Goal: Task Accomplishment & Management: Use online tool/utility

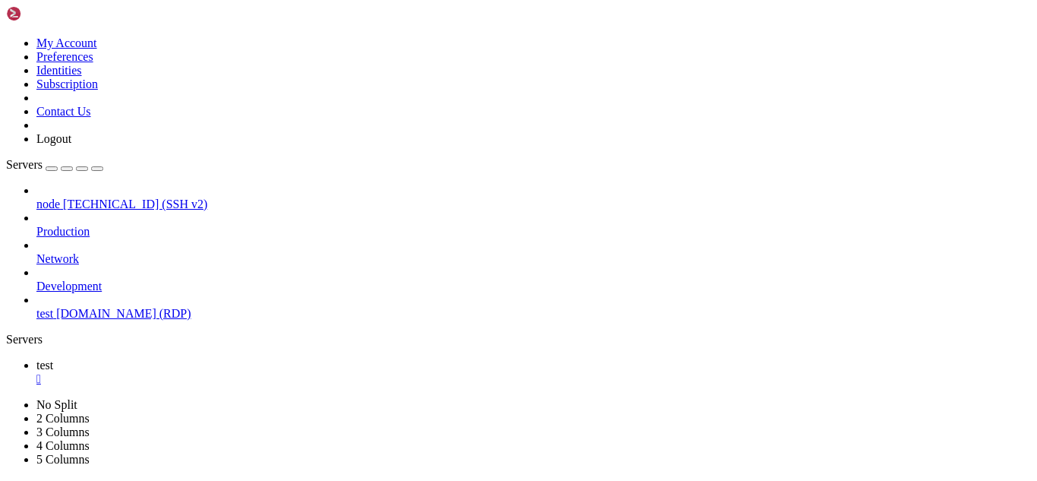
click at [249, 372] on div "" at bounding box center [533, 379] width 995 height 14
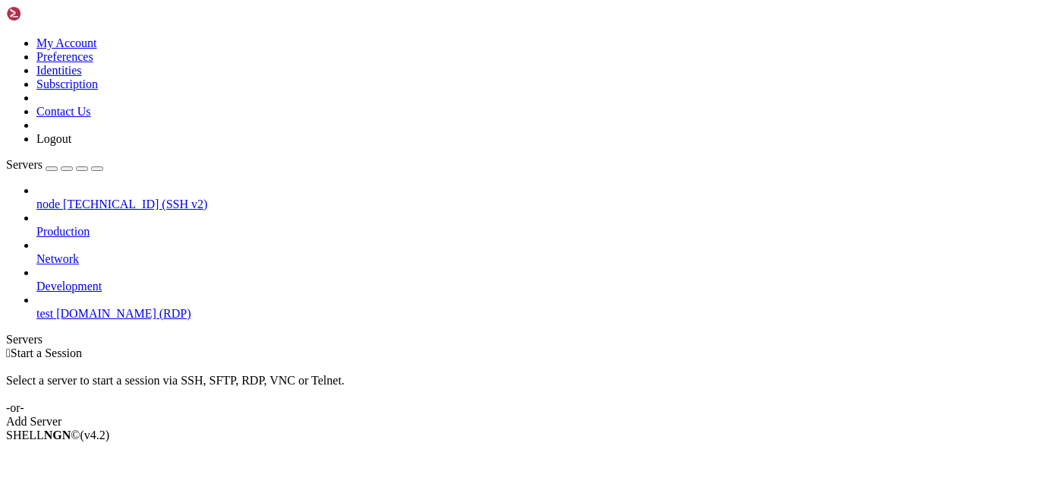
click at [53, 307] on span "test" at bounding box center [44, 313] width 17 height 13
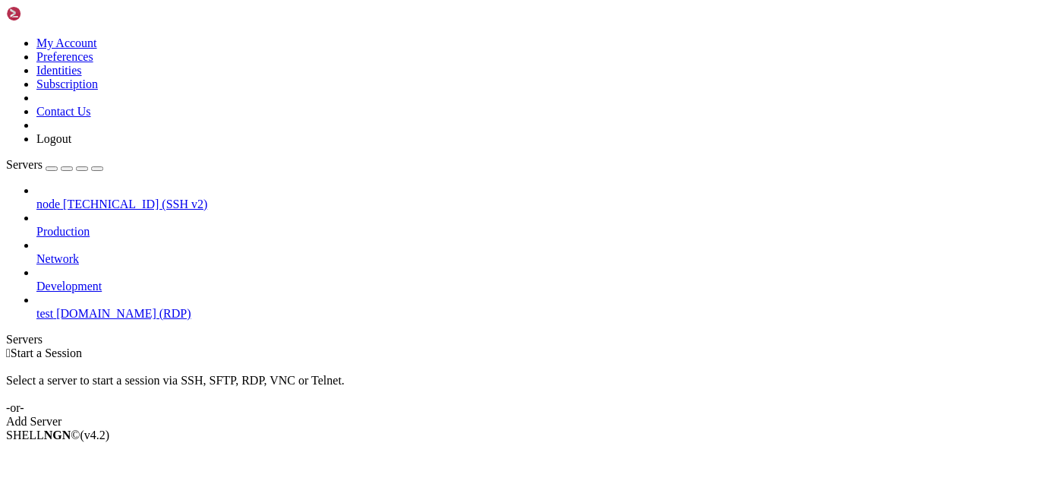
click at [127, 307] on link "test [DOMAIN_NAME] (RDP)" at bounding box center [533, 314] width 995 height 14
click at [130, 307] on span "[DOMAIN_NAME] (RDP)" at bounding box center [123, 313] width 134 height 13
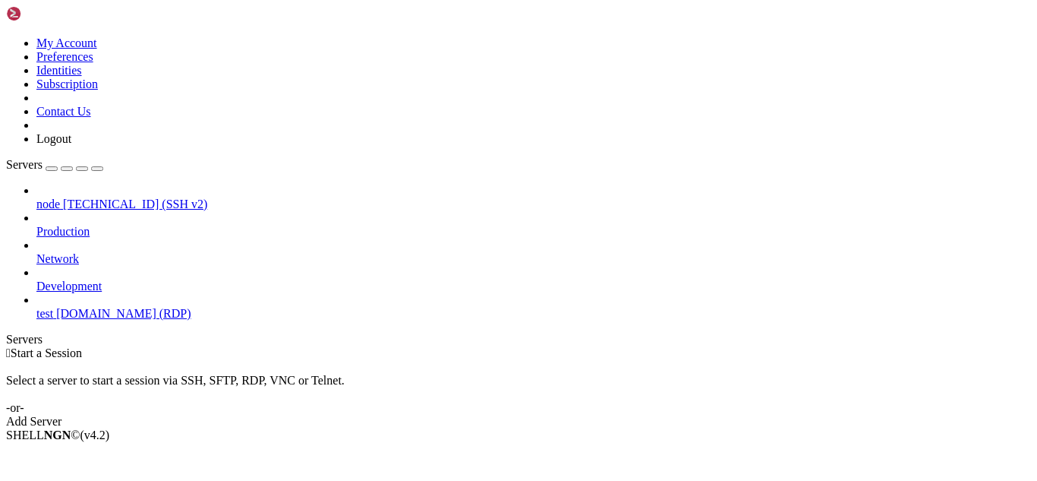
click at [155, 307] on span "[DOMAIN_NAME] (RDP)" at bounding box center [123, 313] width 134 height 13
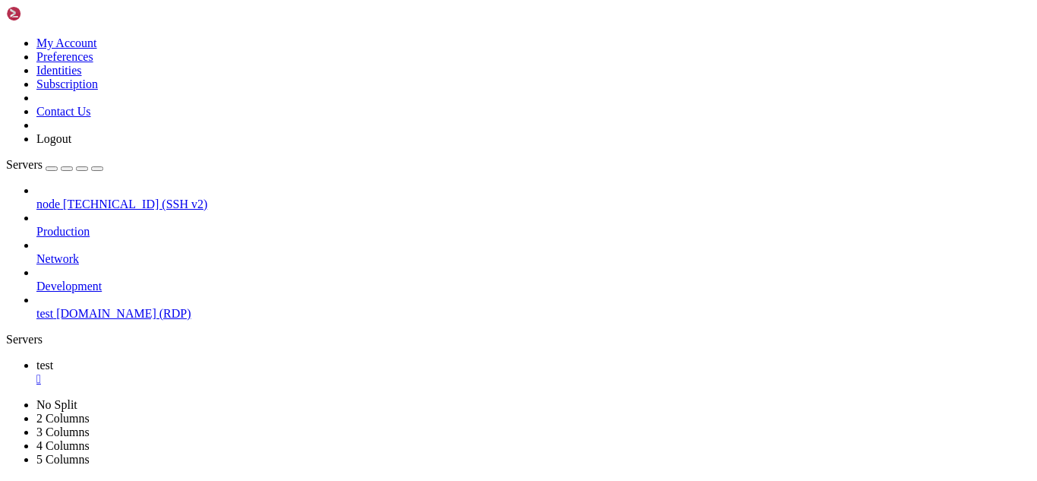
click at [155, 307] on span "[DOMAIN_NAME] (RDP)" at bounding box center [123, 313] width 134 height 13
click at [36, 225] on icon at bounding box center [36, 225] width 0 height 0
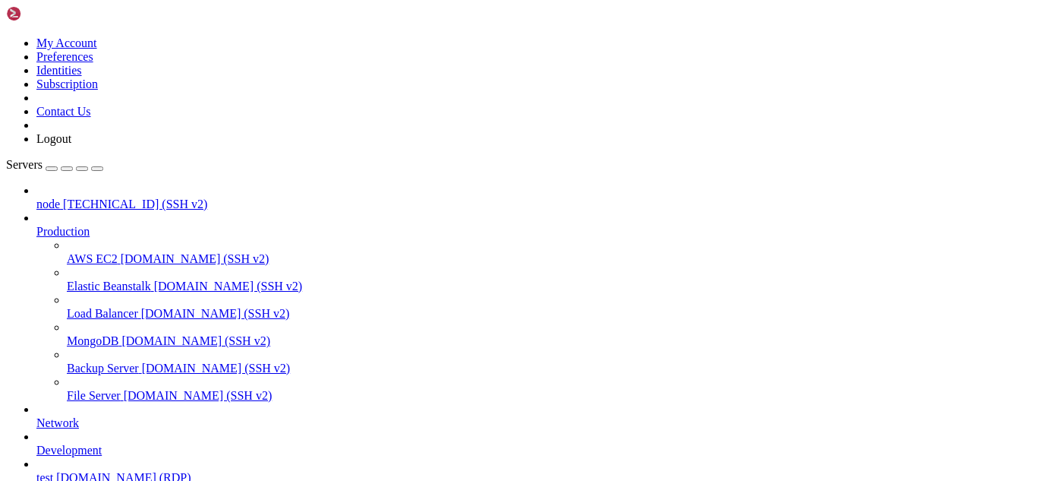
click at [36, 225] on icon at bounding box center [36, 225] width 0 height 0
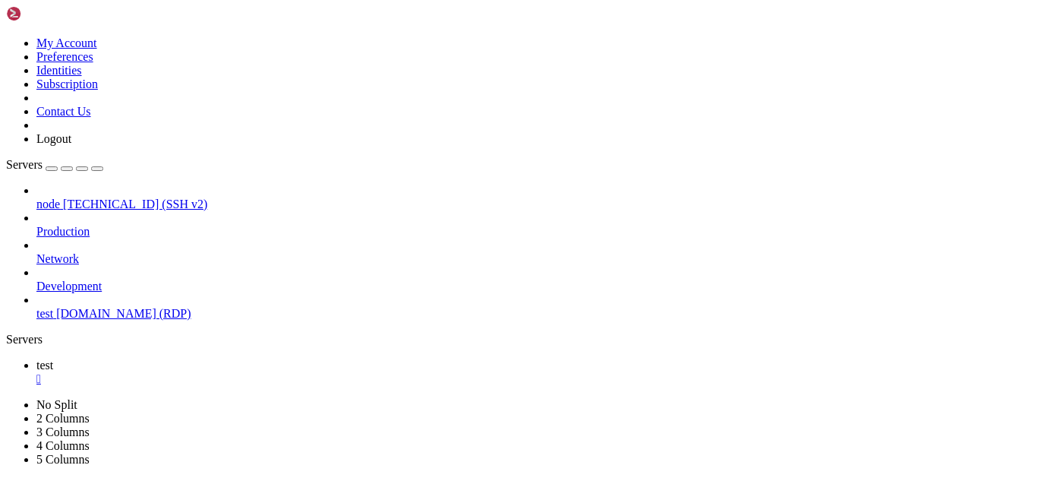
click at [126, 197] on link "node 18.118.107.54 (SSH v2)" at bounding box center [533, 204] width 995 height 14
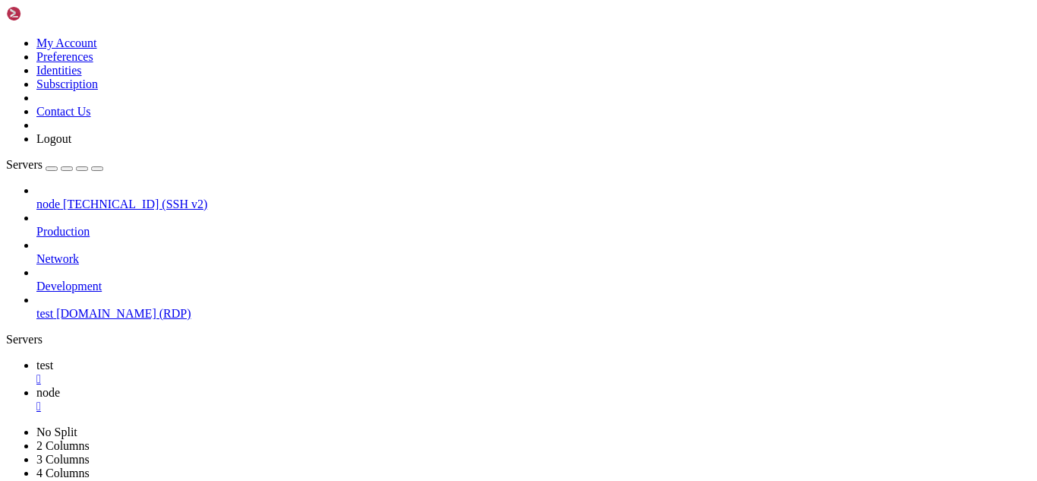
scroll to position [41, 0]
click at [140, 307] on span "[DOMAIN_NAME] (RDP)" at bounding box center [123, 313] width 134 height 13
click at [248, 372] on div "" at bounding box center [533, 379] width 995 height 14
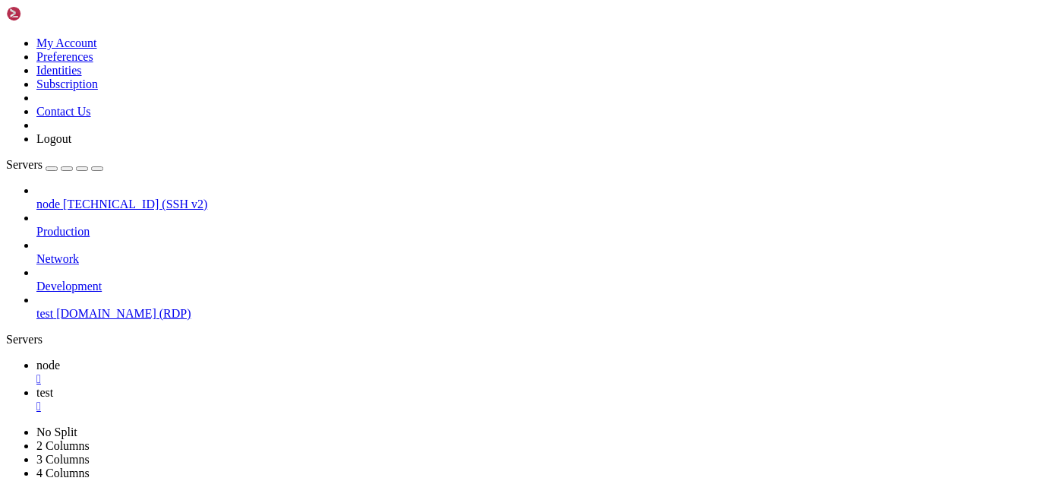
click at [253, 372] on div "" at bounding box center [533, 379] width 995 height 14
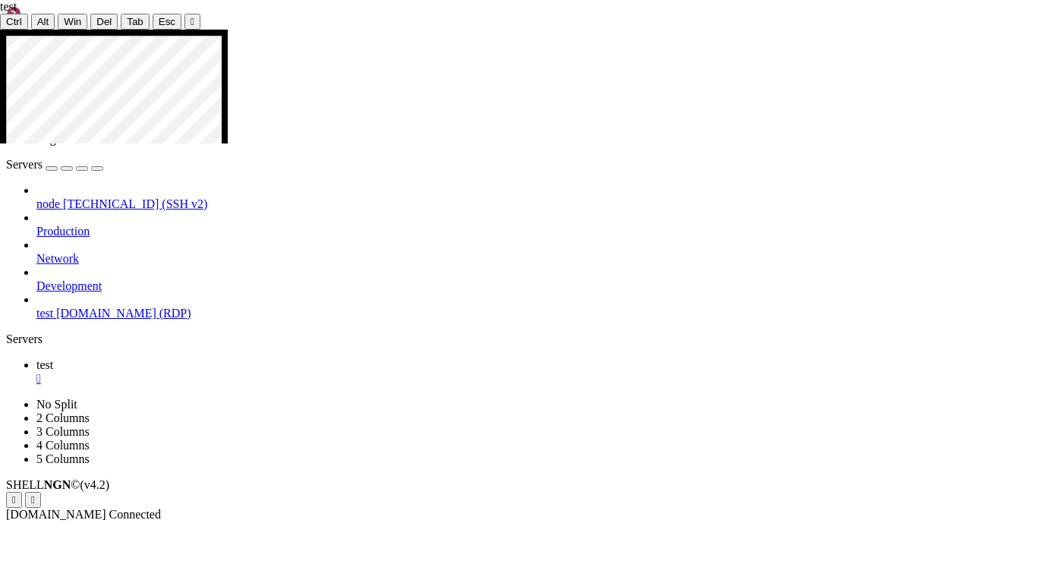
click at [61, 176] on button "Reconnect" at bounding box center [30, 184] width 61 height 16
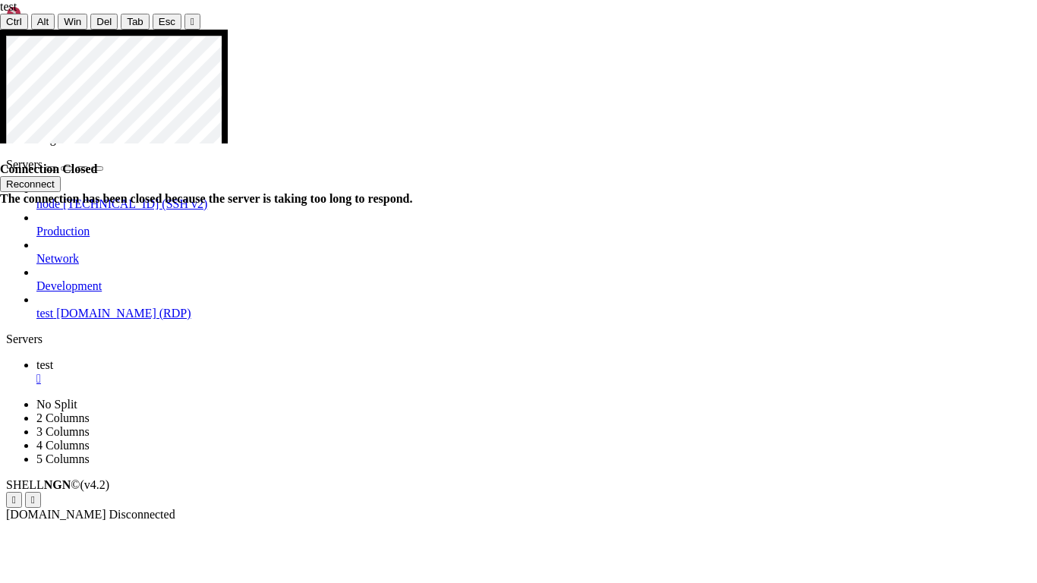
click at [61, 176] on button "Reconnect" at bounding box center [30, 184] width 61 height 16
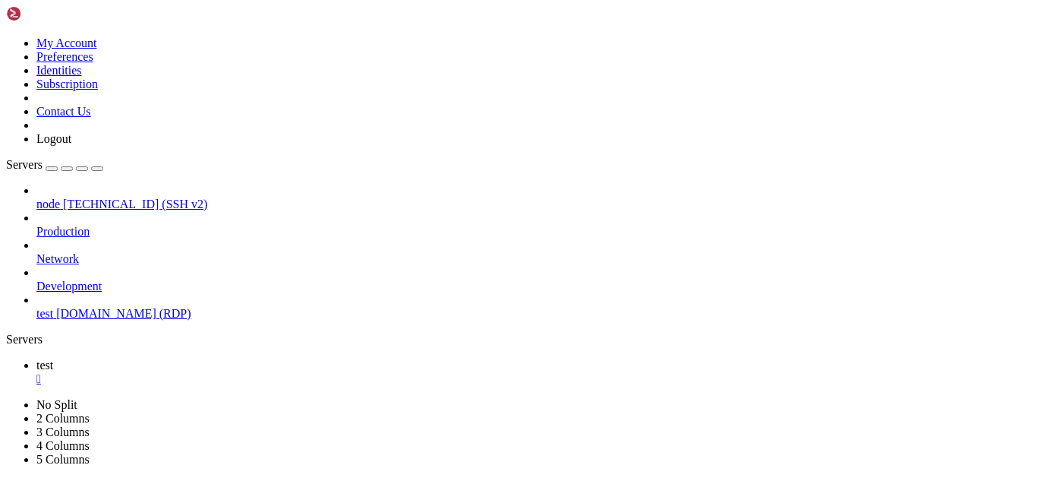
click at [52, 169] on div "button" at bounding box center [52, 169] width 0 height 0
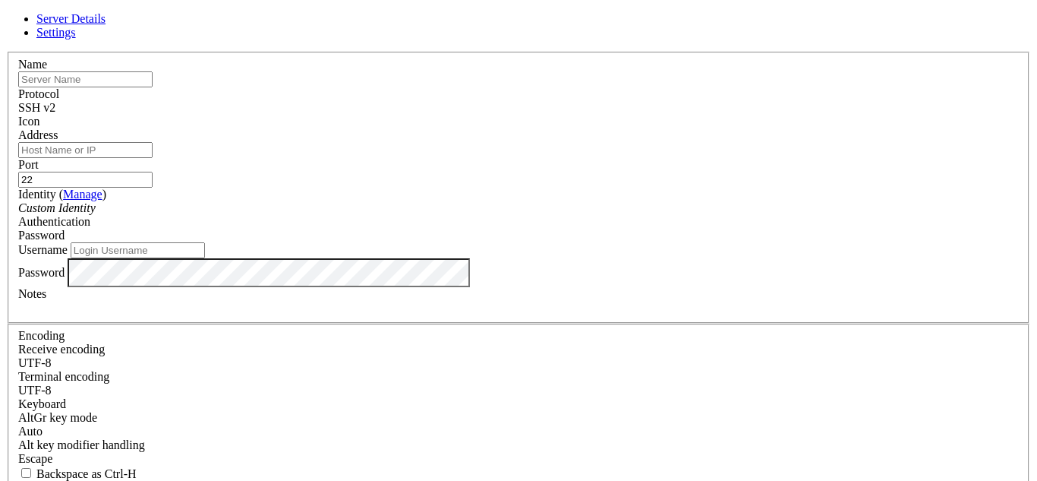
click at [153, 87] on input "text" at bounding box center [85, 79] width 134 height 16
paste input "http://47.24.253.242/"
type input "Main"
click at [153, 158] on input "Address" at bounding box center [85, 150] width 134 height 16
paste input "http://47.24.253.242/"
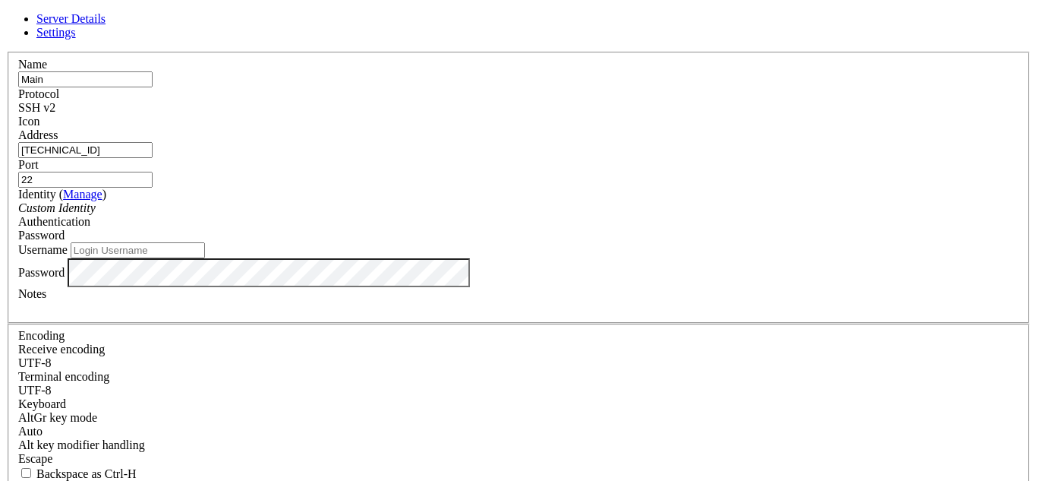
type input "47.24.253.242"
click at [205, 258] on input "Username" at bounding box center [138, 250] width 134 height 16
type input "ocean"
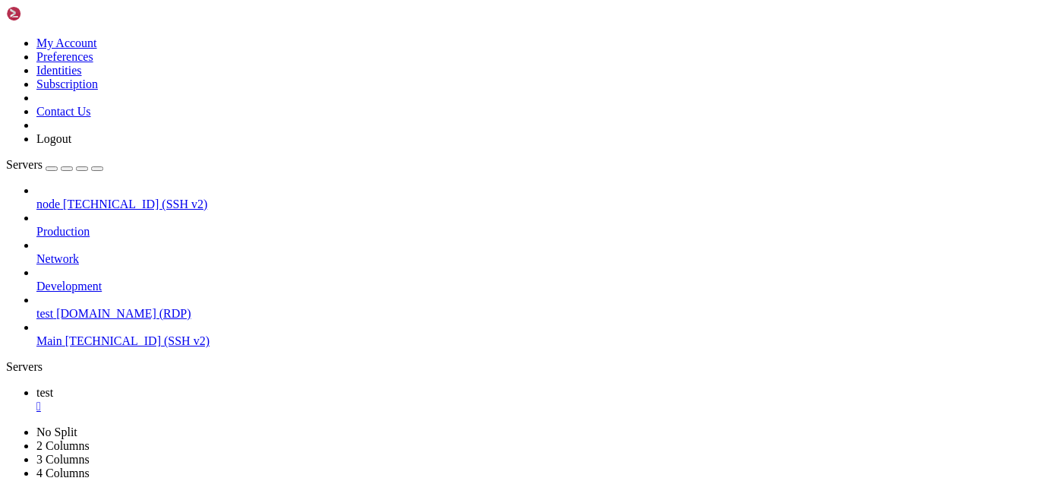
click at [56, 334] on link "Main 47.24.253.242 (SSH v2)" at bounding box center [533, 341] width 995 height 14
click at [321, 427] on div "" at bounding box center [533, 434] width 995 height 14
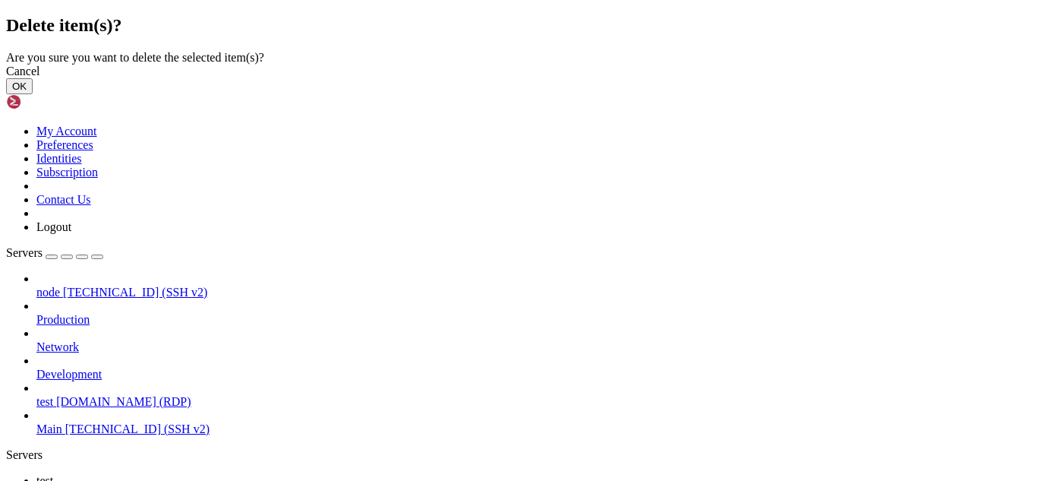
click at [33, 94] on button "OK" at bounding box center [19, 86] width 27 height 16
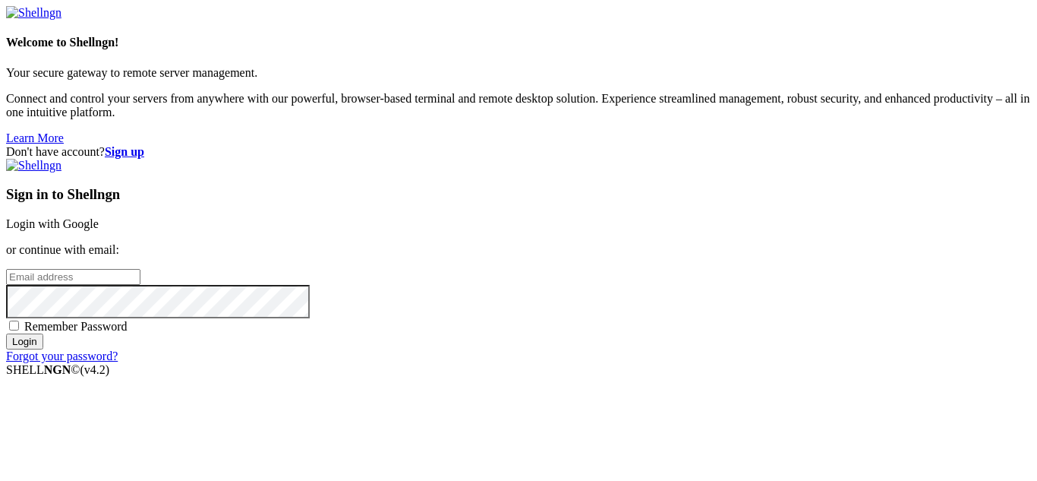
click at [140, 269] on input "email" at bounding box center [73, 277] width 134 height 16
type input "oceanlmfao@Outlook.com"
click at [6, 333] on input "Login" at bounding box center [24, 341] width 37 height 16
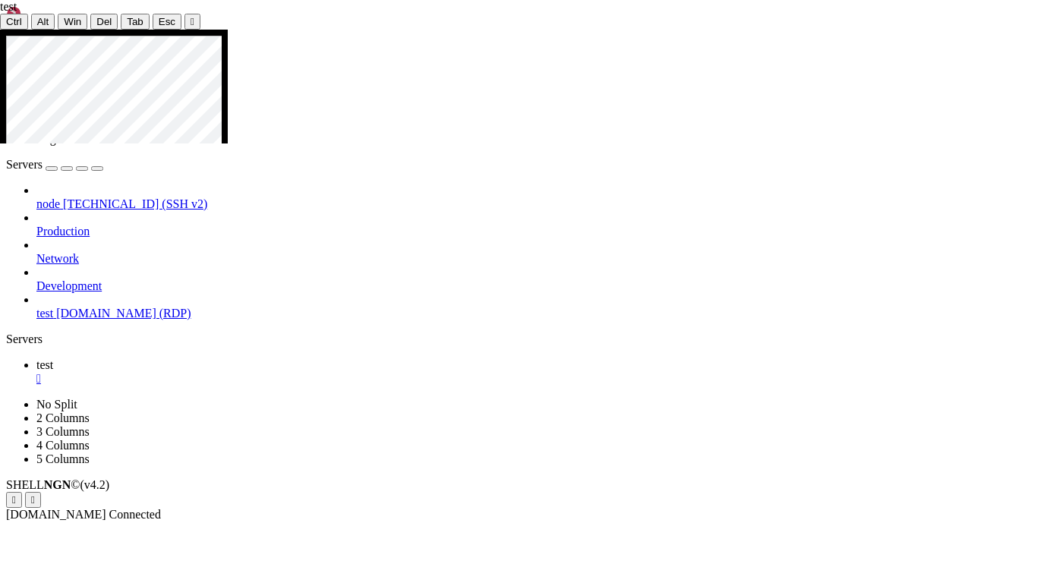
click at [526, 30] on div at bounding box center [518, 30] width 1037 height 0
click at [191, 16] on div "" at bounding box center [193, 21] width 4 height 11
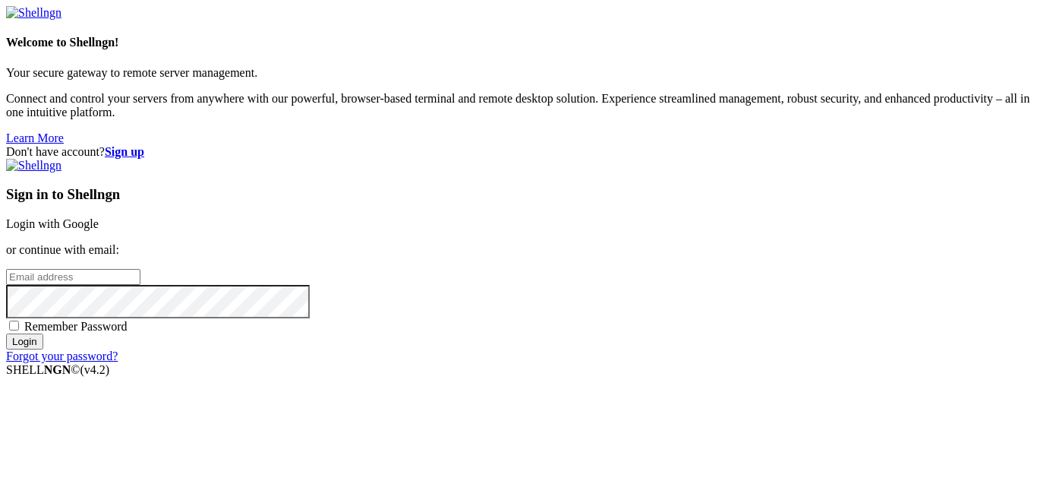
click at [140, 269] on input "email" at bounding box center [73, 277] width 134 height 16
type input "oceanlmfao@outlook.com"
click at [6, 333] on input "Login" at bounding box center [24, 341] width 37 height 16
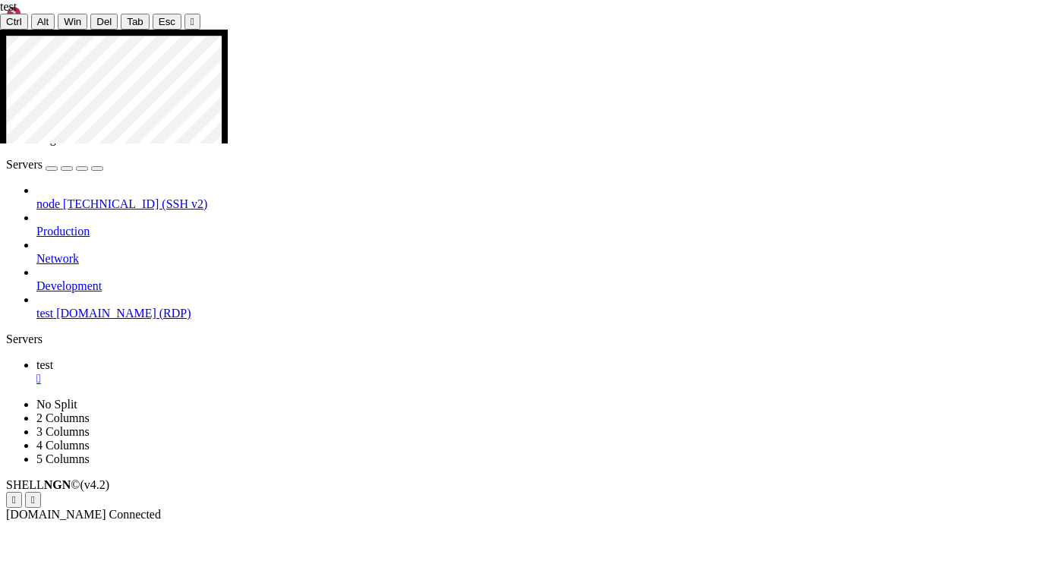
drag, startPoint x: 530, startPoint y: 163, endPoint x: 636, endPoint y: 336, distance: 203.2
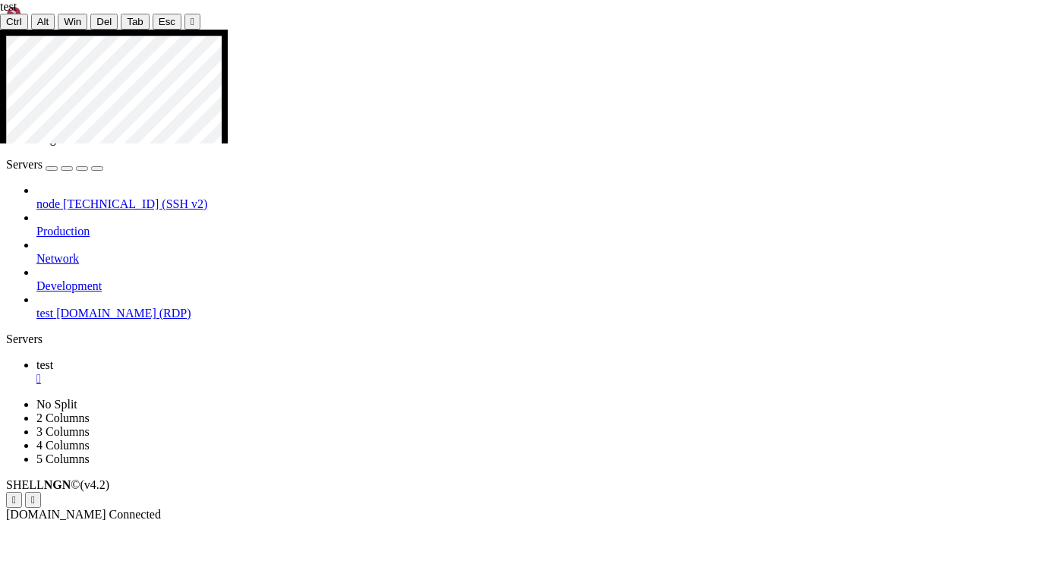
drag, startPoint x: 533, startPoint y: 166, endPoint x: 601, endPoint y: 248, distance: 106.9
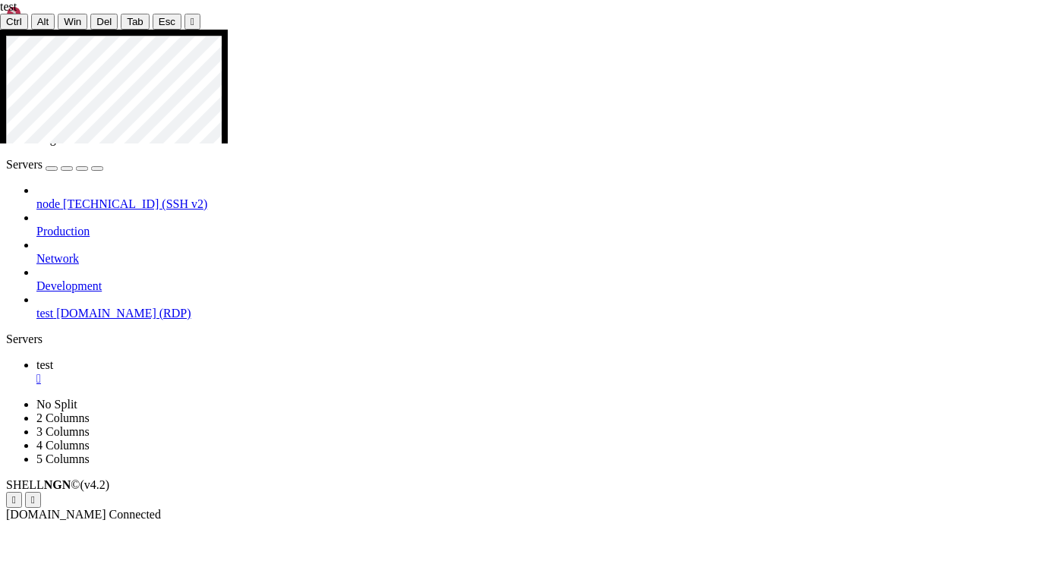
click at [404, 30] on div at bounding box center [518, 30] width 1037 height 0
click at [508, 30] on div at bounding box center [518, 30] width 1037 height 0
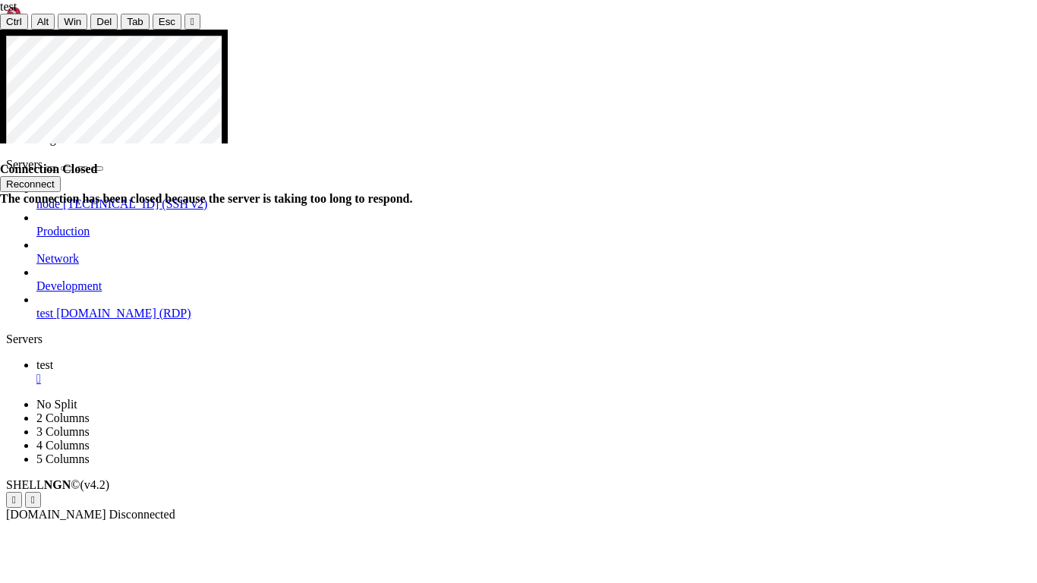
click at [61, 176] on button "Reconnect" at bounding box center [30, 184] width 61 height 16
drag, startPoint x: 624, startPoint y: 333, endPoint x: 599, endPoint y: 204, distance: 130.8
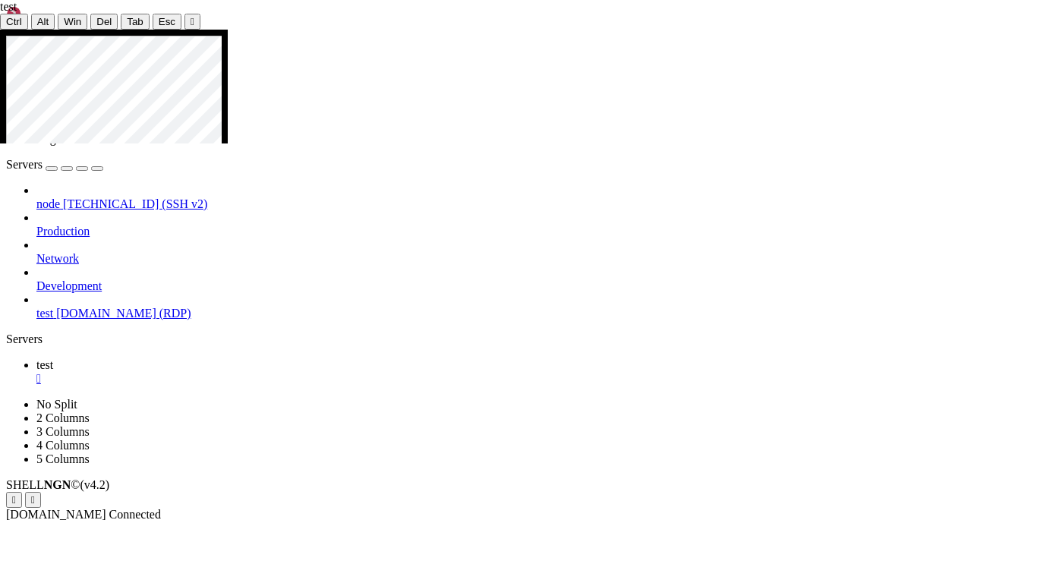
click at [376, 30] on div at bounding box center [518, 30] width 1037 height 0
click at [0, 30] on icon at bounding box center [0, 30] width 0 height 0
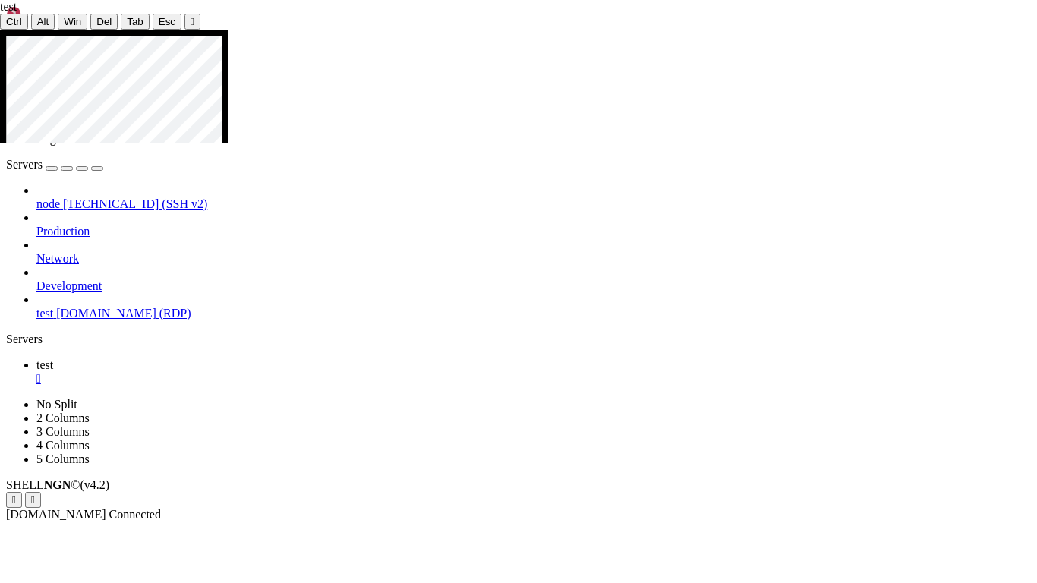
click at [61, 176] on button "Reconnect" at bounding box center [30, 184] width 61 height 16
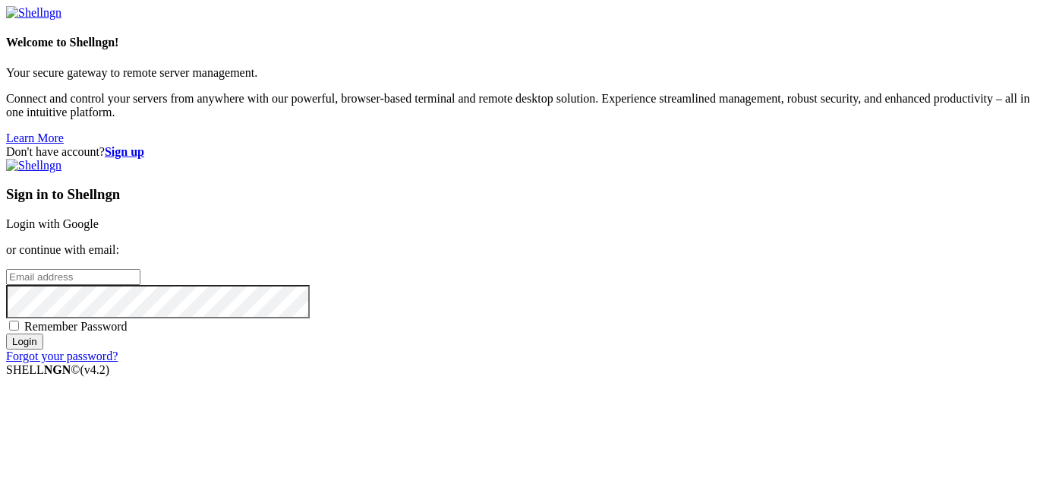
click at [140, 269] on input "email" at bounding box center [73, 277] width 134 height 16
type input "oceanlmfao@Outlook.com"
click at [6, 333] on input "Login" at bounding box center [24, 341] width 37 height 16
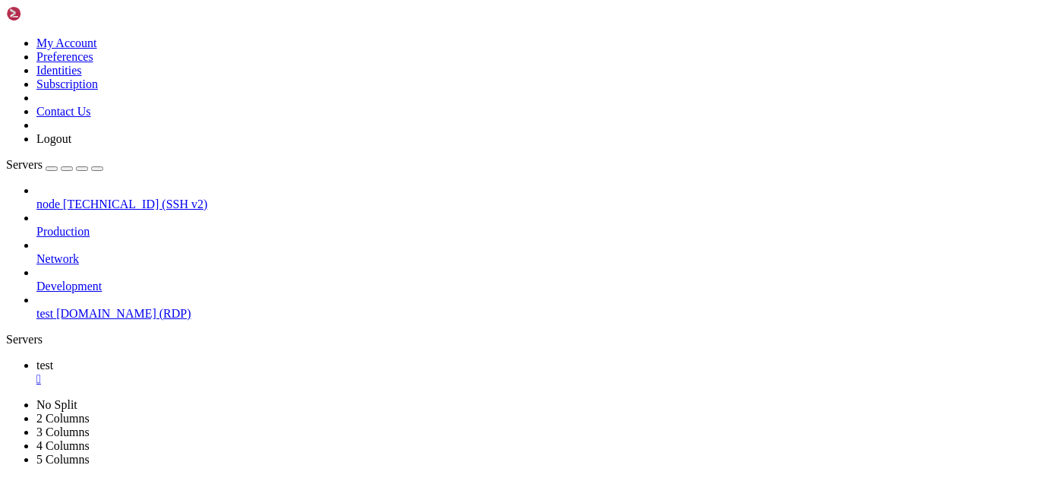
click at [53, 307] on span "test" at bounding box center [44, 313] width 17 height 13
click at [245, 372] on div "" at bounding box center [533, 379] width 995 height 14
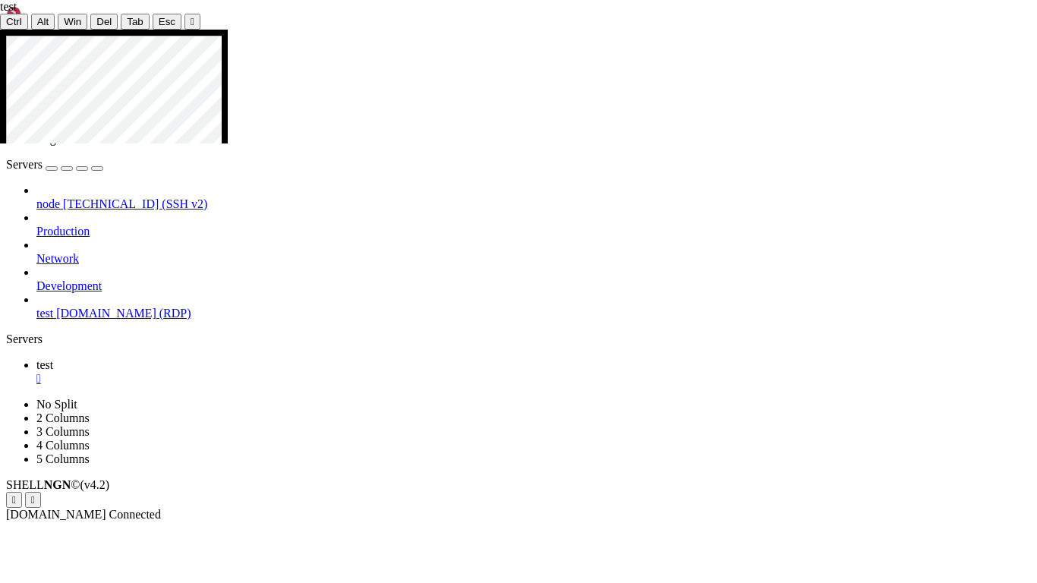
click at [335, 30] on div at bounding box center [518, 30] width 1037 height 0
click at [0, 30] on icon at bounding box center [0, 30] width 0 height 0
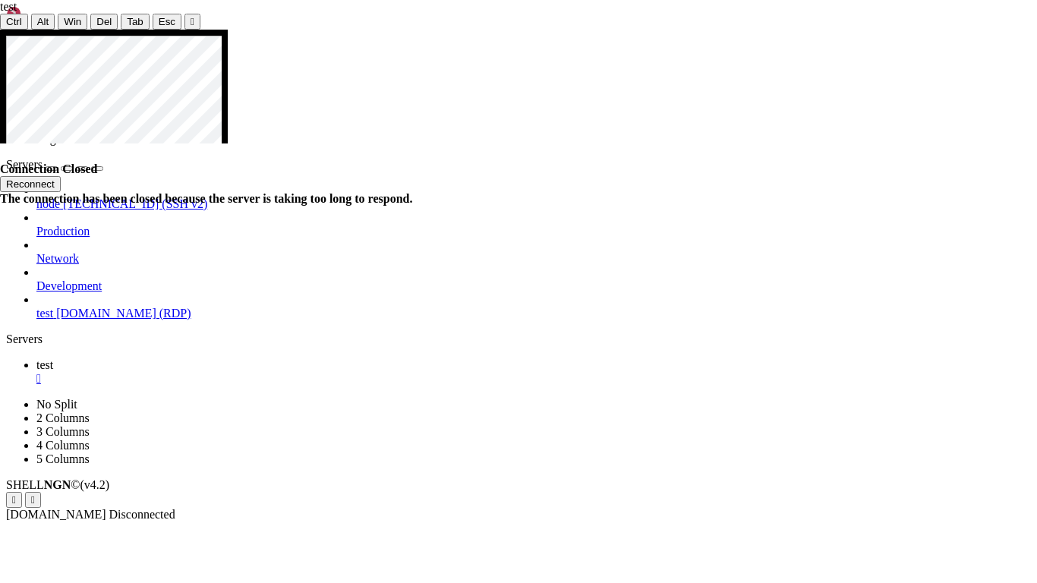
click at [61, 176] on button "Reconnect" at bounding box center [30, 184] width 61 height 16
click at [0, 30] on icon at bounding box center [0, 30] width 0 height 0
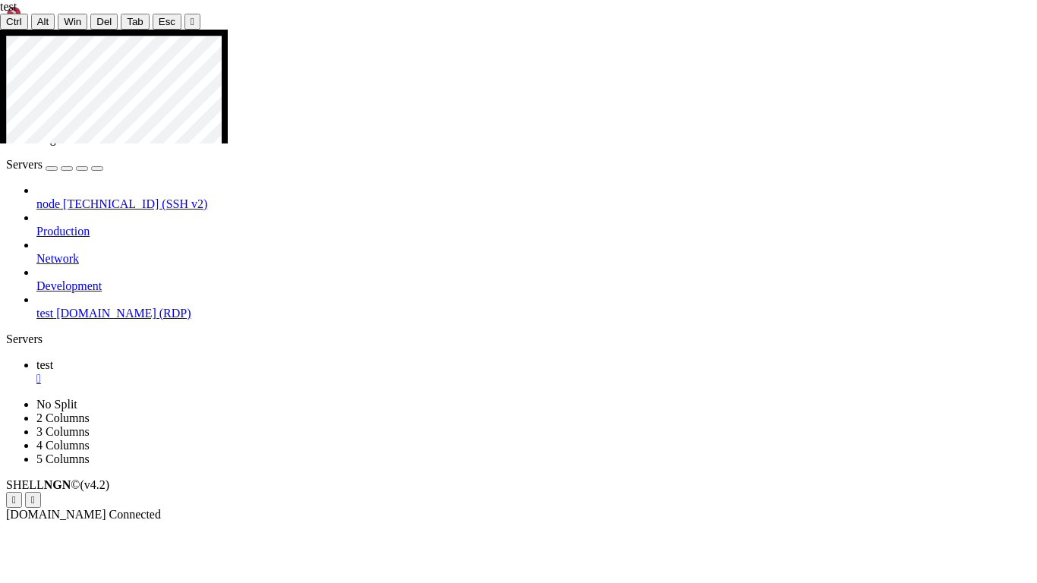
click at [388, 30] on div at bounding box center [518, 30] width 1037 height 0
click at [0, 30] on icon at bounding box center [0, 30] width 0 height 0
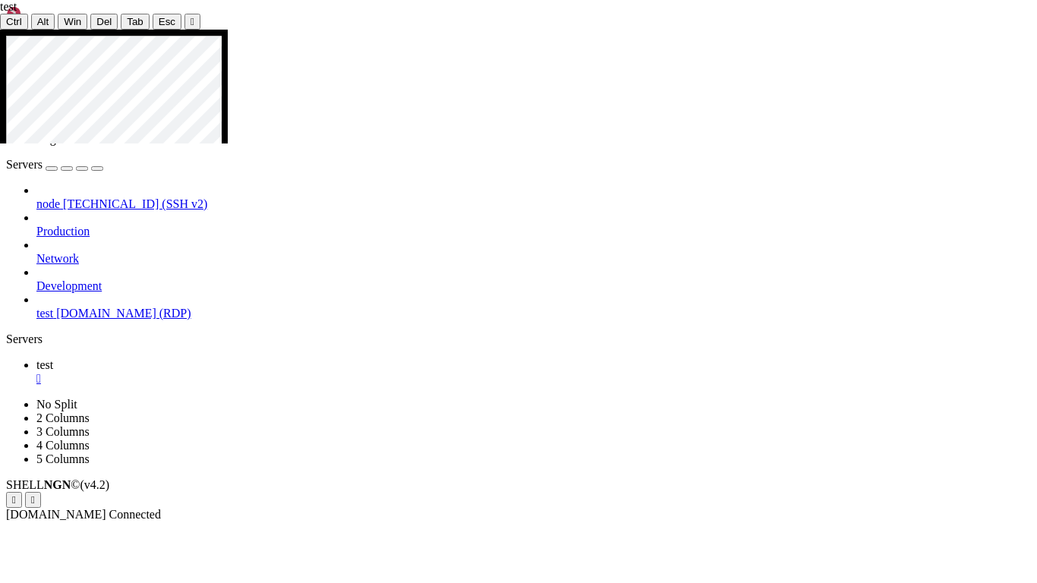
click at [167, 30] on div at bounding box center [518, 30] width 1037 height 0
click at [467, 30] on div "Ctrl Alt Win Del Tab Esc " at bounding box center [518, 22] width 1037 height 16
click at [514, 30] on div at bounding box center [518, 30] width 1037 height 0
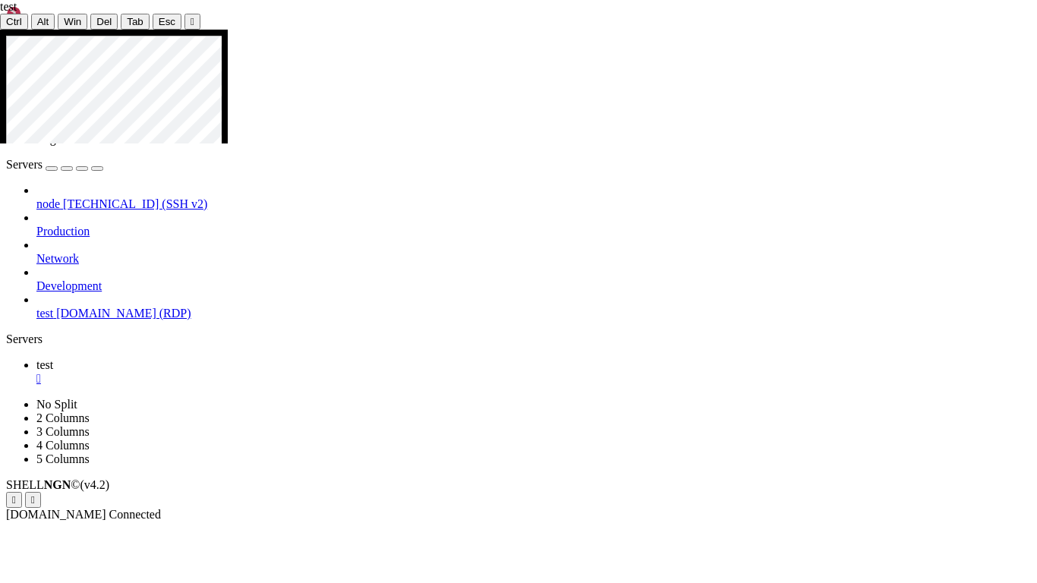
drag, startPoint x: 354, startPoint y: 473, endPoint x: 221, endPoint y: 448, distance: 135.2
drag, startPoint x: 314, startPoint y: 509, endPoint x: 226, endPoint y: 447, distance: 107.9
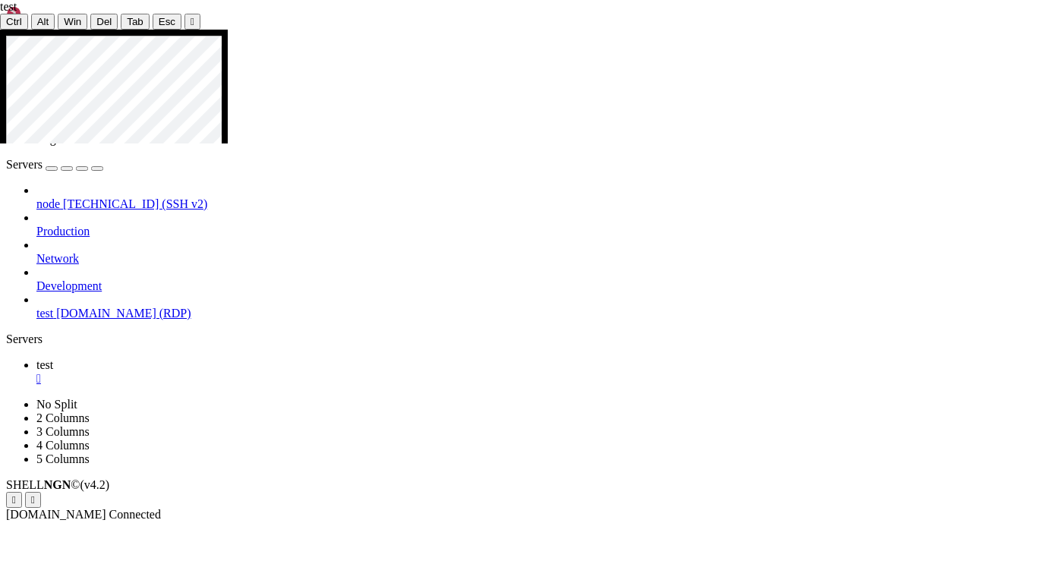
click at [298, 30] on div at bounding box center [518, 30] width 1037 height 0
click at [510, 30] on div at bounding box center [518, 30] width 1037 height 0
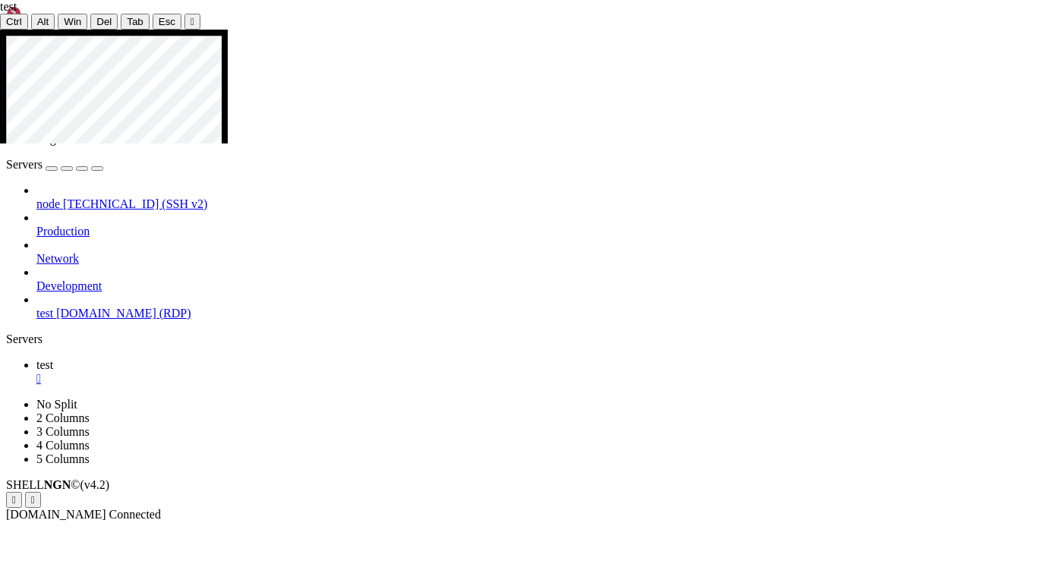
click at [116, 30] on div at bounding box center [518, 30] width 1037 height 0
click at [0, 30] on icon at bounding box center [0, 30] width 0 height 0
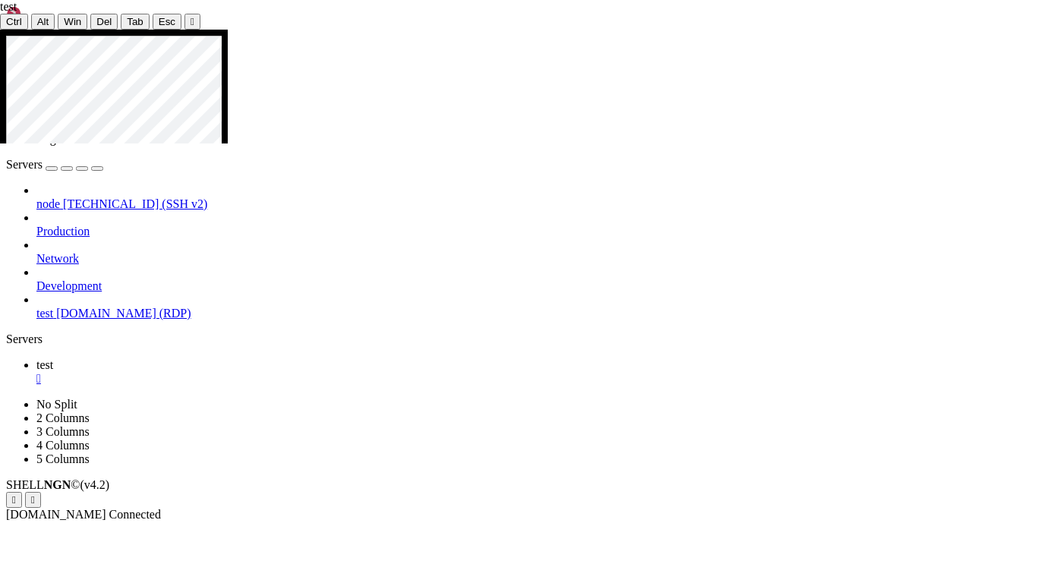
click at [522, 30] on div at bounding box center [518, 30] width 1037 height 0
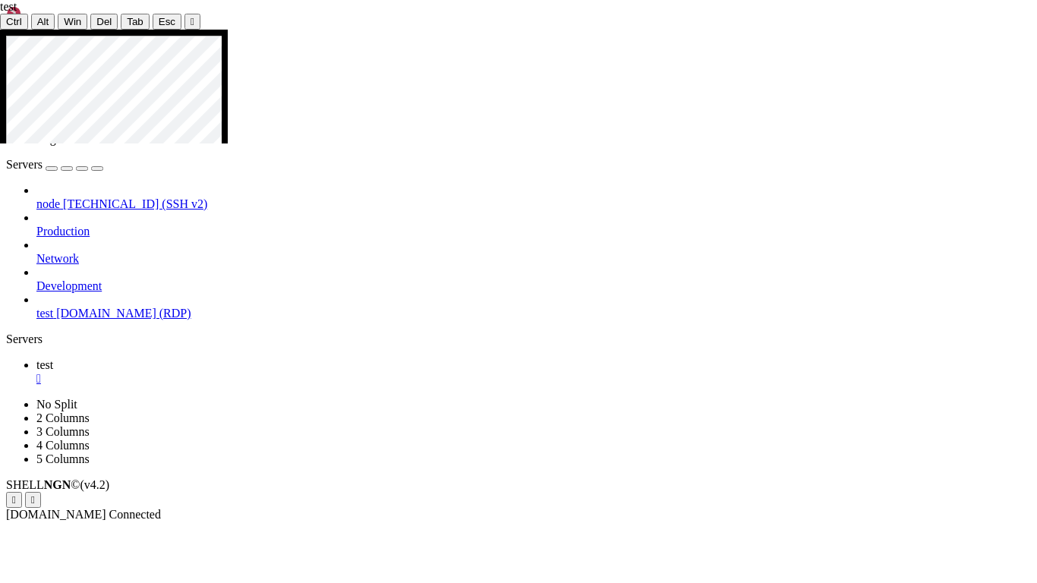
click at [185, 17] on button "" at bounding box center [193, 22] width 16 height 16
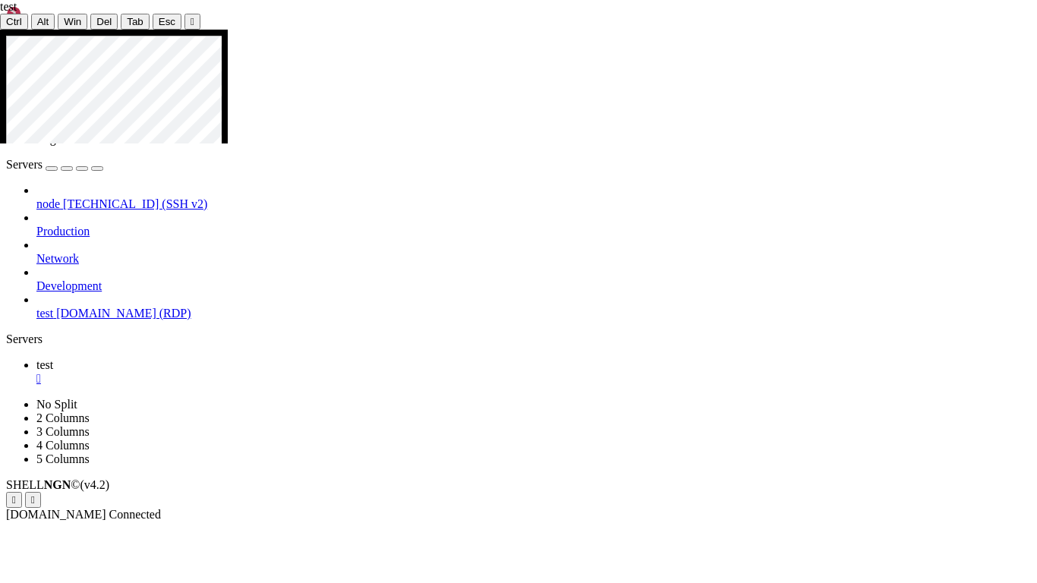
click at [0, 30] on icon at bounding box center [0, 30] width 0 height 0
click at [191, 16] on div "" at bounding box center [193, 21] width 4 height 11
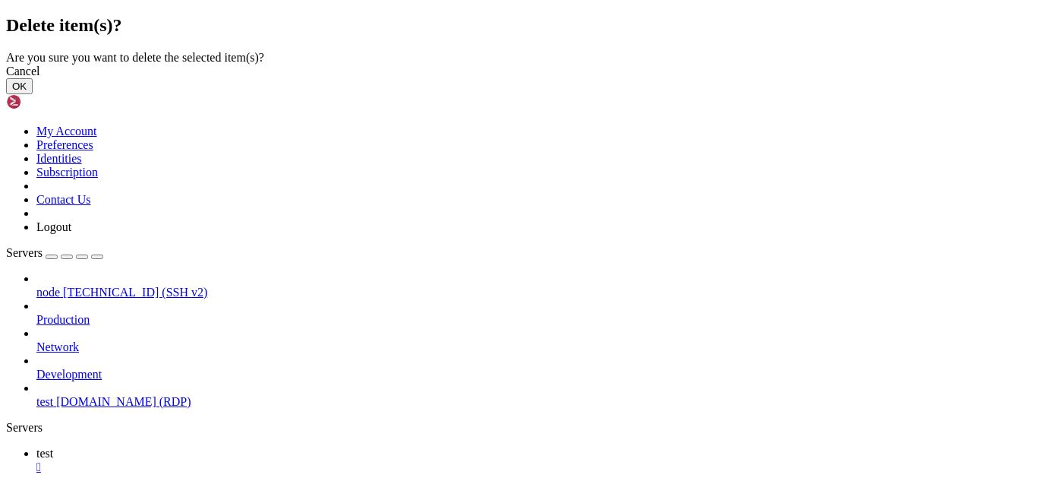
click at [33, 94] on button "OK" at bounding box center [19, 86] width 27 height 16
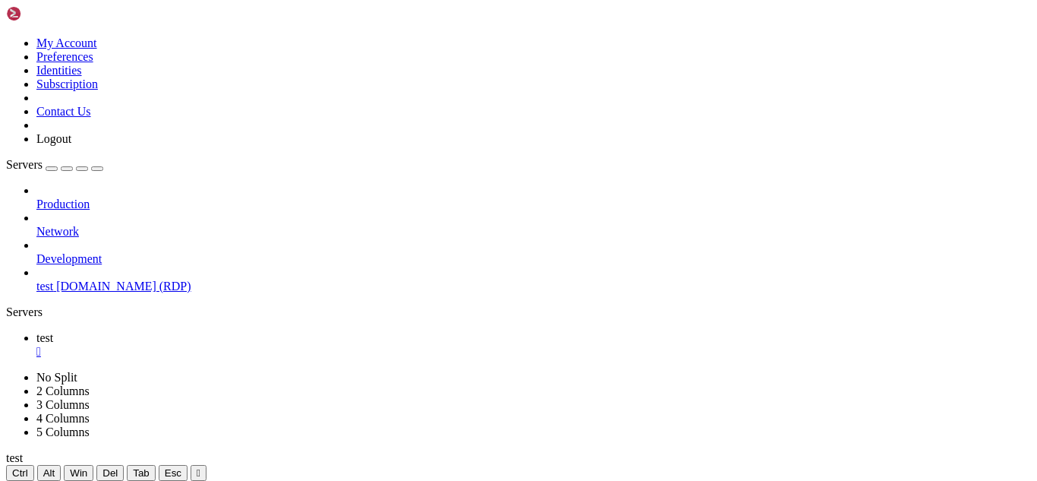
click at [58, 166] on button "button" at bounding box center [52, 168] width 12 height 5
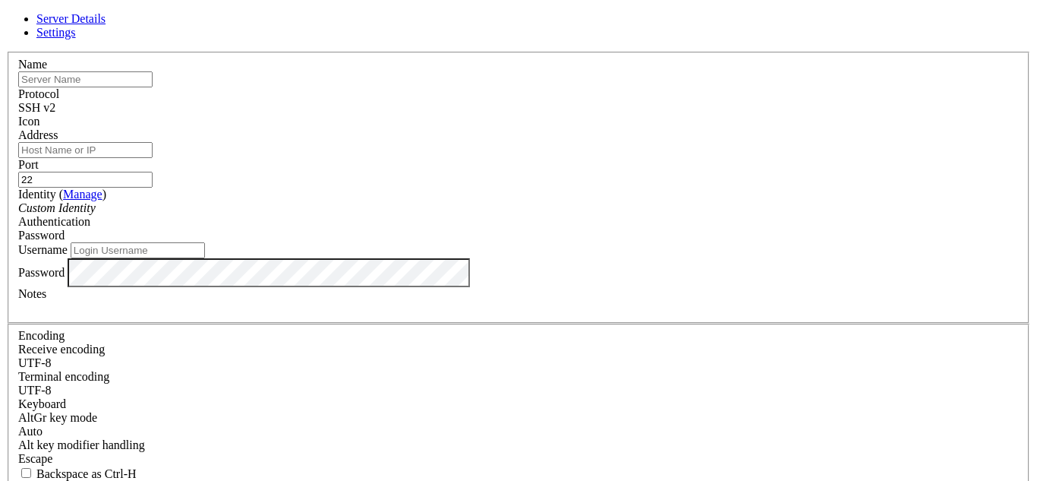
click at [153, 155] on input "Address" at bounding box center [85, 150] width 134 height 16
paste input "18.221.16.171"
type input "18.221.16.171"
click at [435, 87] on div "Name" at bounding box center [518, 73] width 1001 height 30
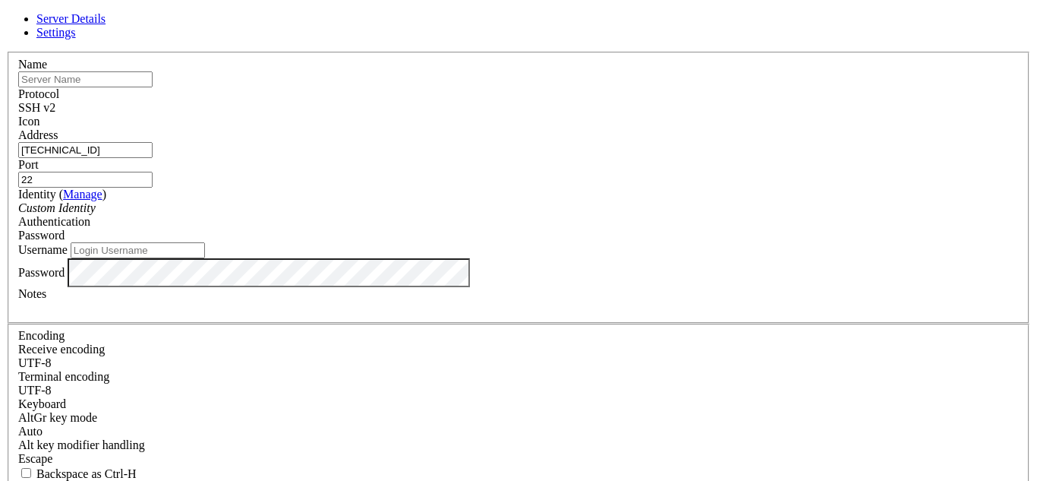
click at [153, 87] on input "text" at bounding box center [85, 79] width 134 height 16
type input "panel"
click at [65, 229] on span "Password" at bounding box center [41, 235] width 46 height 13
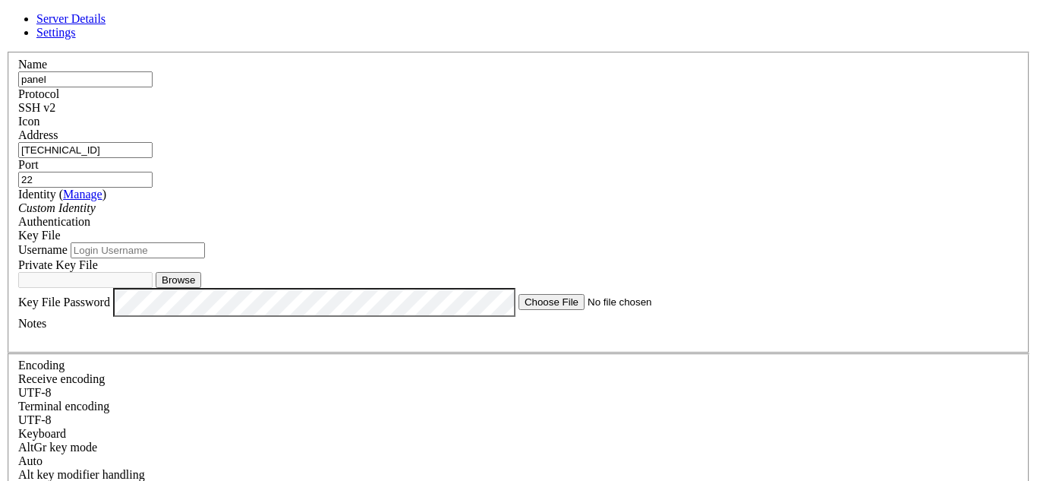
click at [68, 243] on label "Username" at bounding box center [42, 249] width 49 height 13
click at [205, 242] on input "Username" at bounding box center [138, 250] width 134 height 16
click at [205, 258] on input "Username" at bounding box center [138, 250] width 134 height 16
type input "ubuntu"
click at [201, 288] on button "Browse" at bounding box center [179, 280] width 46 height 16
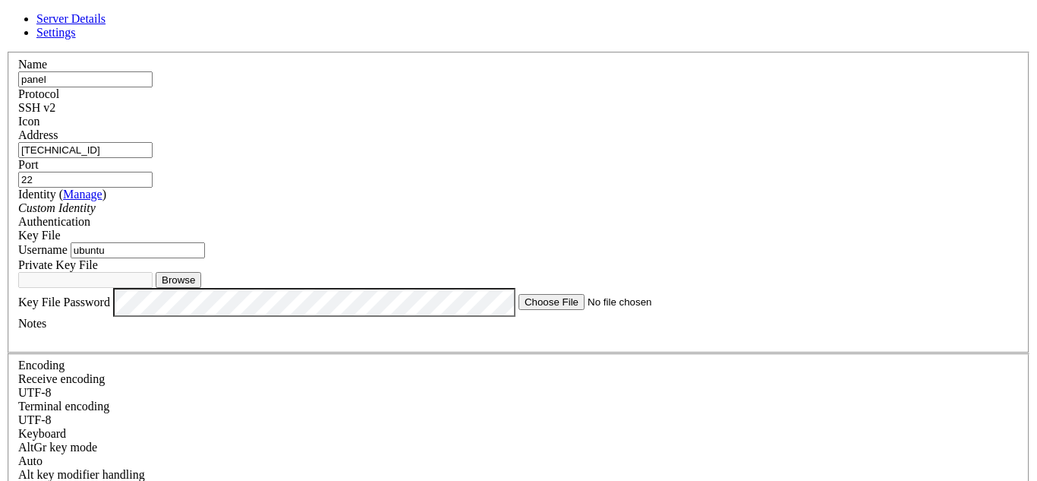
type input "oceanspace.pem"
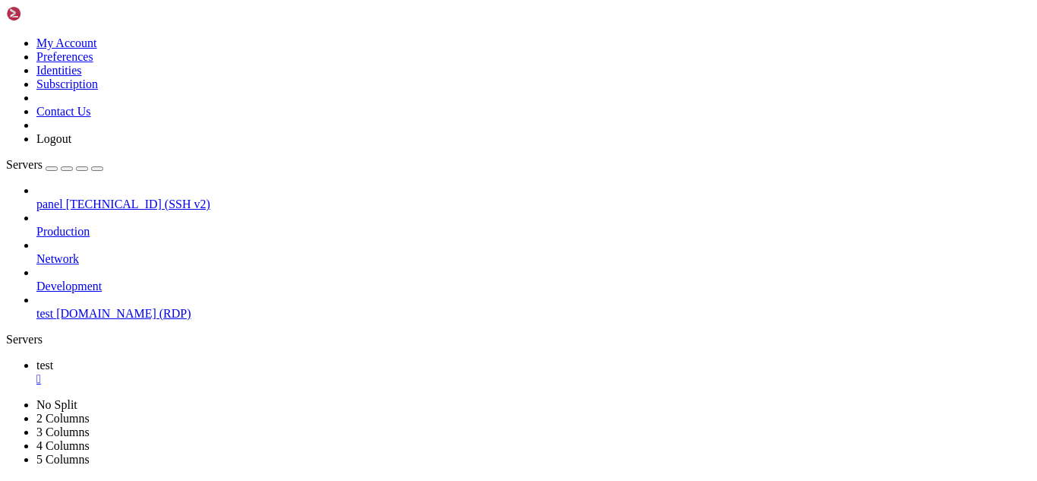
click at [137, 197] on link "panel 18.221.16.171 (SSH v2)" at bounding box center [533, 204] width 995 height 14
click at [53, 358] on span "test" at bounding box center [44, 364] width 17 height 13
click at [285, 386] on link "panel " at bounding box center [533, 399] width 995 height 27
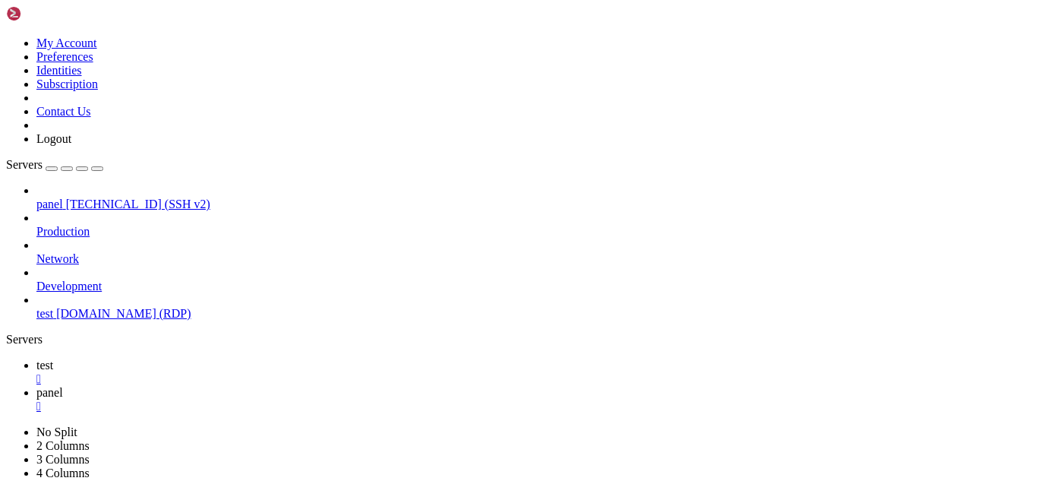
scroll to position [41, 0]
click at [216, 358] on link "test " at bounding box center [533, 371] width 995 height 27
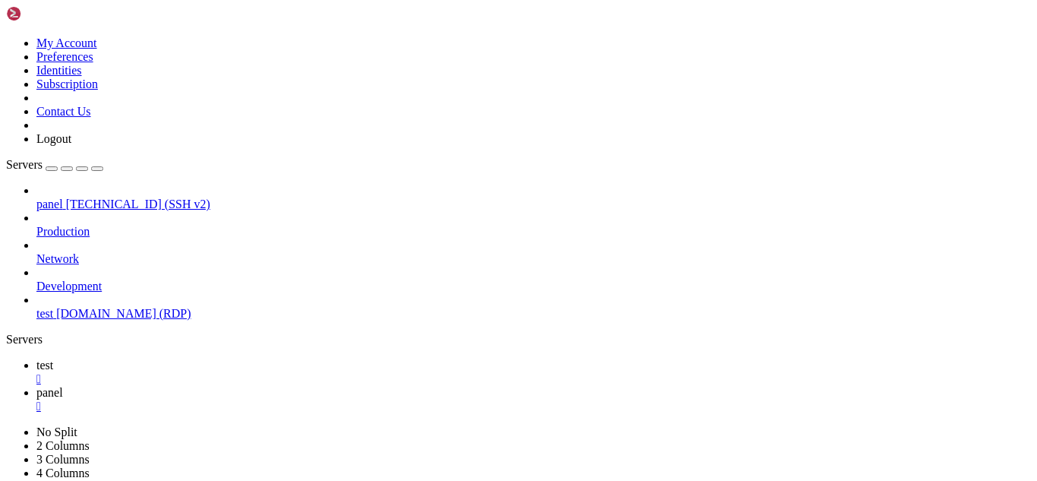
click at [36, 386] on icon at bounding box center [36, 392] width 0 height 13
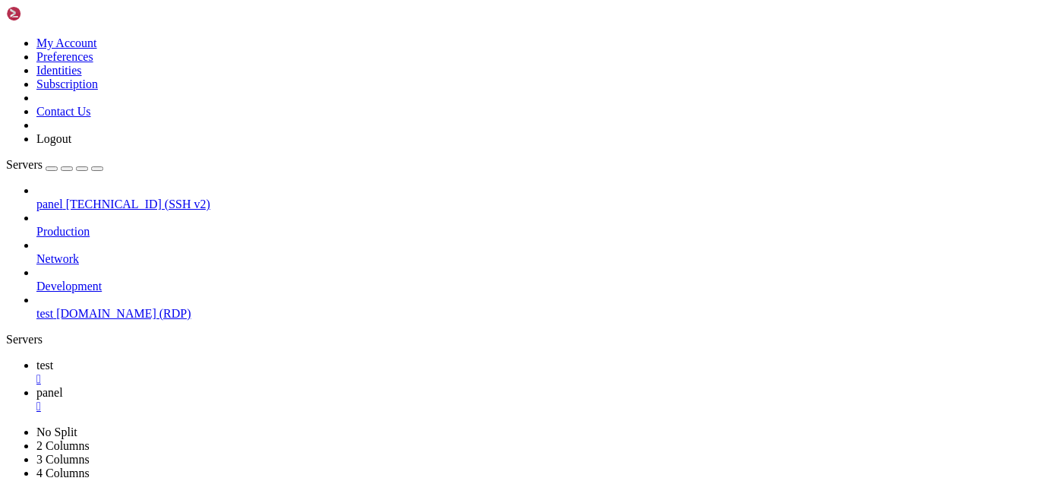
scroll to position [164, 0]
click at [216, 358] on link "test " at bounding box center [533, 371] width 995 height 27
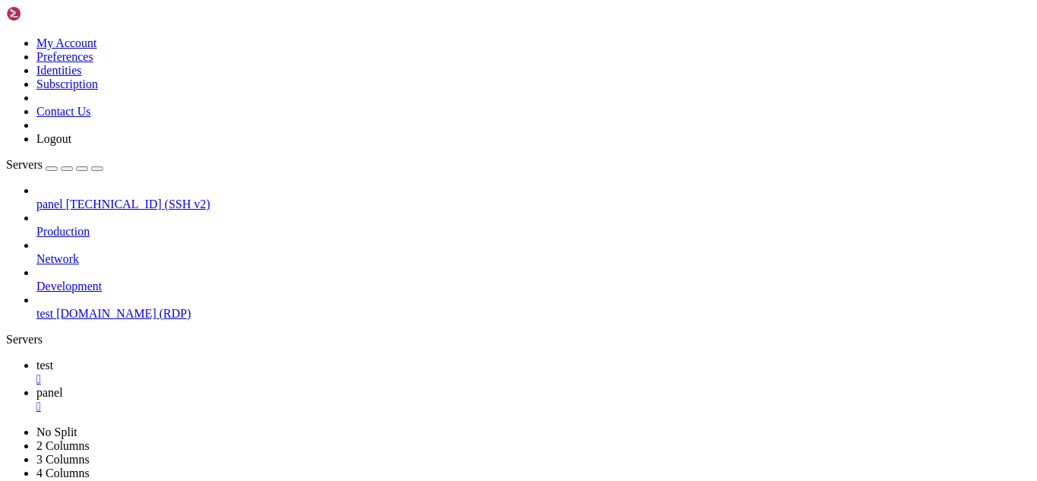
click at [63, 386] on span "panel" at bounding box center [49, 392] width 27 height 13
click at [53, 358] on span "test" at bounding box center [44, 364] width 17 height 13
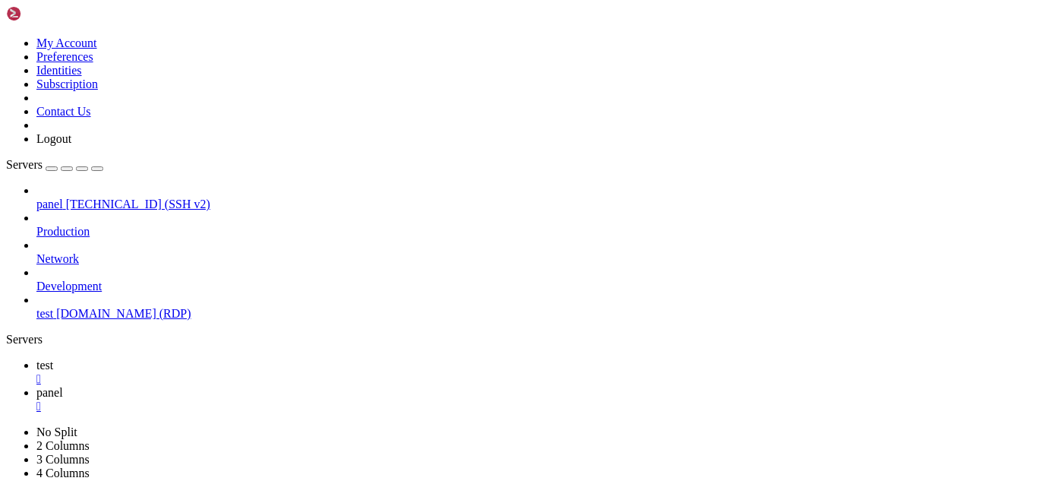
click at [309, 386] on link "panel " at bounding box center [533, 399] width 995 height 27
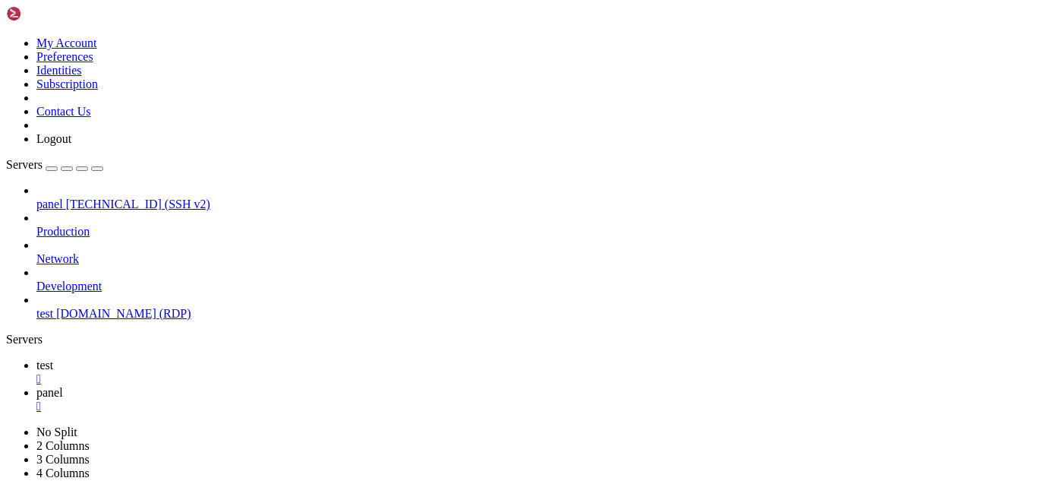
click at [216, 358] on link "test " at bounding box center [533, 371] width 995 height 27
click at [303, 386] on link "panel " at bounding box center [533, 399] width 995 height 27
click at [53, 358] on span "test" at bounding box center [44, 364] width 17 height 13
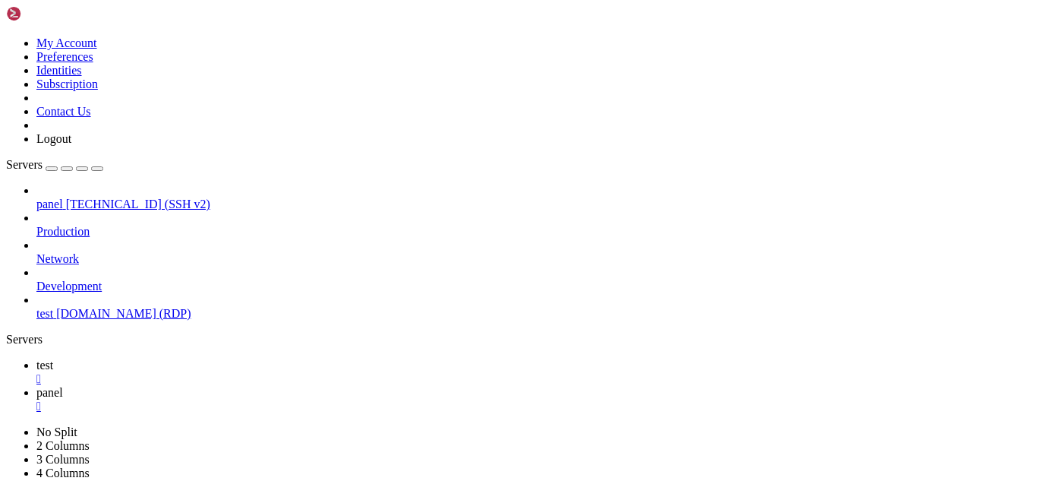
click at [301, 386] on link "panel " at bounding box center [533, 399] width 995 height 27
click at [53, 358] on span "test" at bounding box center [44, 364] width 17 height 13
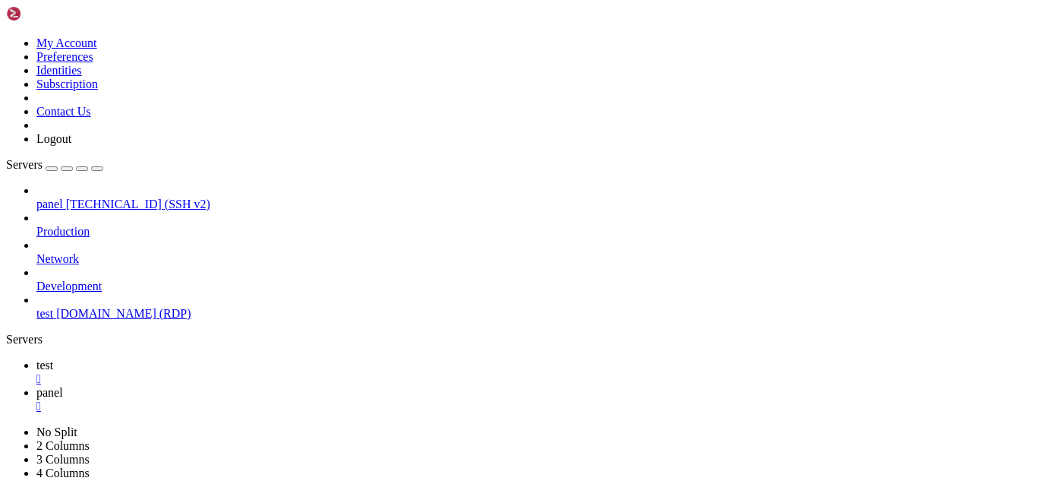
click at [63, 386] on span "panel" at bounding box center [49, 392] width 27 height 13
click at [53, 358] on span "test" at bounding box center [44, 364] width 17 height 13
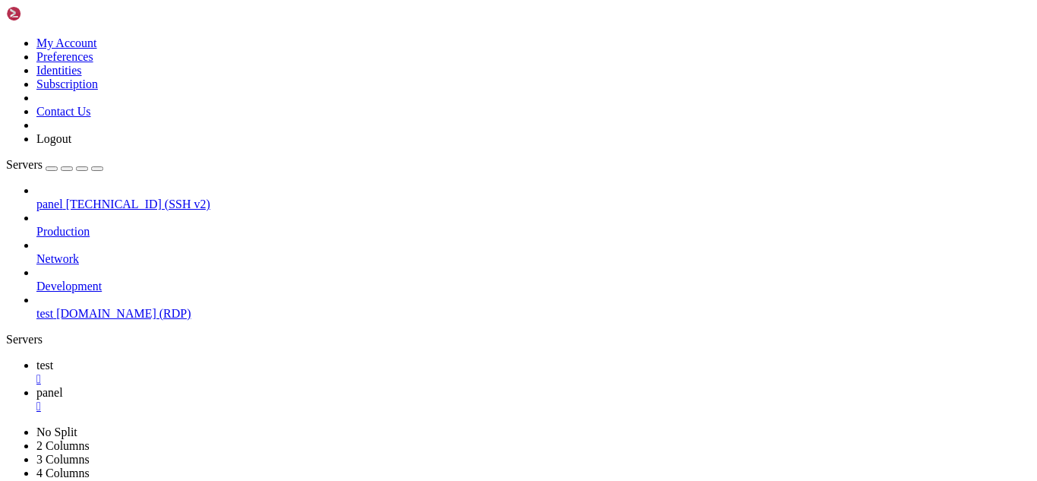
click at [307, 386] on link "panel " at bounding box center [533, 399] width 995 height 27
click at [53, 358] on span "test" at bounding box center [44, 364] width 17 height 13
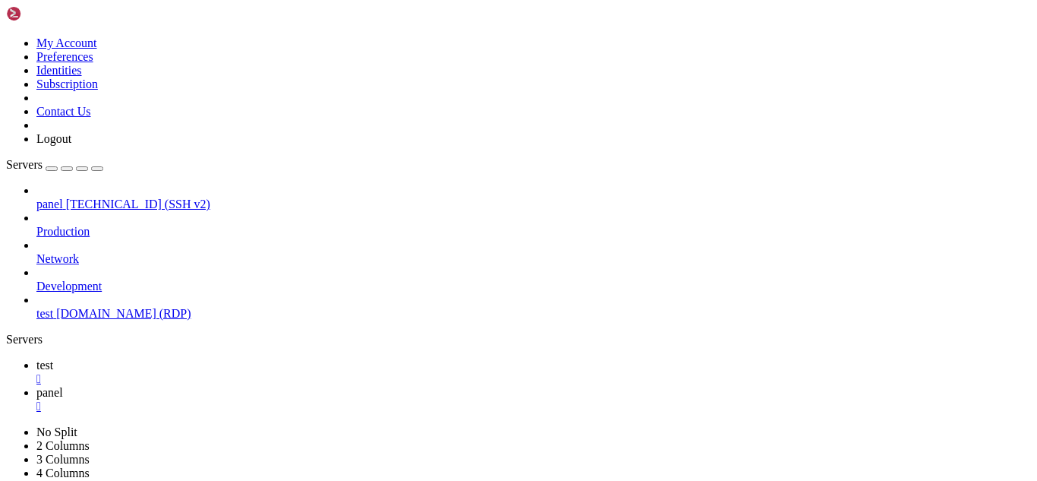
click at [63, 386] on span "panel" at bounding box center [49, 392] width 27 height 13
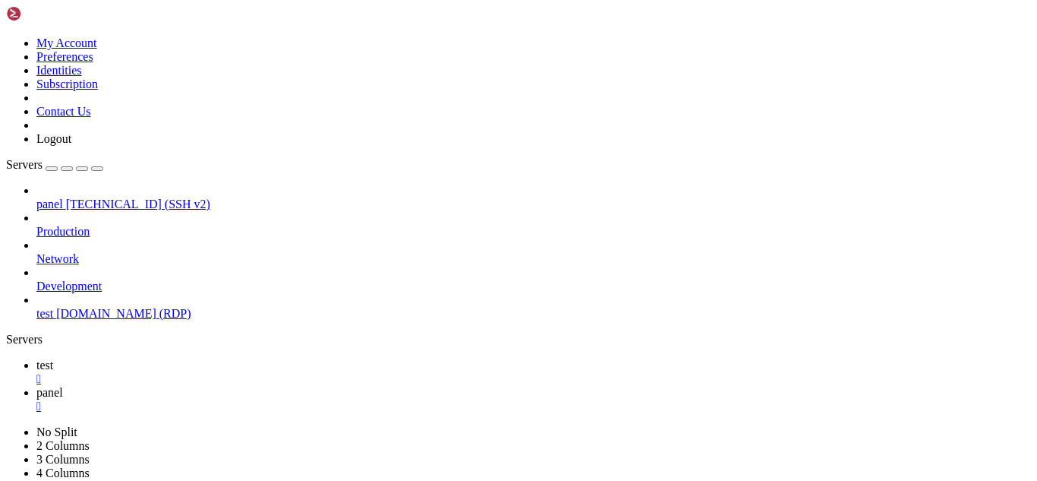
click at [216, 358] on link "test " at bounding box center [533, 371] width 995 height 27
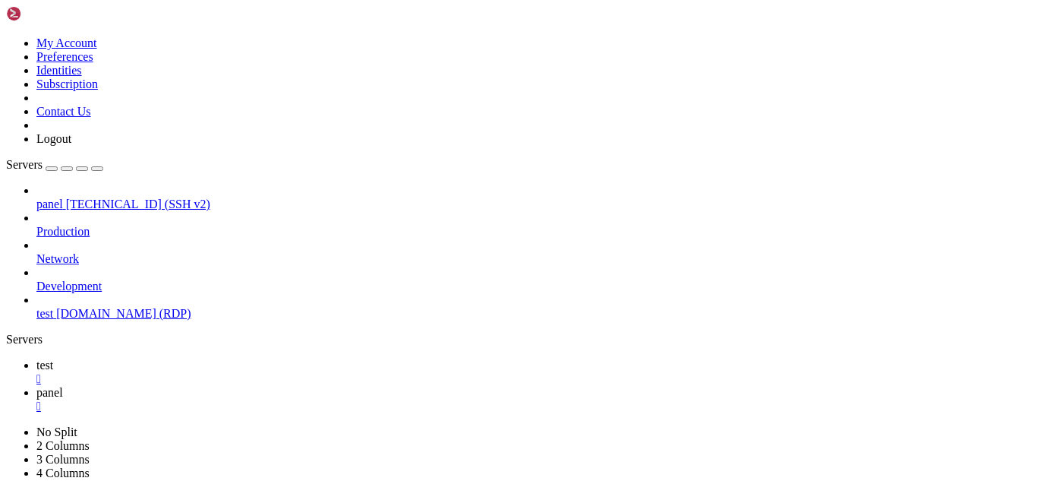
click at [63, 386] on span "panel" at bounding box center [49, 392] width 27 height 13
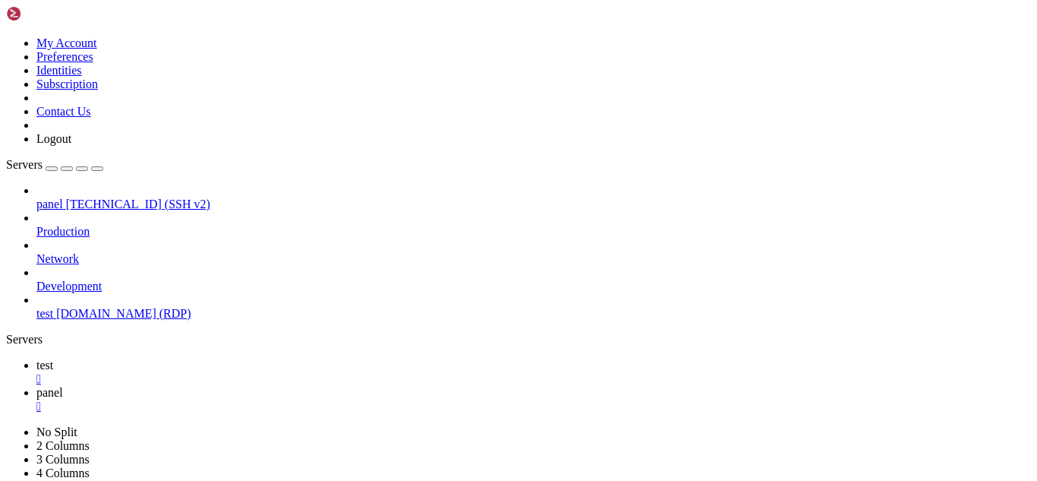
click at [36, 358] on icon at bounding box center [36, 364] width 0 height 13
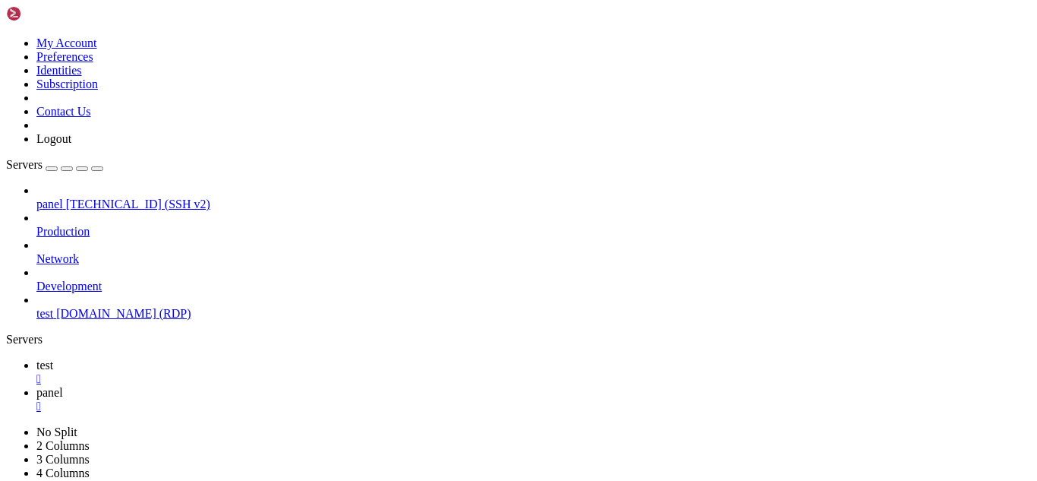
click at [301, 386] on link "panel " at bounding box center [533, 399] width 995 height 27
click at [36, 358] on icon at bounding box center [36, 364] width 0 height 13
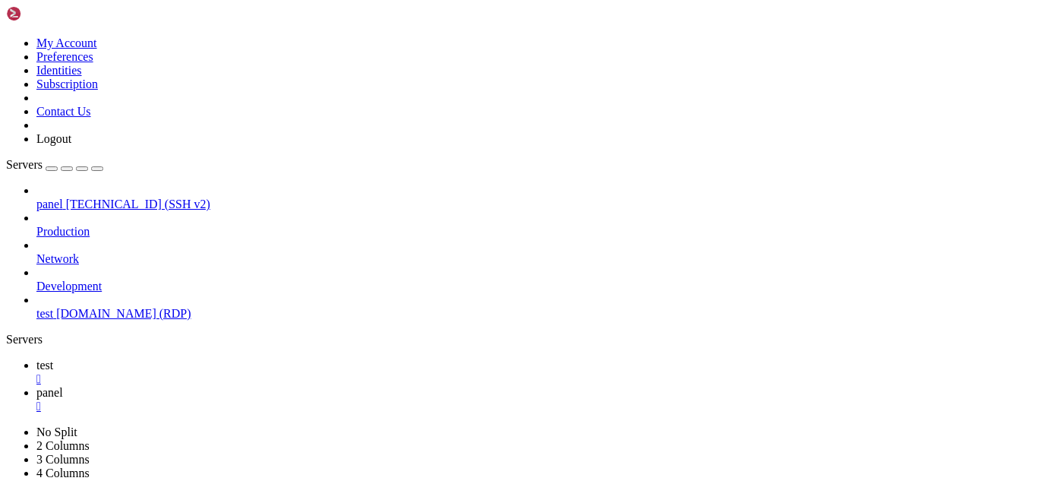
click at [63, 386] on span "panel" at bounding box center [49, 392] width 27 height 13
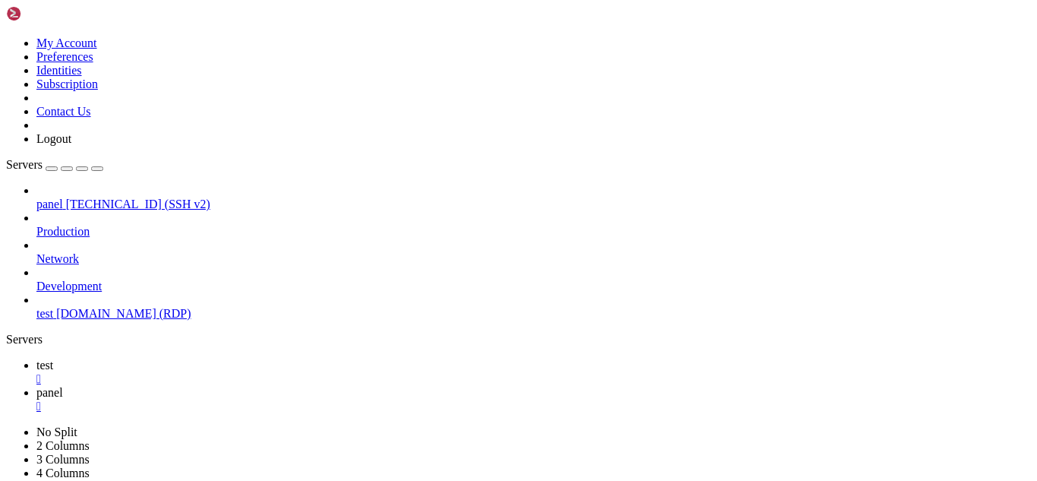
click at [236, 358] on link "test " at bounding box center [533, 371] width 995 height 27
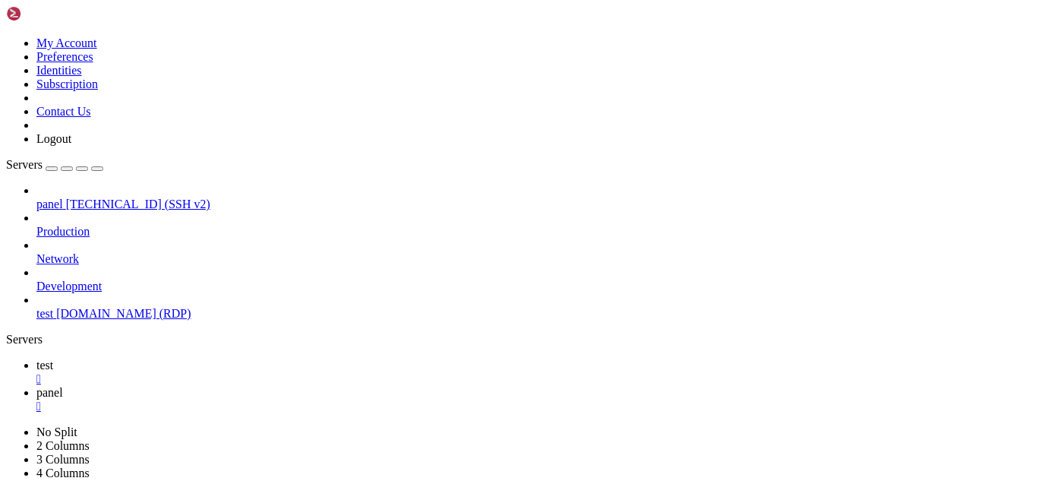
click at [63, 386] on span "panel" at bounding box center [49, 392] width 27 height 13
click at [36, 358] on icon at bounding box center [36, 364] width 0 height 13
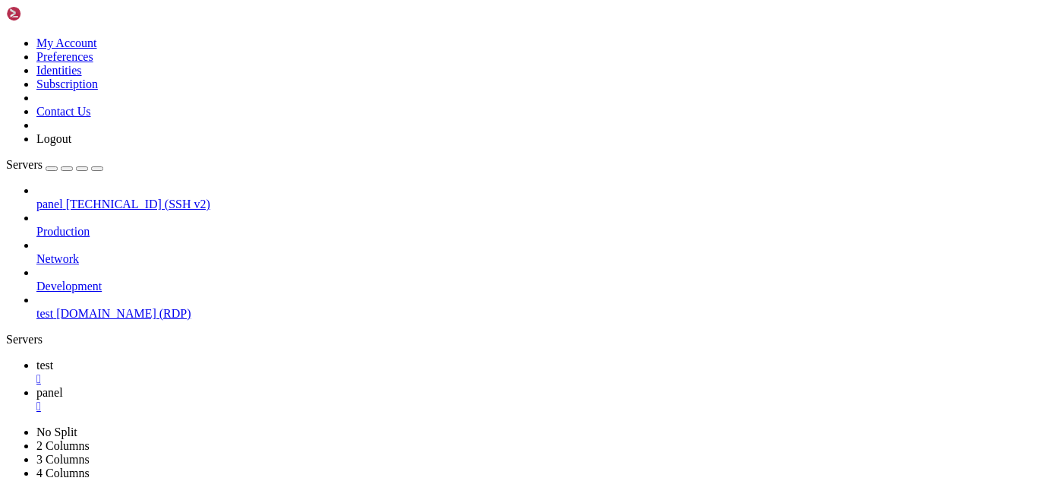
click at [63, 386] on span "panel" at bounding box center [49, 392] width 27 height 13
click at [53, 358] on span "test" at bounding box center [44, 364] width 17 height 13
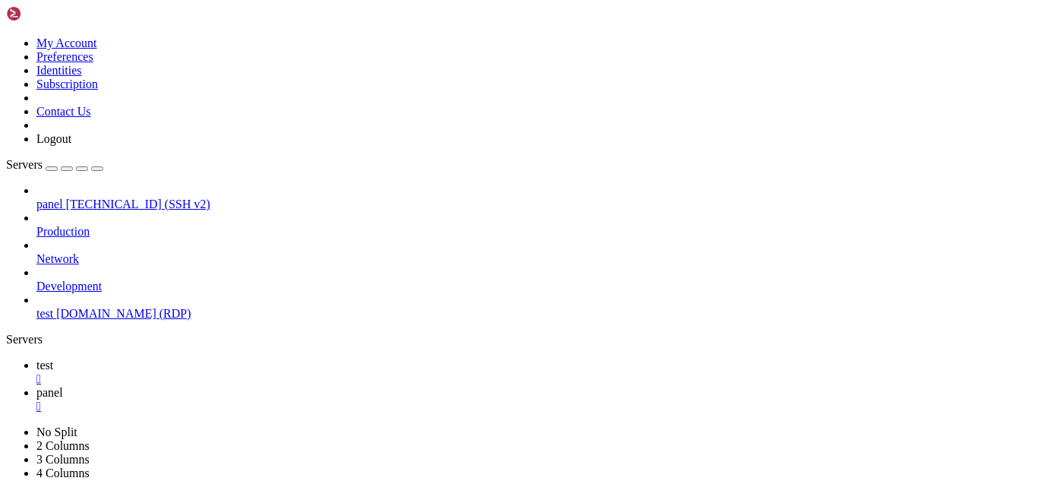
scroll to position [1490, 0]
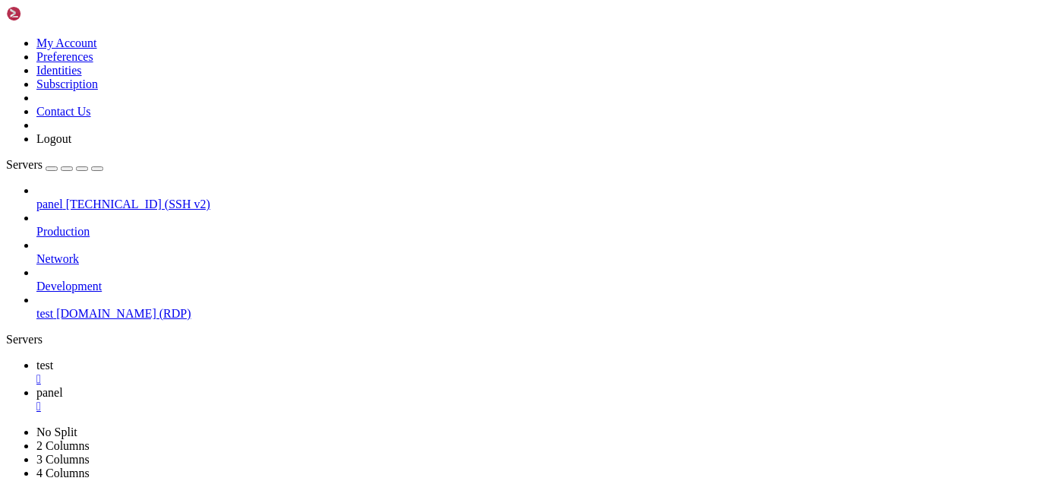
click at [63, 386] on span "panel" at bounding box center [49, 392] width 27 height 13
click at [53, 358] on span "test" at bounding box center [44, 364] width 17 height 13
click at [63, 386] on span "panel" at bounding box center [49, 392] width 27 height 13
click at [210, 358] on link "test " at bounding box center [533, 371] width 995 height 27
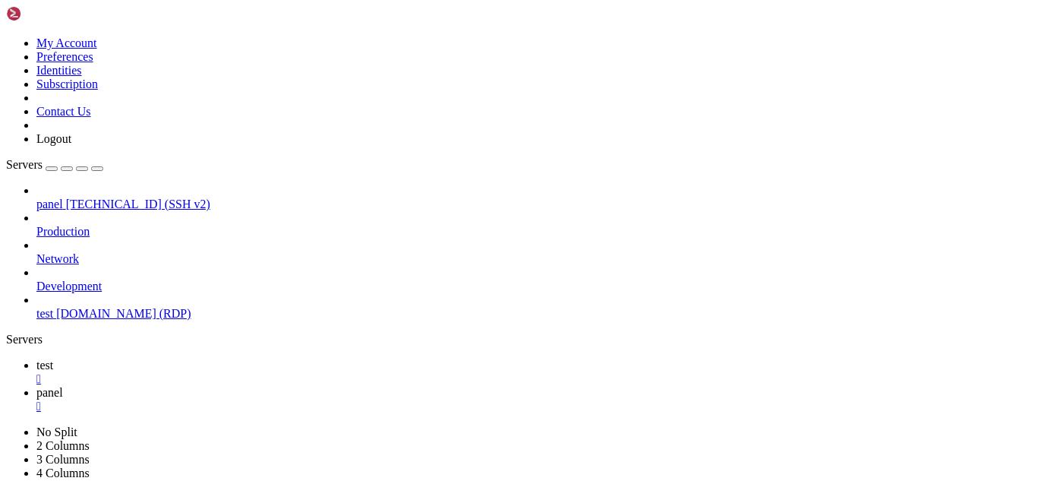
scroll to position [1586, 0]
click at [295, 386] on link "panel " at bounding box center [533, 399] width 995 height 27
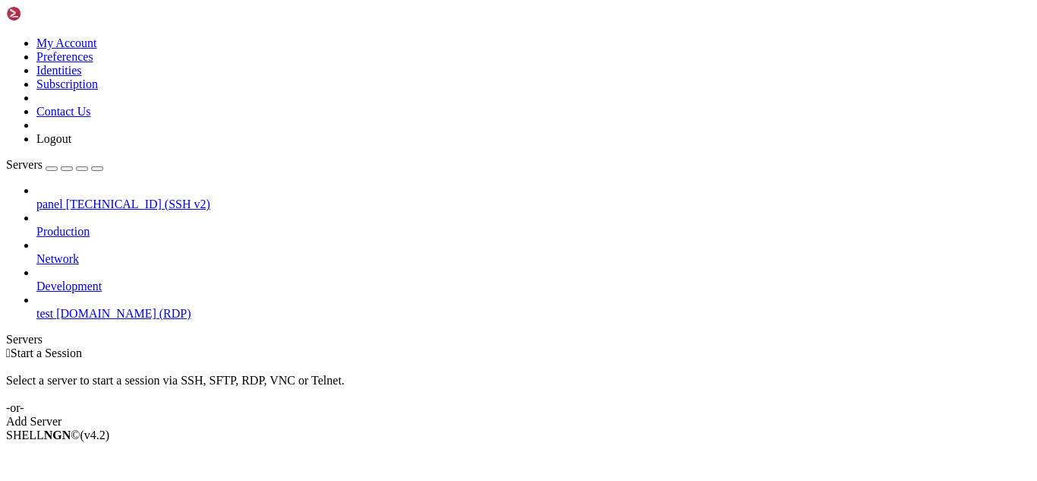
click at [142, 197] on span "[TECHNICAL_ID] (SSH v2)" at bounding box center [138, 203] width 144 height 13
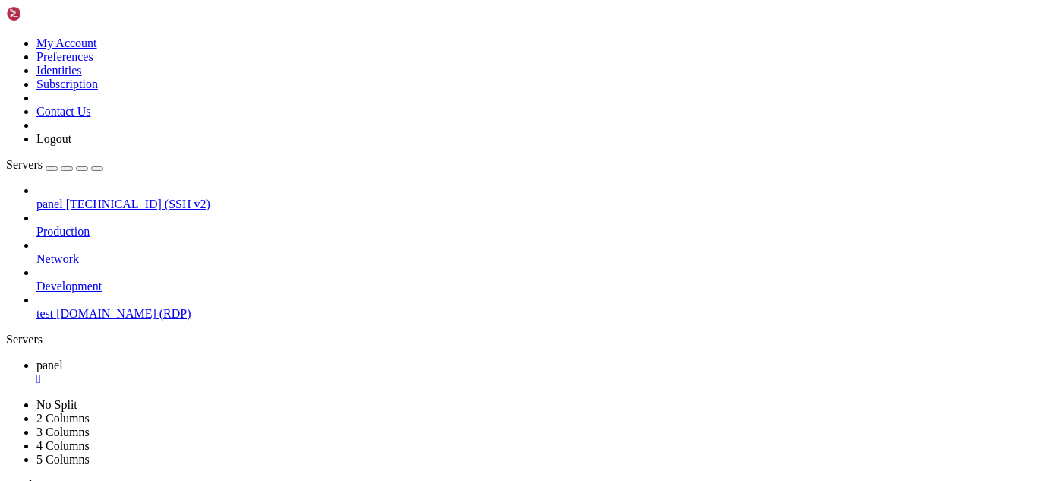
click at [67, 307] on span "[DOMAIN_NAME] (RDP)" at bounding box center [123, 313] width 134 height 13
click at [63, 358] on span "panel" at bounding box center [49, 364] width 27 height 13
click at [53, 386] on span "test" at bounding box center [44, 392] width 17 height 13
click at [228, 358] on link "panel " at bounding box center [533, 371] width 995 height 27
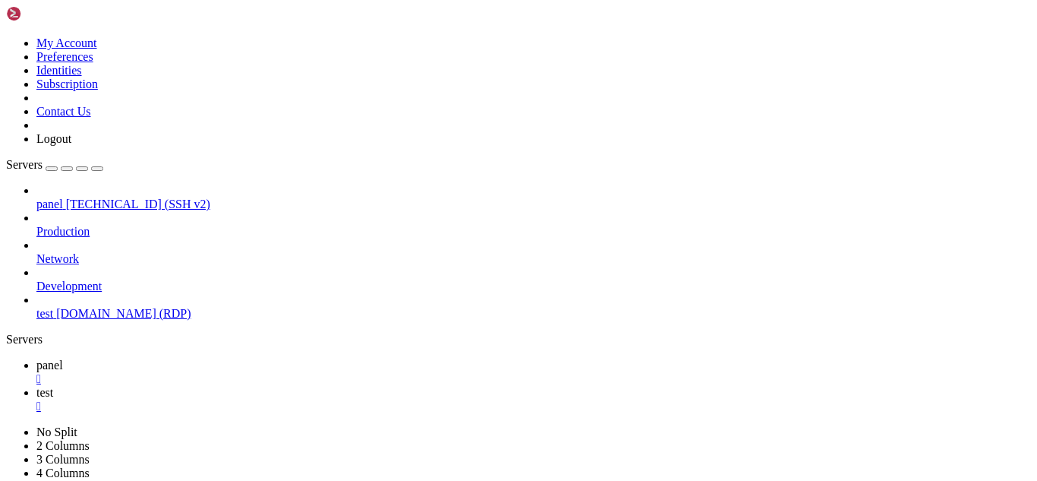
click at [289, 386] on link "test " at bounding box center [533, 399] width 995 height 27
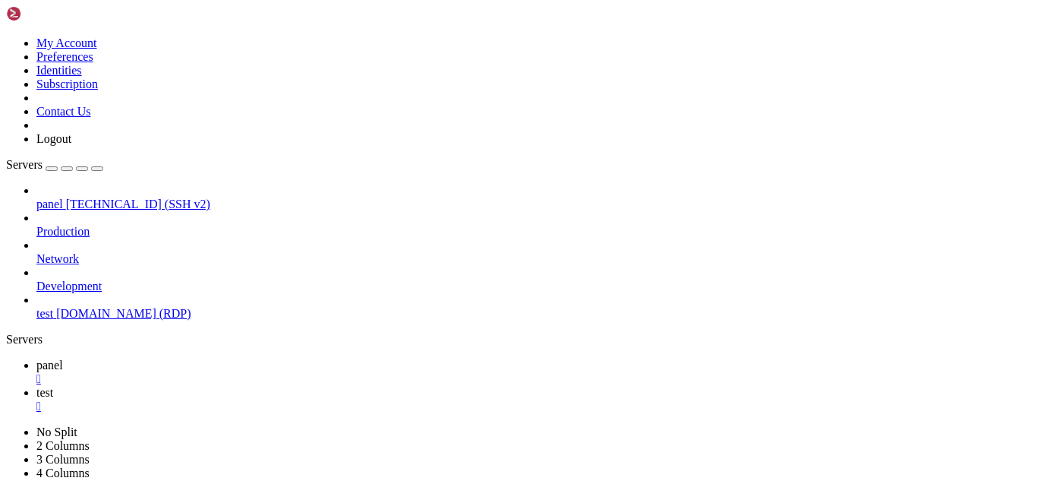
click at [233, 358] on link "panel " at bounding box center [533, 371] width 995 height 27
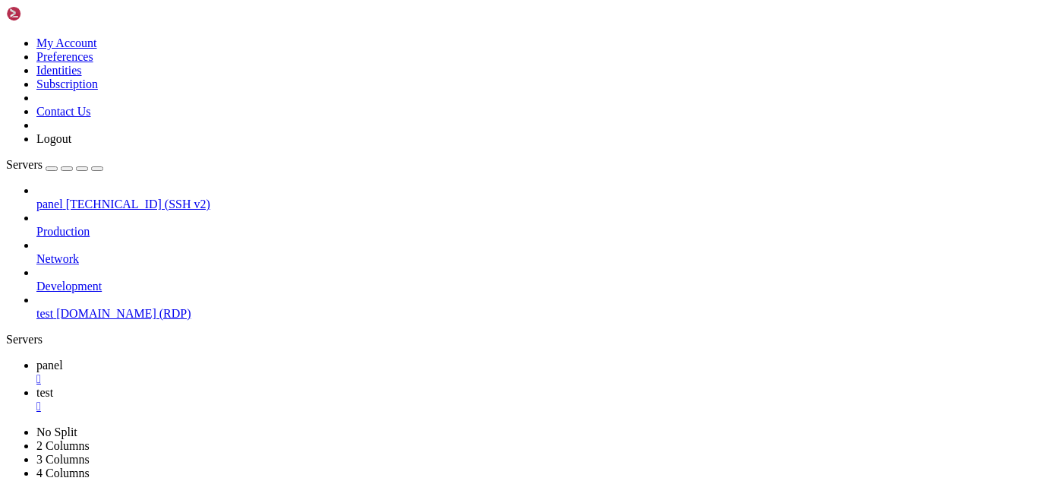
click at [253, 372] on div "" at bounding box center [533, 379] width 995 height 14
click at [131, 197] on span "[TECHNICAL_ID] (SSH v2)" at bounding box center [138, 203] width 144 height 13
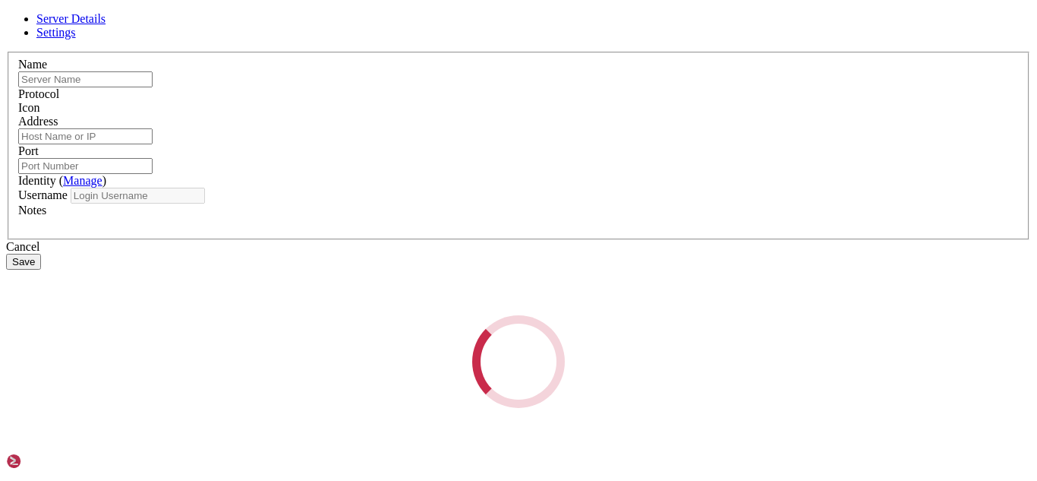
type input "panel"
type input "[TECHNICAL_ID]"
type input "22"
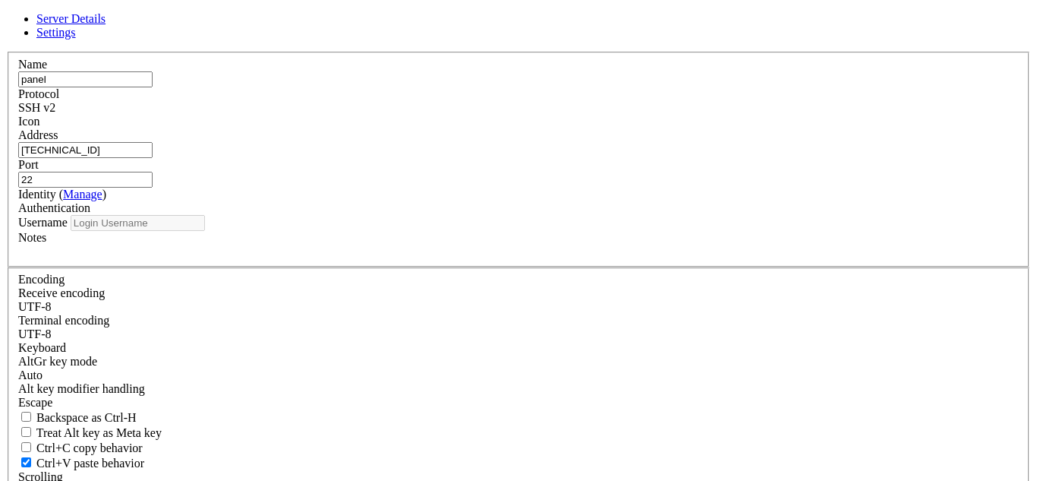
type input "ubuntu"
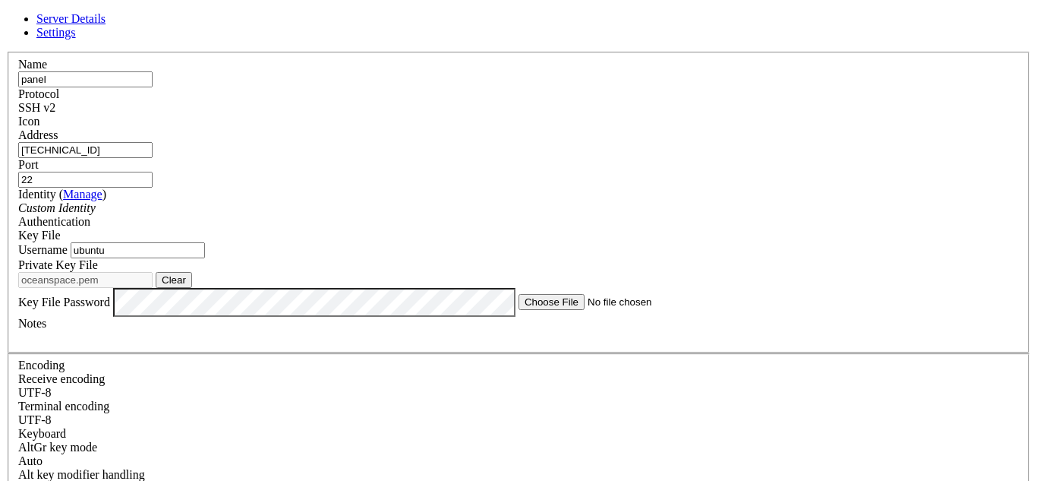
click at [106, 191] on label "Identity ( Manage )" at bounding box center [62, 194] width 88 height 13
click at [153, 151] on input "[TECHNICAL_ID]" at bounding box center [85, 150] width 134 height 16
paste input "ec2-18-221-16-171.us-east-2.compute.amazonaws.com"
type input "ec2-18-221-16-171.us-east-2.compute.amazonaws.com"
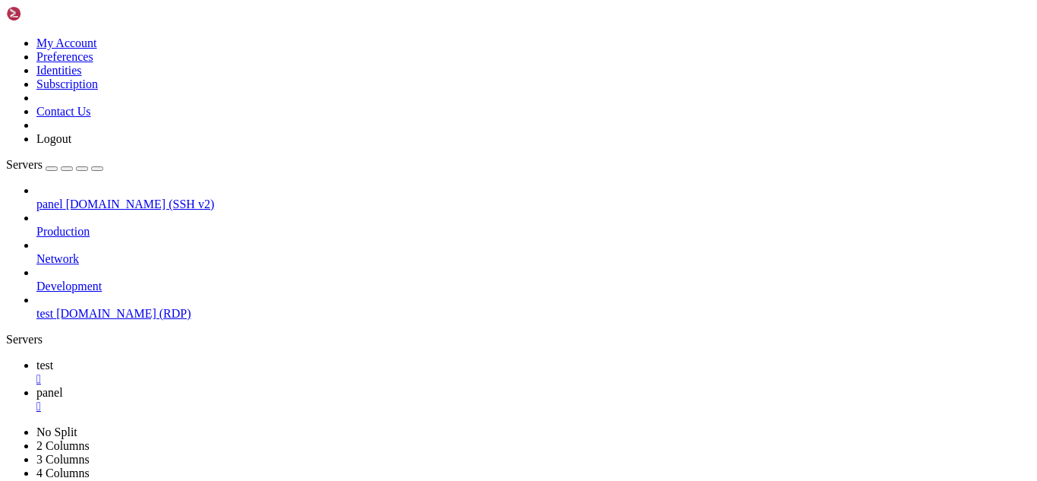
click at [327, 399] on div "" at bounding box center [533, 406] width 995 height 14
click at [63, 197] on span "panel" at bounding box center [49, 203] width 27 height 13
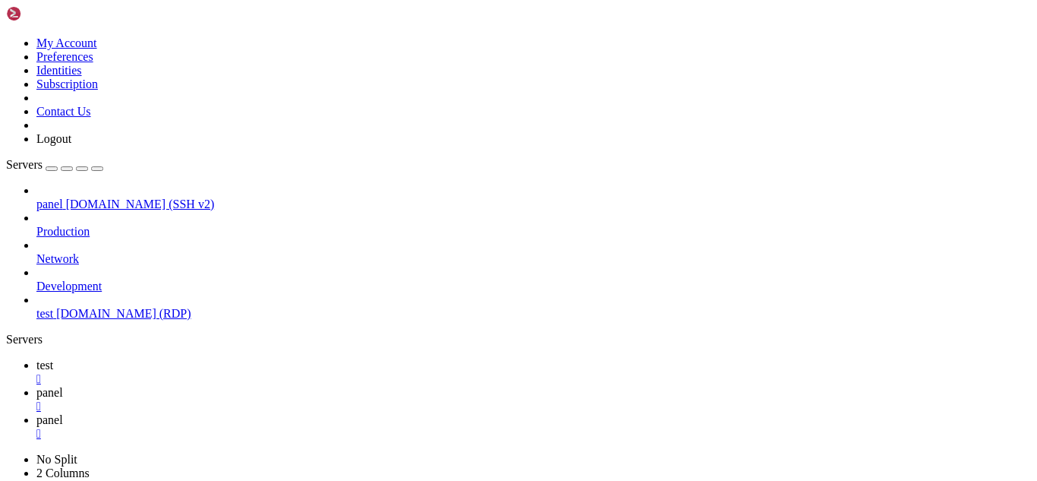
click at [406, 427] on div "" at bounding box center [533, 434] width 995 height 14
click at [207, 358] on link "test " at bounding box center [533, 371] width 995 height 27
click at [301, 386] on link "panel " at bounding box center [533, 399] width 995 height 27
click at [53, 358] on span "test" at bounding box center [44, 364] width 17 height 13
click at [320, 386] on link "panel " at bounding box center [533, 399] width 995 height 27
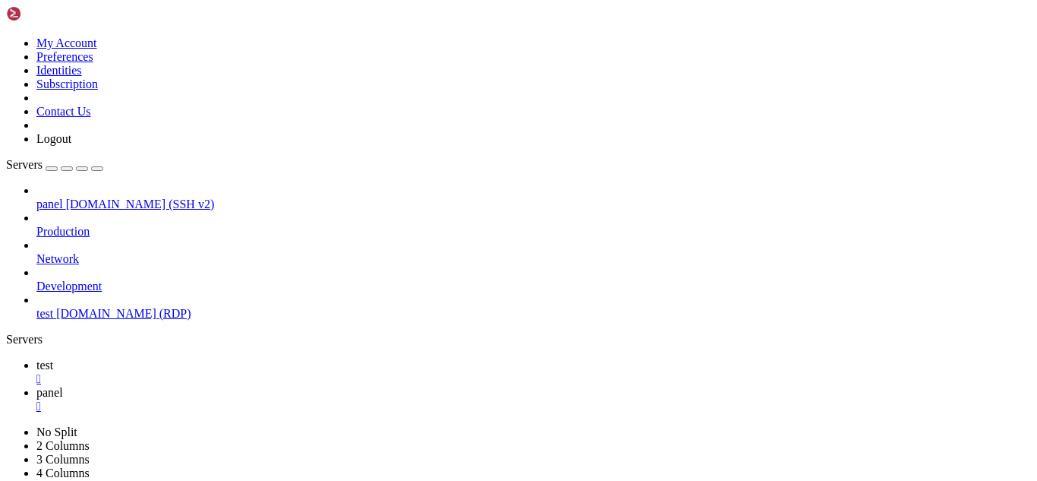
click at [324, 399] on div "" at bounding box center [533, 406] width 995 height 14
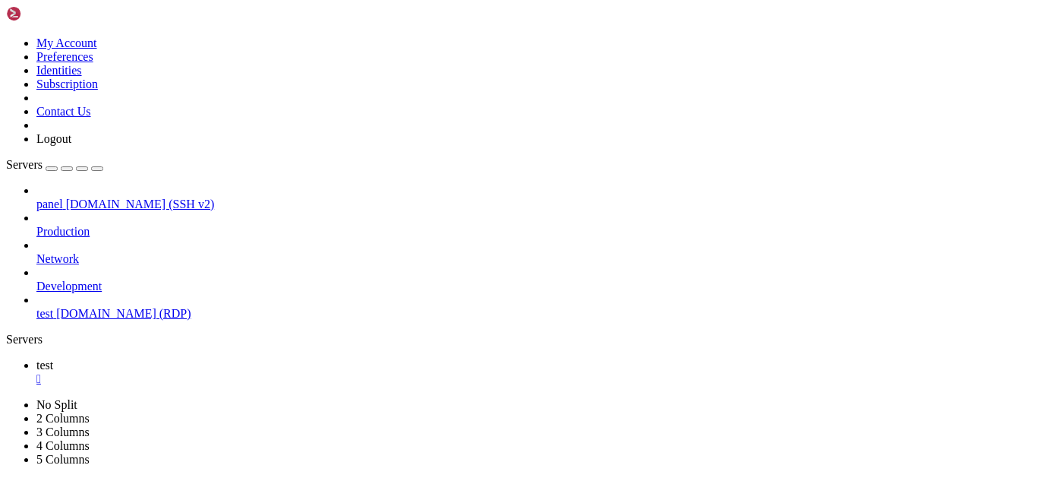
click at [63, 197] on span "panel" at bounding box center [49, 203] width 27 height 13
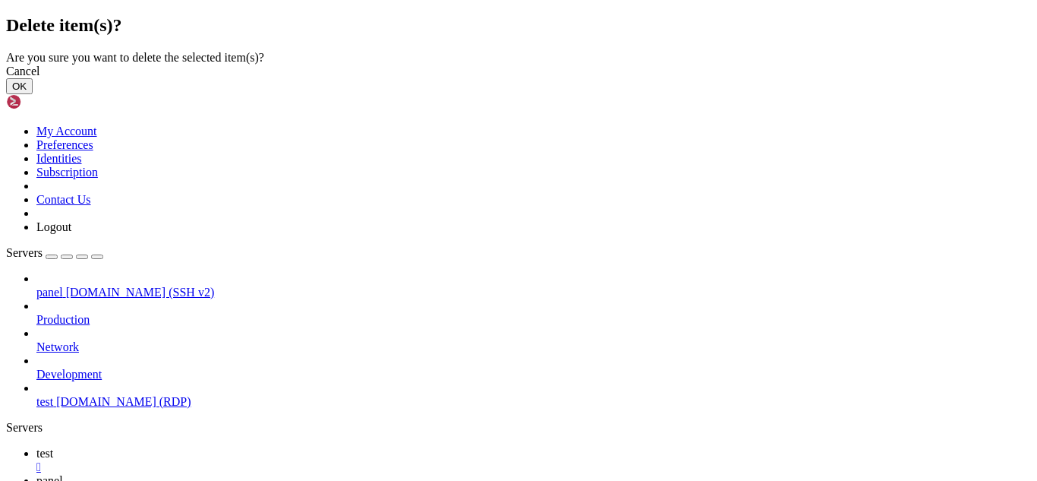
click at [646, 78] on div "Cancel" at bounding box center [518, 72] width 1025 height 14
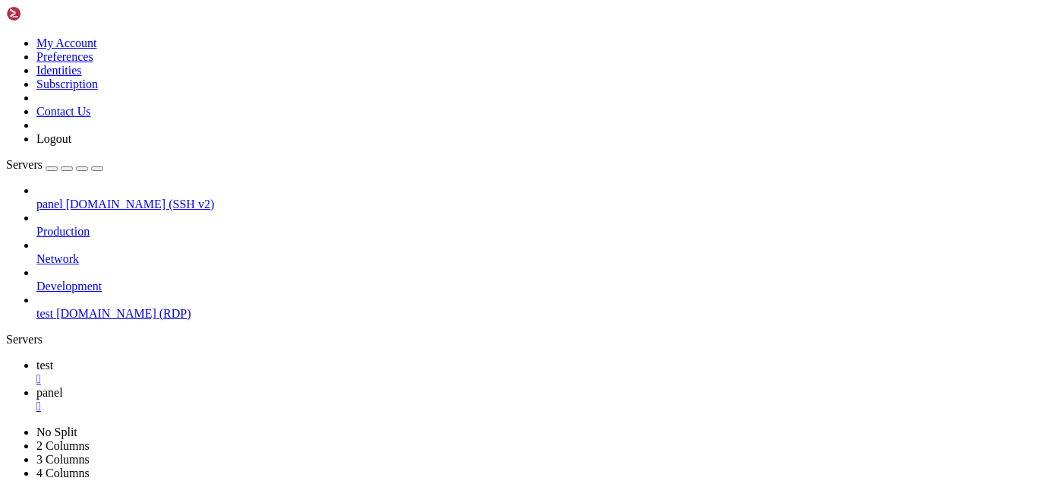
click at [327, 399] on div "" at bounding box center [533, 406] width 995 height 14
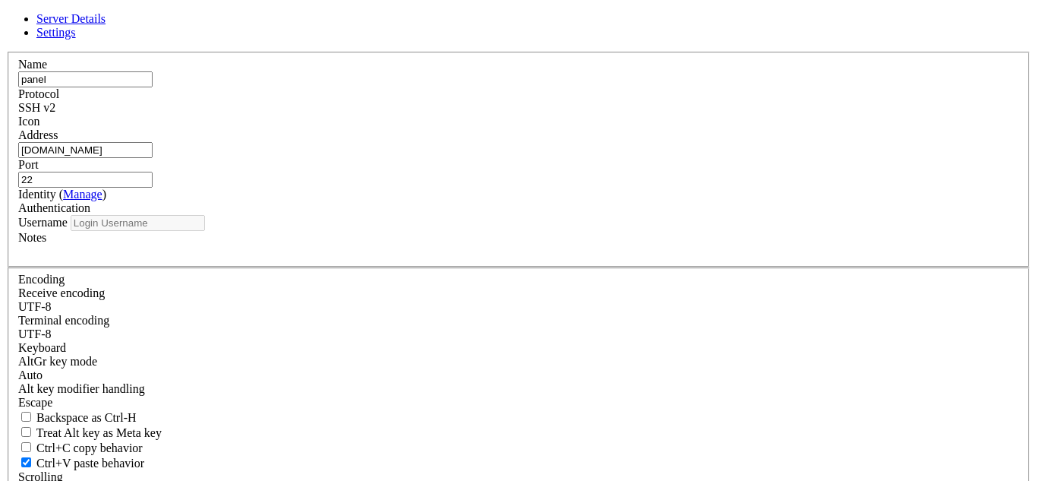
type input "ubuntu"
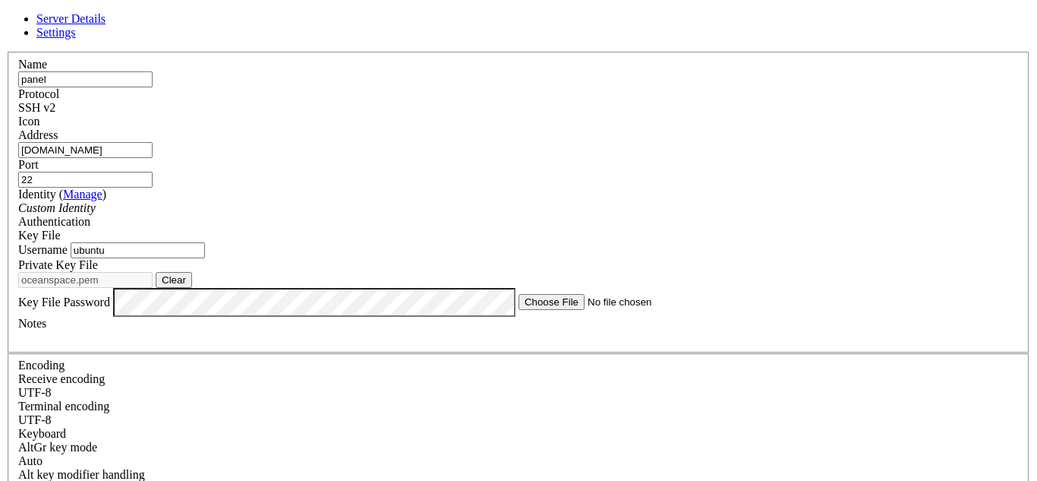
scroll to position [66, 0]
click at [192, 272] on button "Clear" at bounding box center [174, 280] width 36 height 16
click at [201, 274] on button "Browse" at bounding box center [179, 280] width 46 height 16
type input "oceanspace.pem"
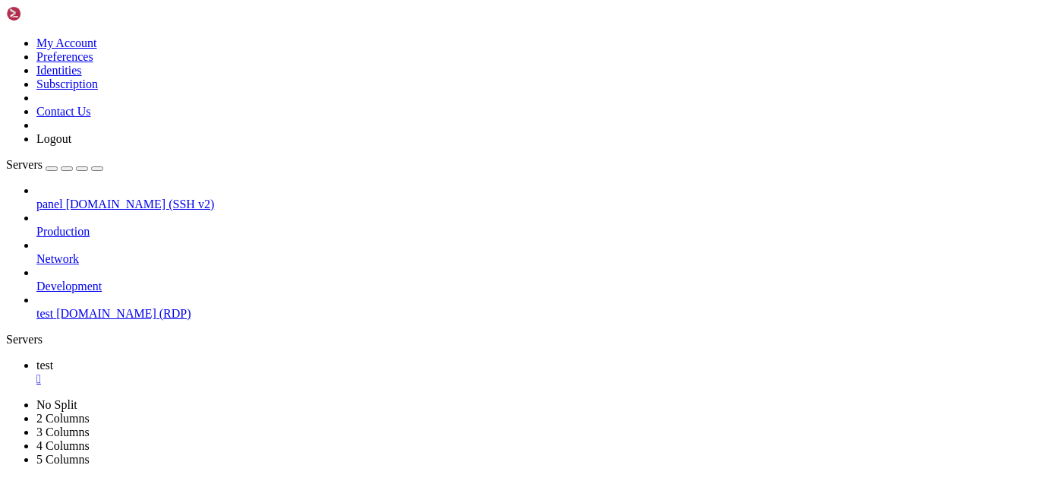
click at [63, 197] on span "panel" at bounding box center [49, 203] width 27 height 13
click at [53, 358] on span "test" at bounding box center [44, 364] width 17 height 13
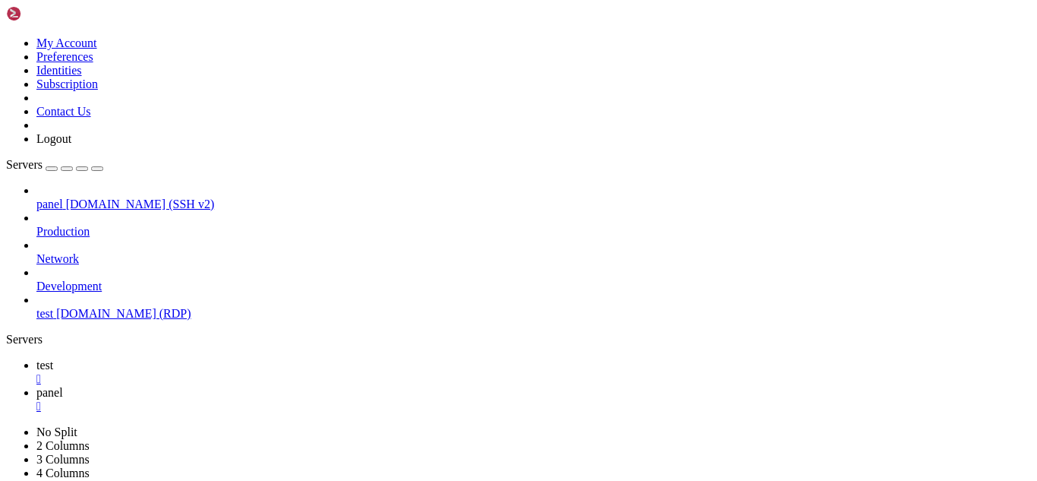
click at [91, 197] on span "[DOMAIN_NAME] (SSH v2)" at bounding box center [140, 203] width 149 height 13
click at [327, 399] on div "" at bounding box center [533, 406] width 995 height 14
click at [63, 386] on span "panel" at bounding box center [49, 392] width 27 height 13
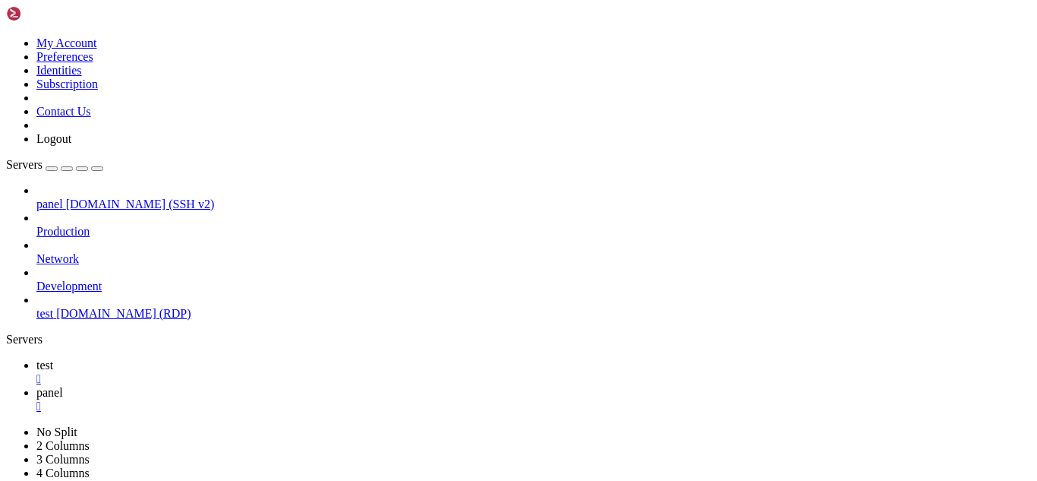
click at [197, 358] on link "test " at bounding box center [533, 371] width 995 height 27
click at [295, 386] on link "panel " at bounding box center [533, 399] width 995 height 27
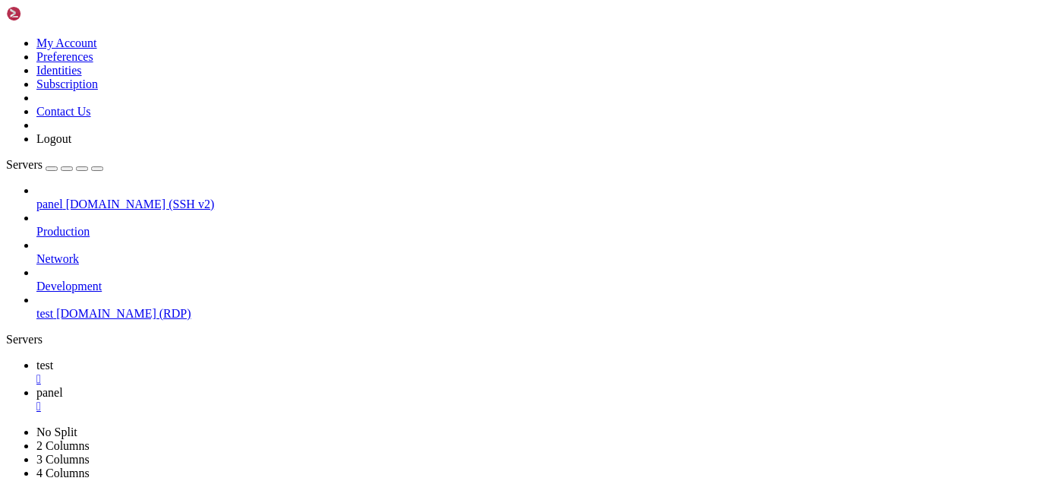
click at [36, 358] on icon at bounding box center [36, 364] width 0 height 13
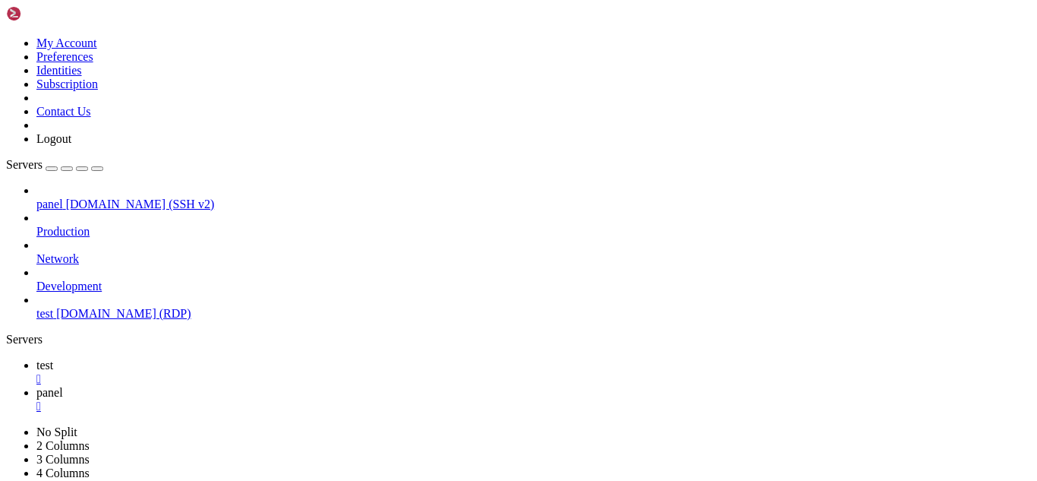
click at [327, 399] on div "" at bounding box center [533, 406] width 995 height 14
click at [130, 197] on span "[DOMAIN_NAME] (SSH v2)" at bounding box center [140, 203] width 149 height 13
click at [53, 358] on span "test" at bounding box center [44, 364] width 17 height 13
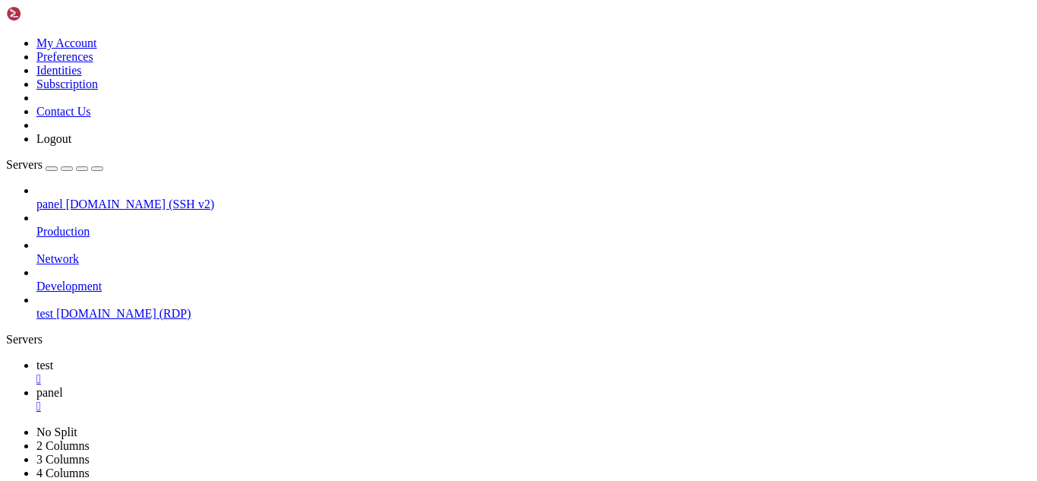
click at [63, 386] on span "panel" at bounding box center [49, 392] width 27 height 13
click at [188, 13] on div "My Account Preferences Identities Subscription Contact Us Logout" at bounding box center [518, 76] width 1025 height 140
click at [53, 358] on span "test" at bounding box center [44, 364] width 17 height 13
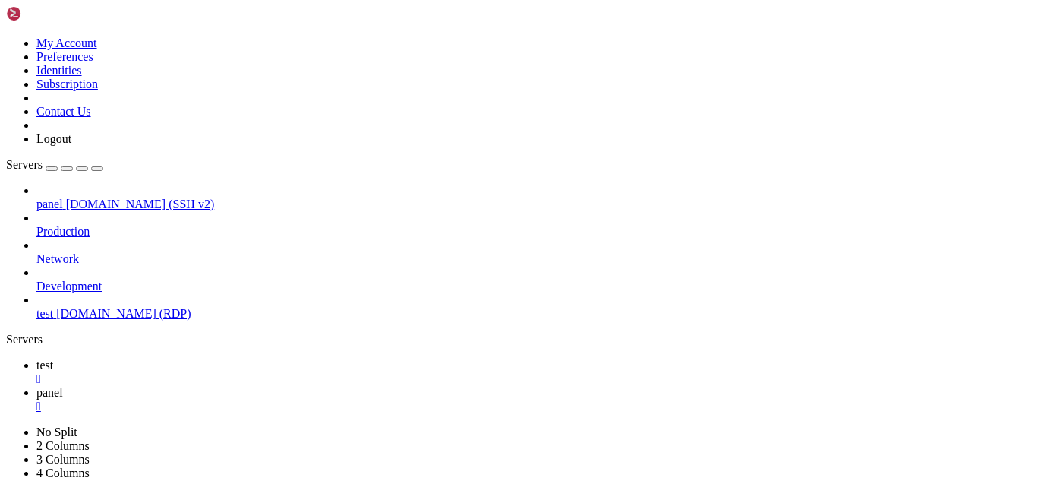
click at [295, 386] on link "panel " at bounding box center [533, 399] width 995 height 27
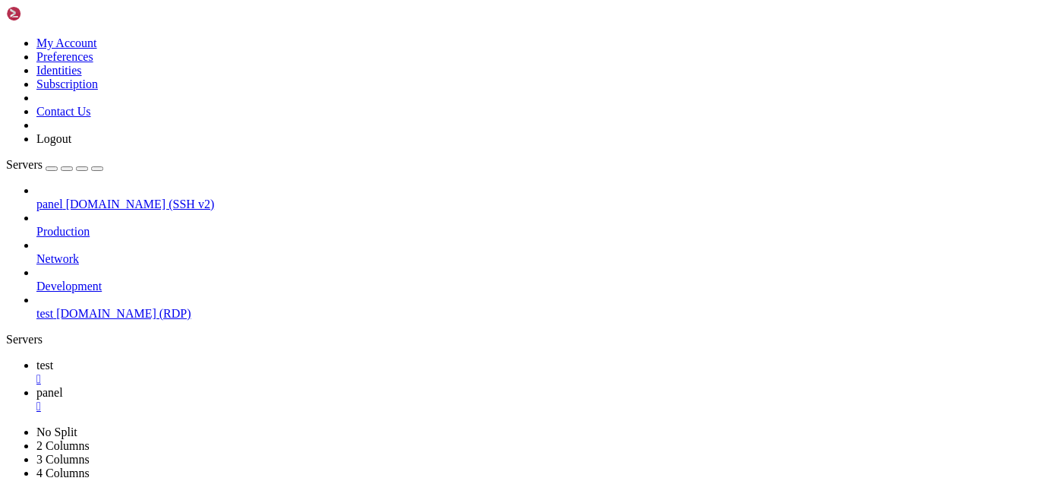
click at [53, 358] on span "test" at bounding box center [44, 364] width 17 height 13
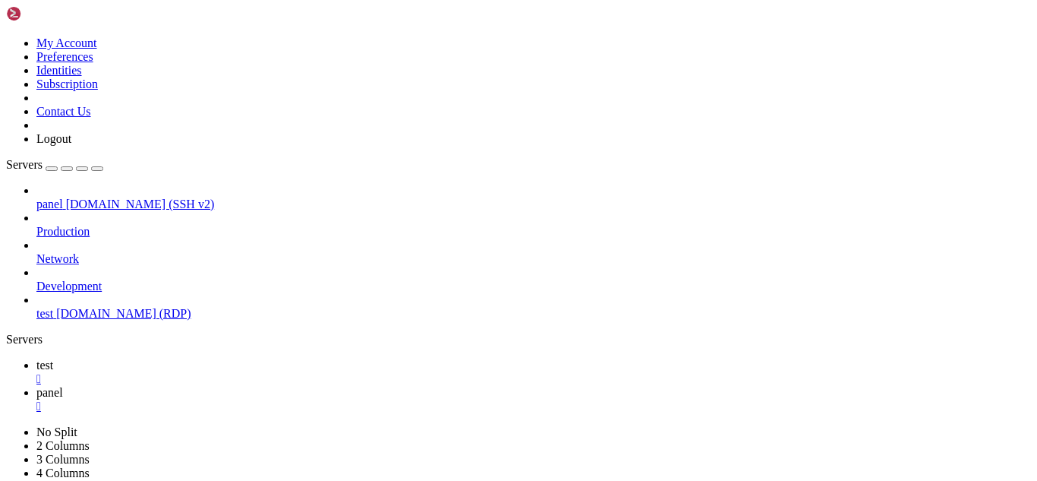
click at [309, 386] on link "panel " at bounding box center [533, 399] width 995 height 27
click at [238, 358] on link "test " at bounding box center [533, 371] width 995 height 27
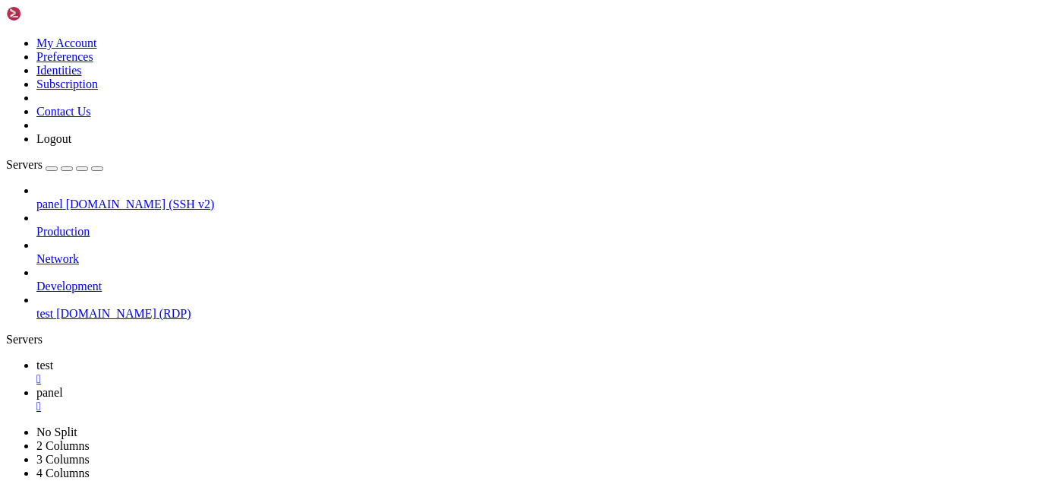
click at [63, 386] on span "panel" at bounding box center [49, 392] width 27 height 13
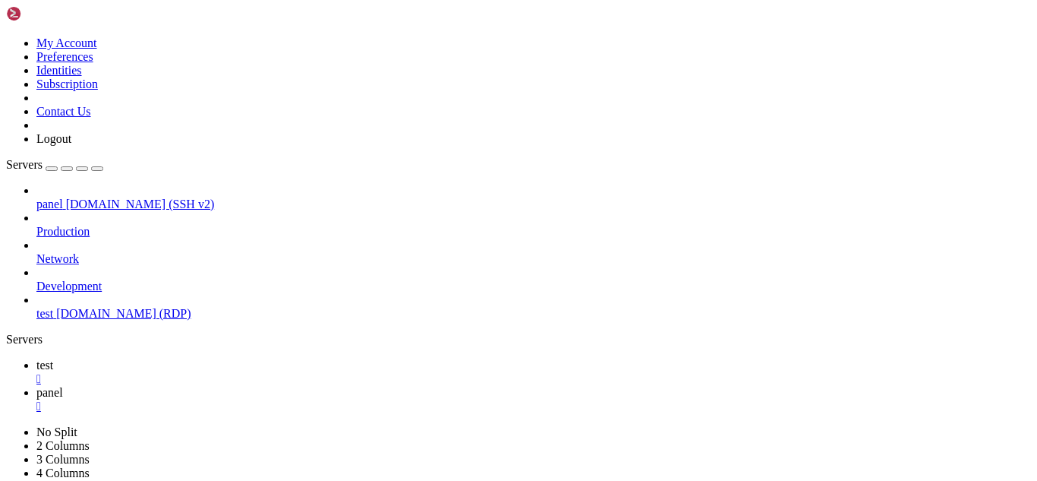
scroll to position [724, 0]
click at [216, 358] on link "test " at bounding box center [533, 371] width 995 height 27
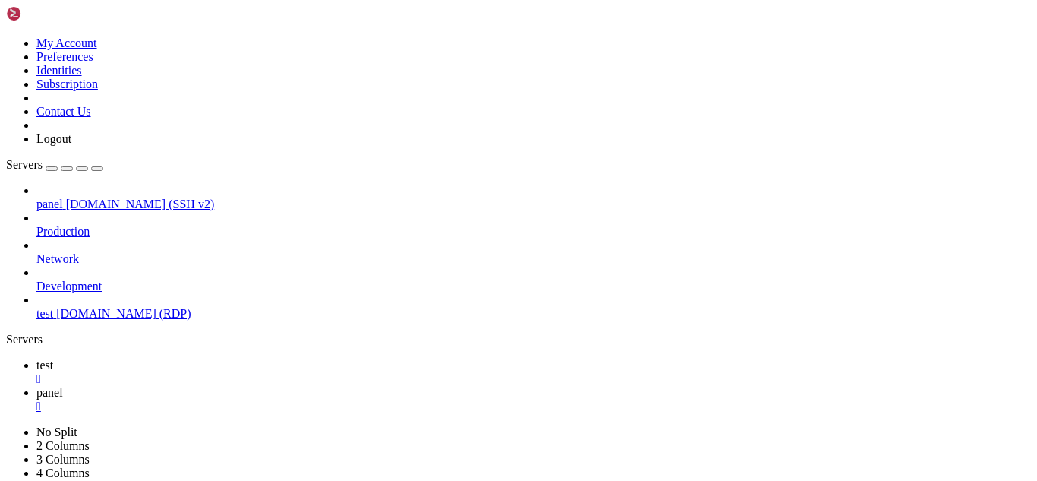
click at [63, 386] on span "panel" at bounding box center [49, 392] width 27 height 13
click at [218, 358] on link "test " at bounding box center [533, 371] width 995 height 27
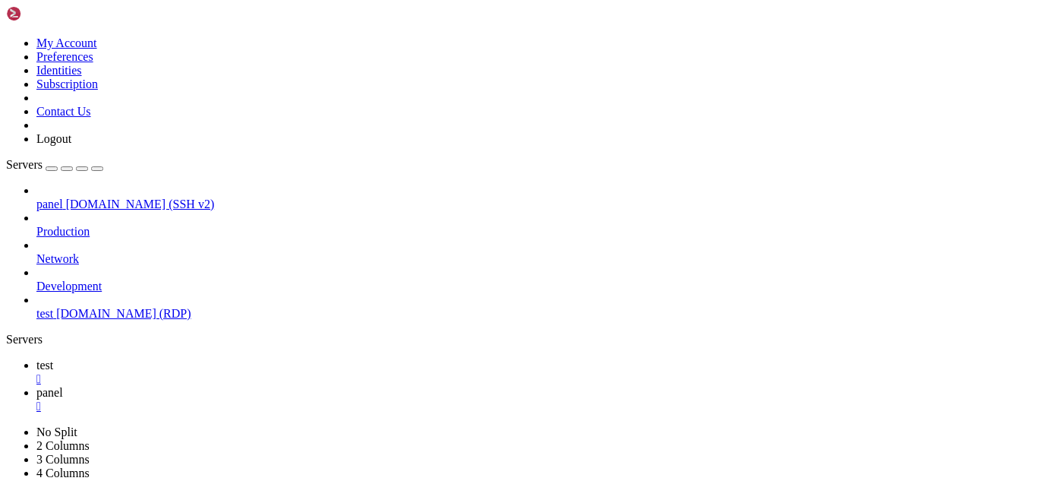
click at [63, 386] on span "panel" at bounding box center [49, 392] width 27 height 13
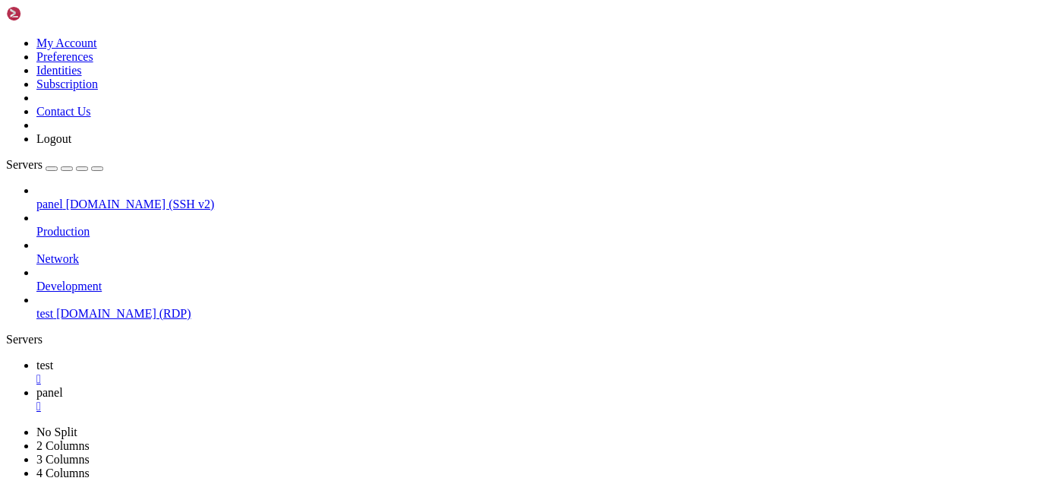
click at [229, 358] on link "test " at bounding box center [533, 371] width 995 height 27
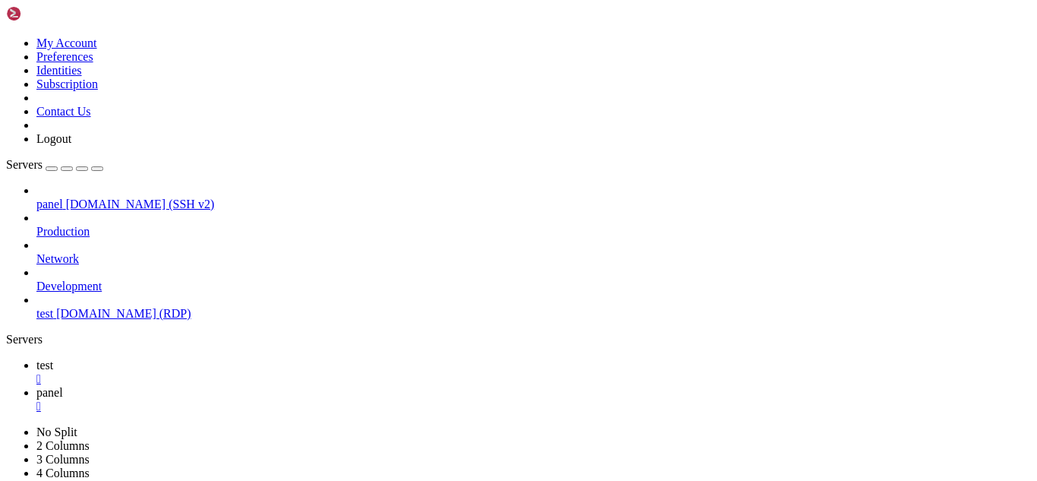
click at [63, 386] on span "panel" at bounding box center [49, 392] width 27 height 13
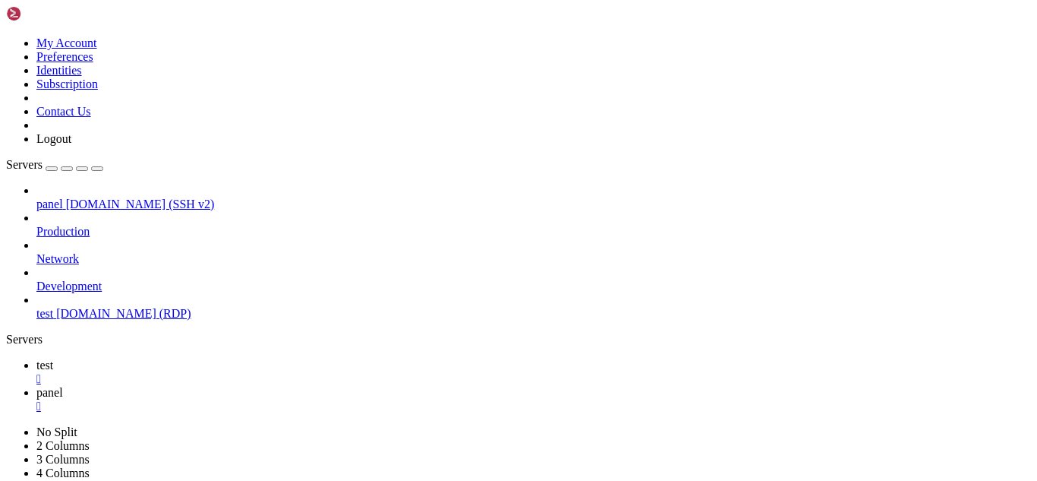
click at [230, 358] on link "test " at bounding box center [533, 371] width 995 height 27
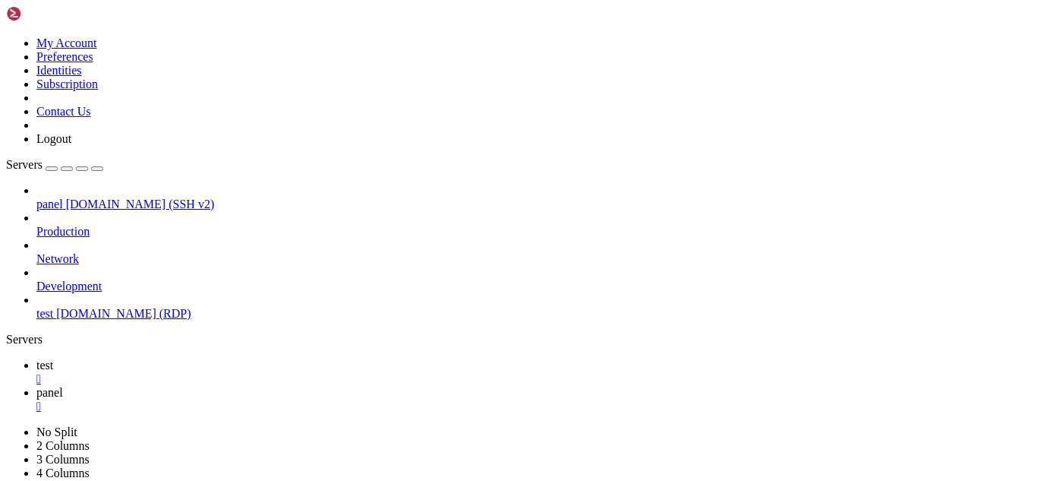
click at [36, 386] on icon at bounding box center [36, 392] width 0 height 13
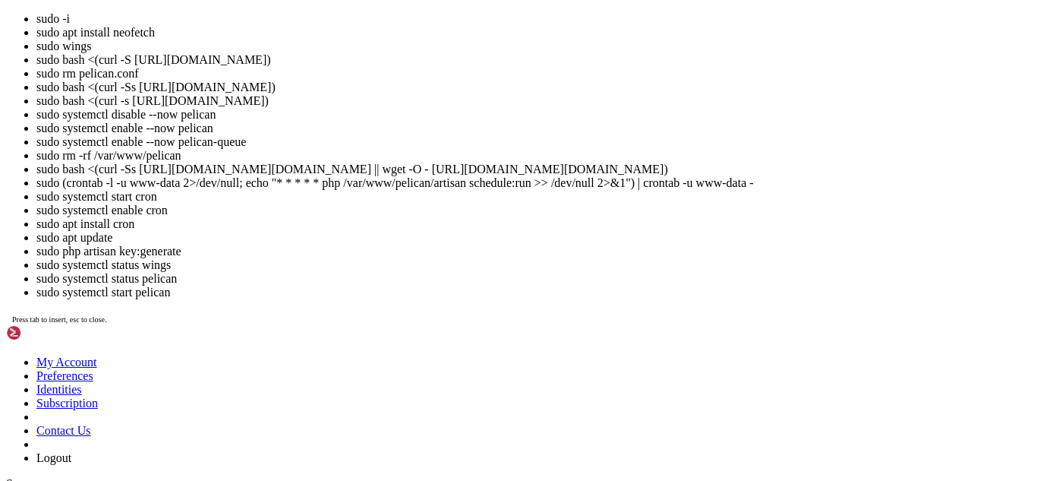
scroll to position [848, 0]
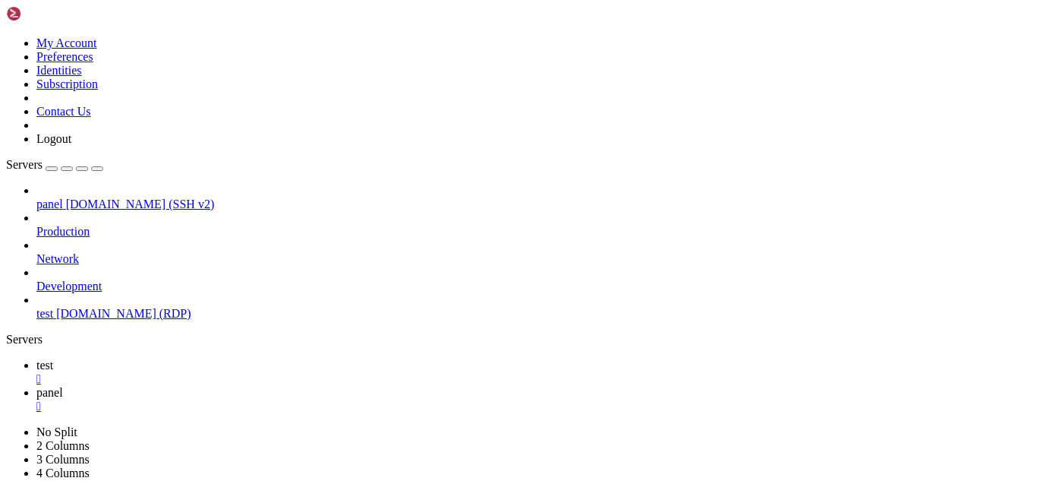
click at [213, 358] on link "test " at bounding box center [533, 371] width 995 height 27
click at [36, 386] on icon at bounding box center [36, 392] width 0 height 13
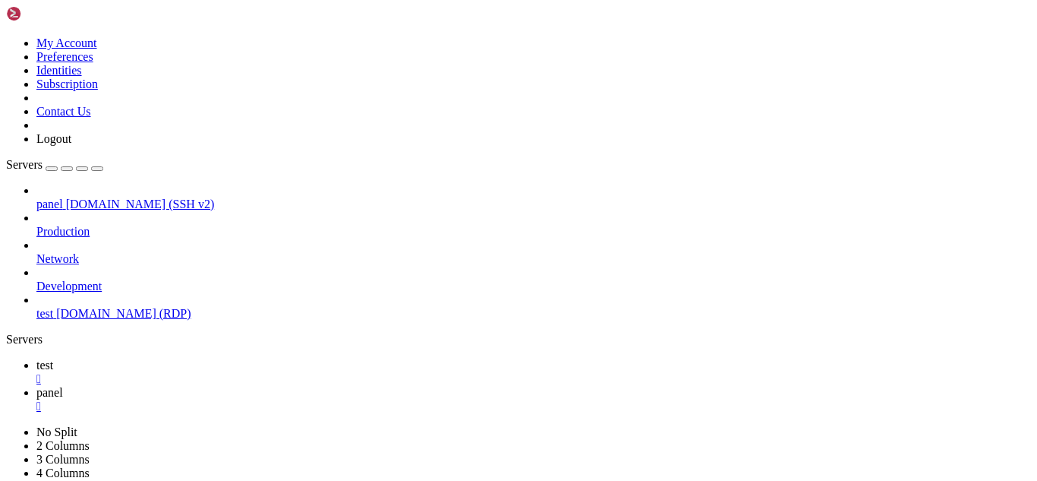
click at [213, 358] on link "test " at bounding box center [533, 371] width 995 height 27
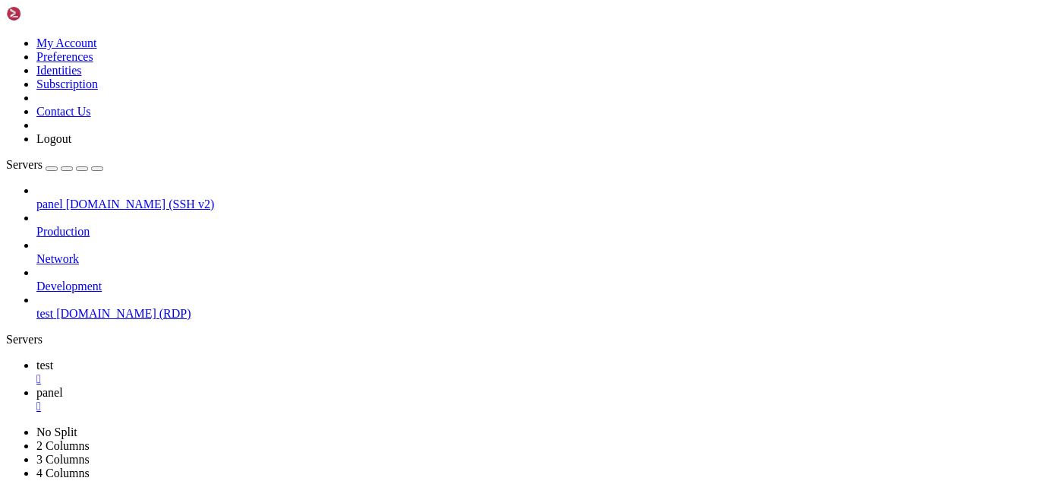
drag, startPoint x: 198, startPoint y: 736, endPoint x: 595, endPoint y: 791, distance: 400.2
click at [292, 386] on link "panel " at bounding box center [533, 399] width 995 height 27
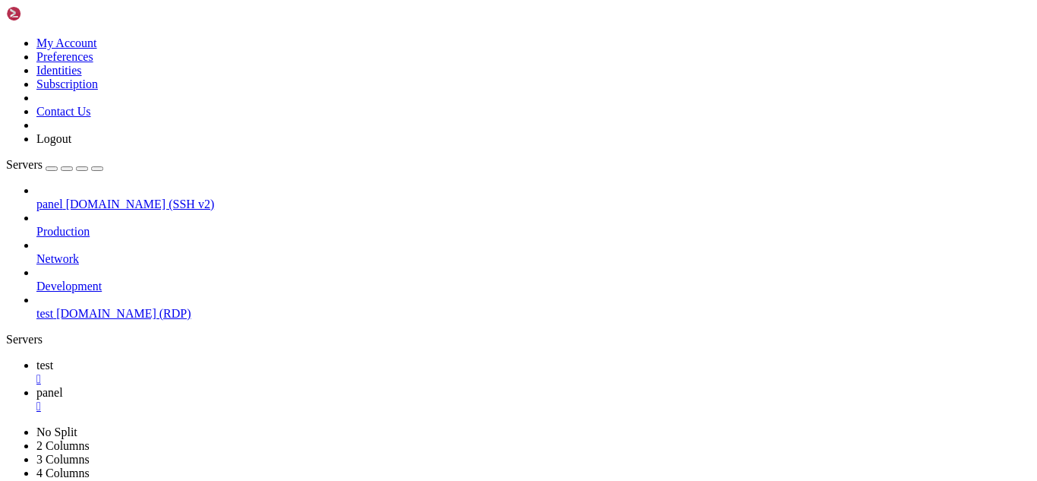
scroll to position [1408, 0]
click at [36, 358] on icon at bounding box center [36, 364] width 0 height 13
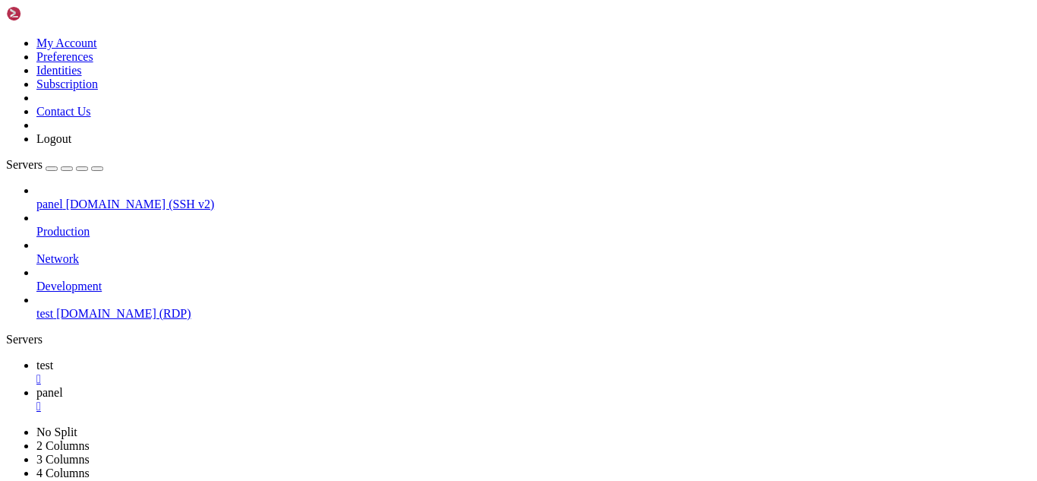
click at [292, 386] on link "panel " at bounding box center [533, 399] width 995 height 27
click at [53, 358] on span "test" at bounding box center [44, 364] width 17 height 13
drag, startPoint x: 198, startPoint y: 810, endPoint x: 401, endPoint y: 796, distance: 203.2
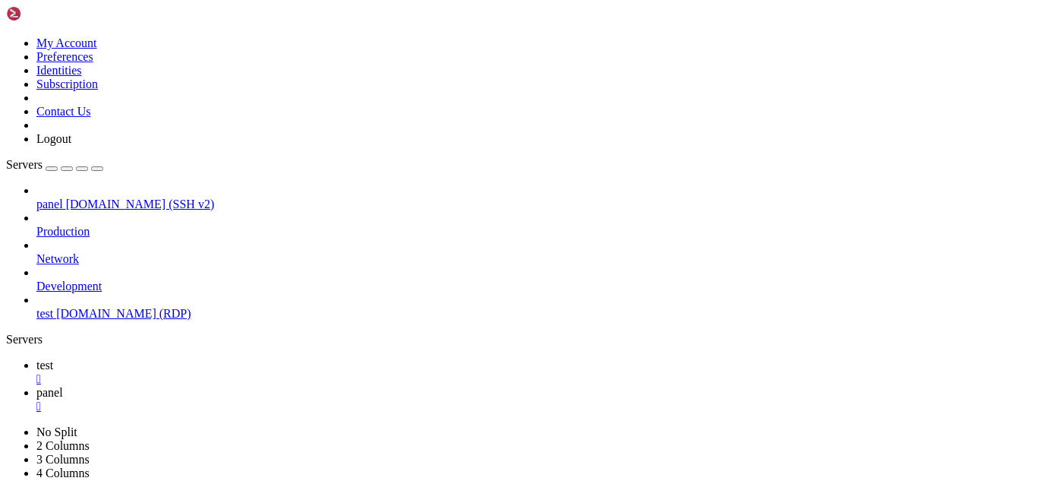
drag, startPoint x: 401, startPoint y: 796, endPoint x: 565, endPoint y: 752, distance: 169.8
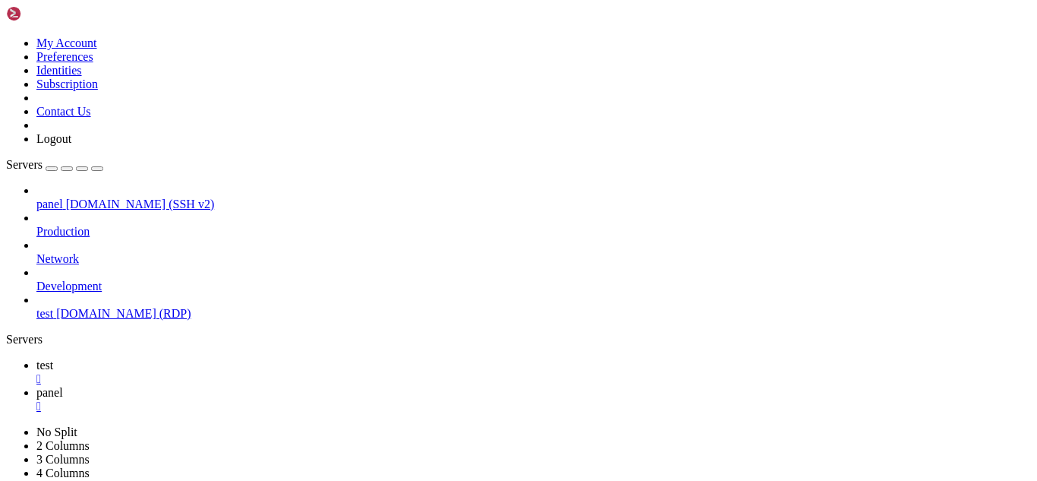
click at [284, 386] on link "panel " at bounding box center [533, 399] width 995 height 27
click at [36, 358] on icon at bounding box center [36, 364] width 0 height 13
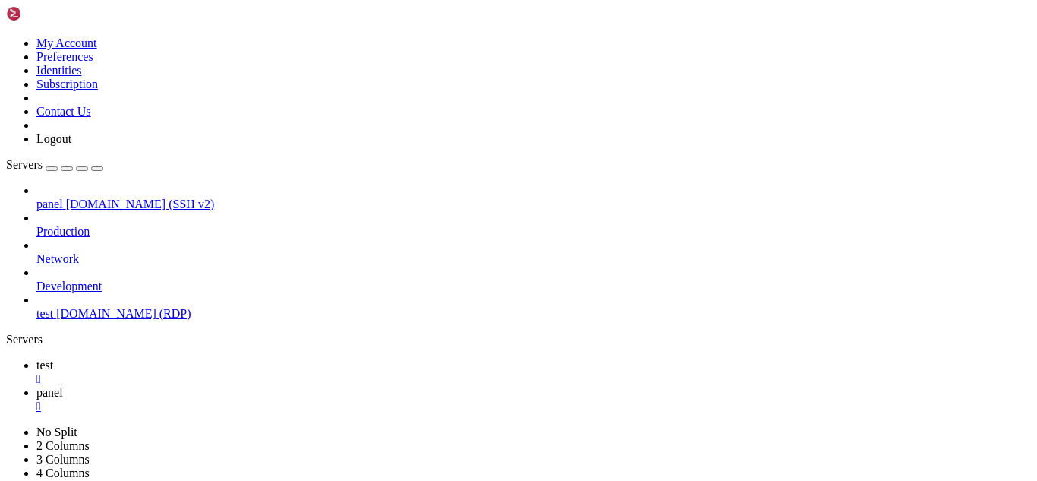
click at [299, 386] on link "panel " at bounding box center [533, 399] width 995 height 27
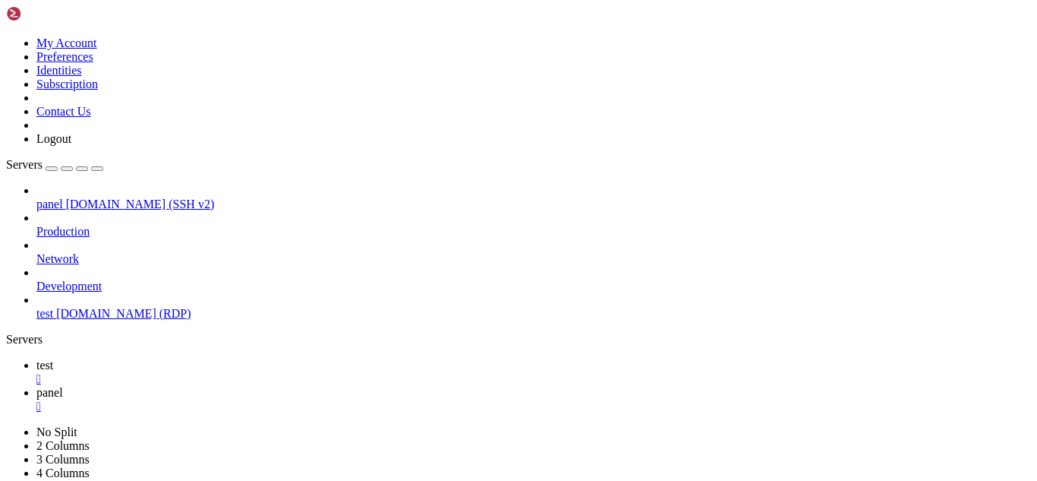
scroll to position [1736, 0]
click at [53, 358] on span "test" at bounding box center [44, 364] width 17 height 13
click at [303, 386] on link "panel " at bounding box center [533, 399] width 995 height 27
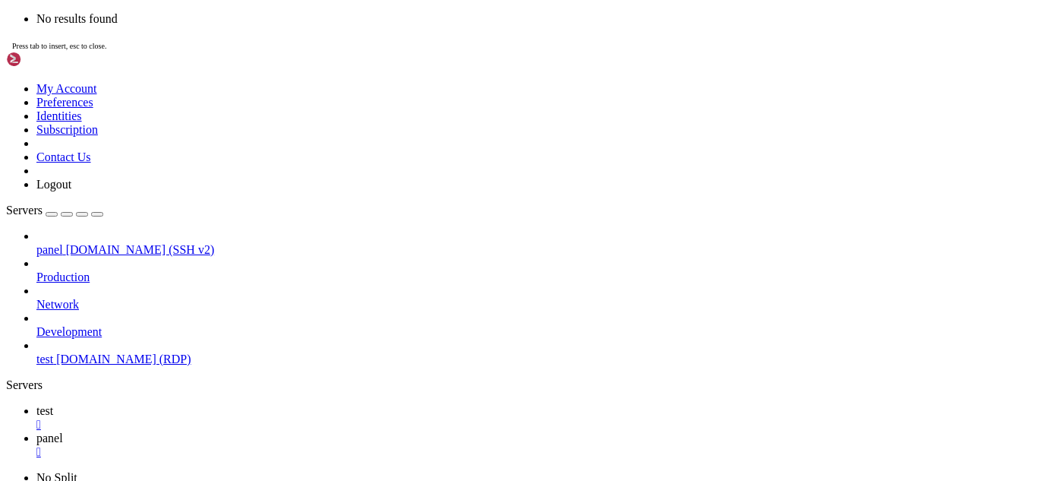
scroll to position [6630, 0]
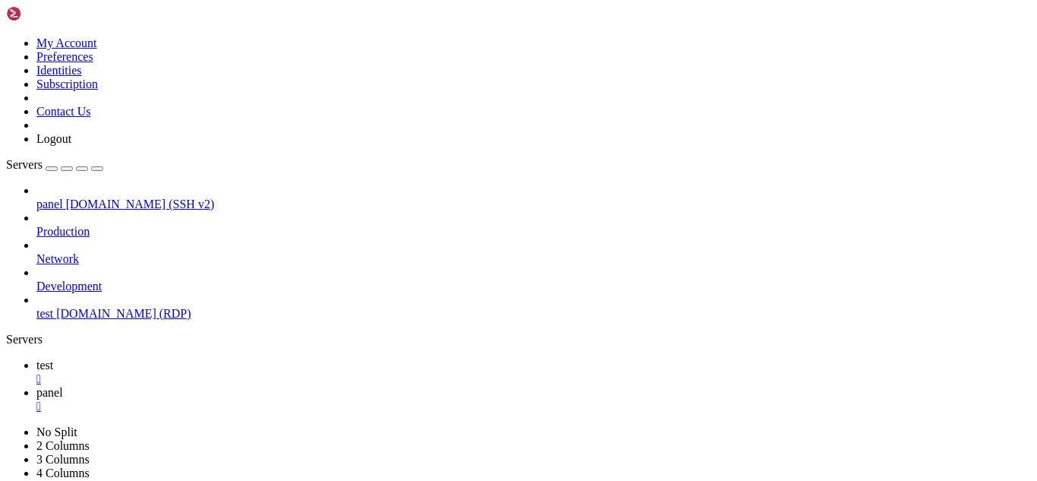
click at [195, 358] on link "test " at bounding box center [533, 371] width 995 height 27
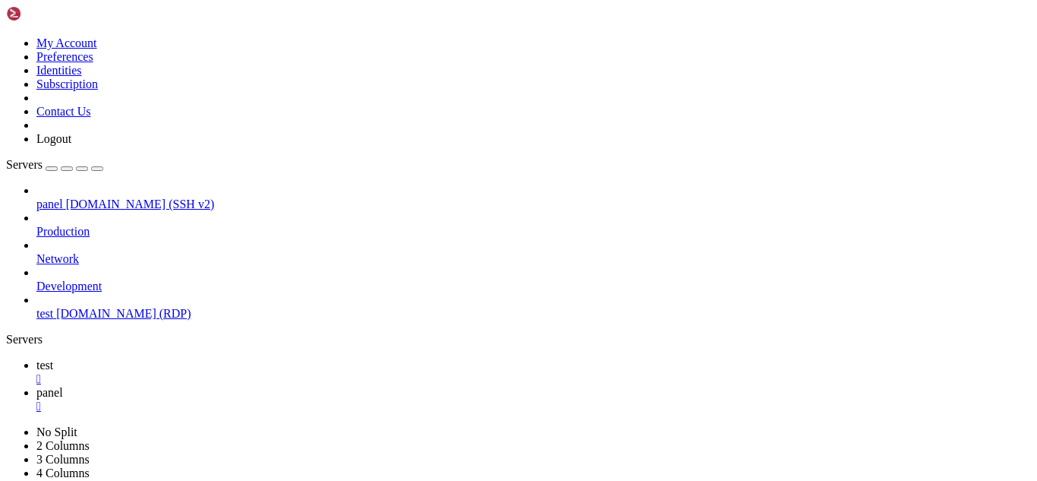
click at [63, 386] on span "panel" at bounding box center [49, 392] width 27 height 13
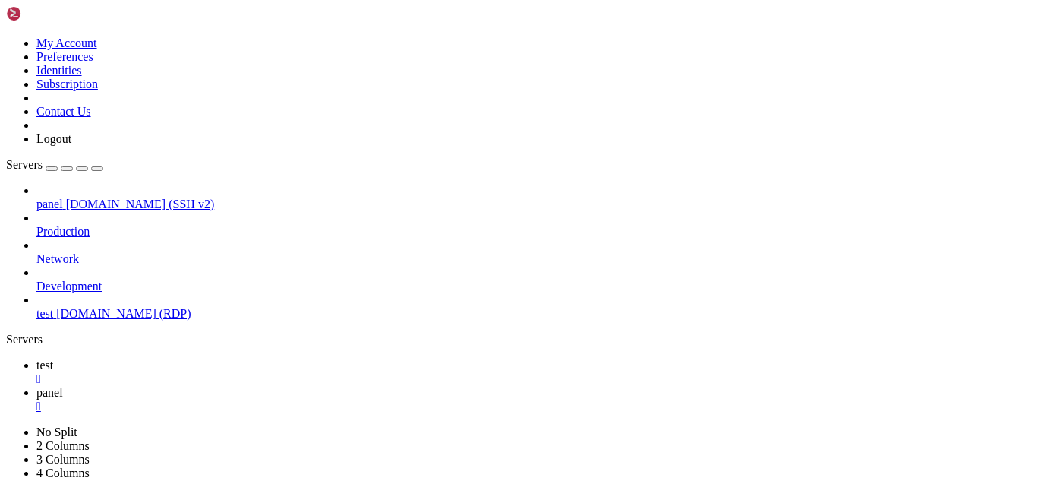
scroll to position [6698, 0]
click at [53, 358] on span "test" at bounding box center [44, 364] width 17 height 13
drag, startPoint x: 587, startPoint y: 757, endPoint x: 190, endPoint y: 690, distance: 402.9
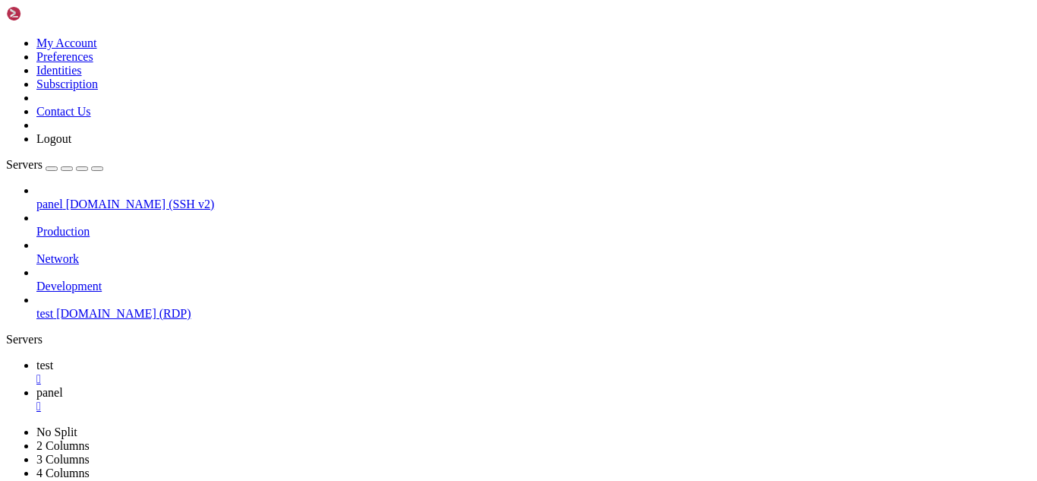
click at [36, 386] on icon at bounding box center [36, 392] width 0 height 13
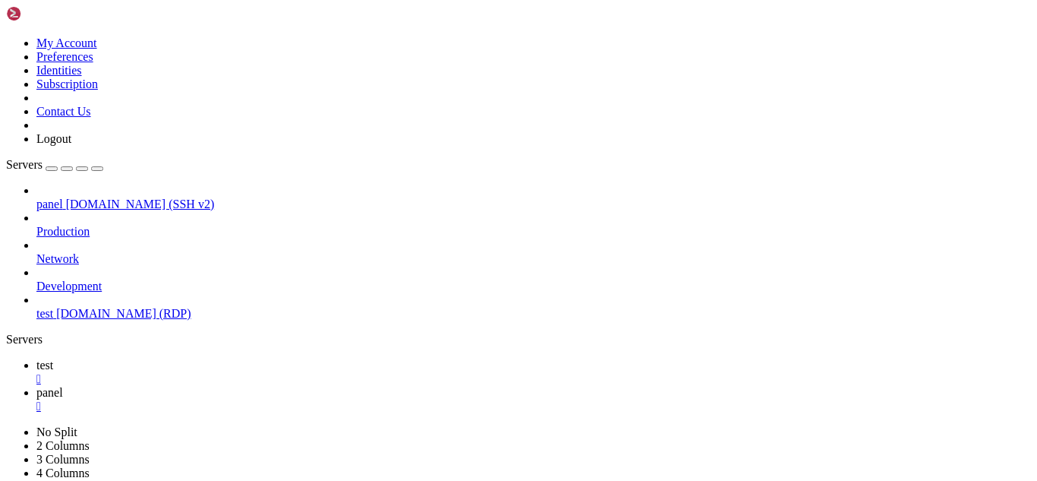
click at [232, 358] on link "test " at bounding box center [533, 371] width 995 height 27
click at [284, 386] on link "panel " at bounding box center [533, 399] width 995 height 27
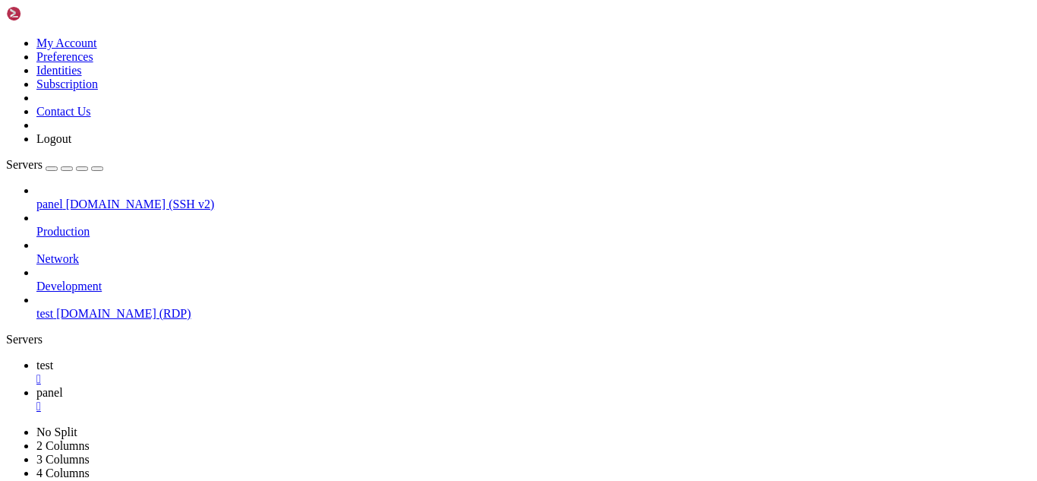
click at [53, 358] on span "test" at bounding box center [44, 364] width 17 height 13
click at [290, 386] on link "panel " at bounding box center [533, 399] width 995 height 27
click at [202, 358] on link "test " at bounding box center [533, 371] width 995 height 27
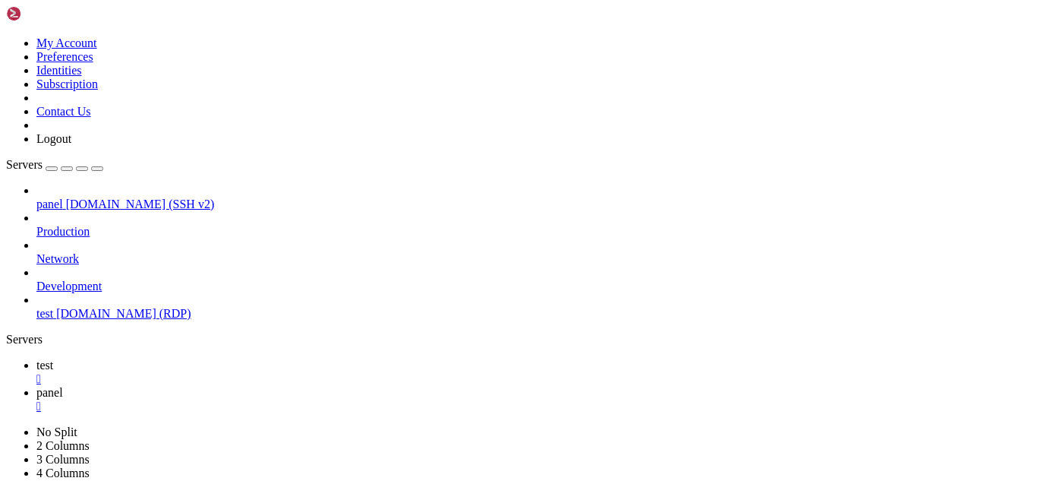
click at [313, 386] on link "panel " at bounding box center [533, 399] width 995 height 27
click at [53, 358] on span "test" at bounding box center [44, 364] width 17 height 13
click at [36, 386] on icon at bounding box center [36, 392] width 0 height 13
click at [53, 358] on span "test" at bounding box center [44, 364] width 17 height 13
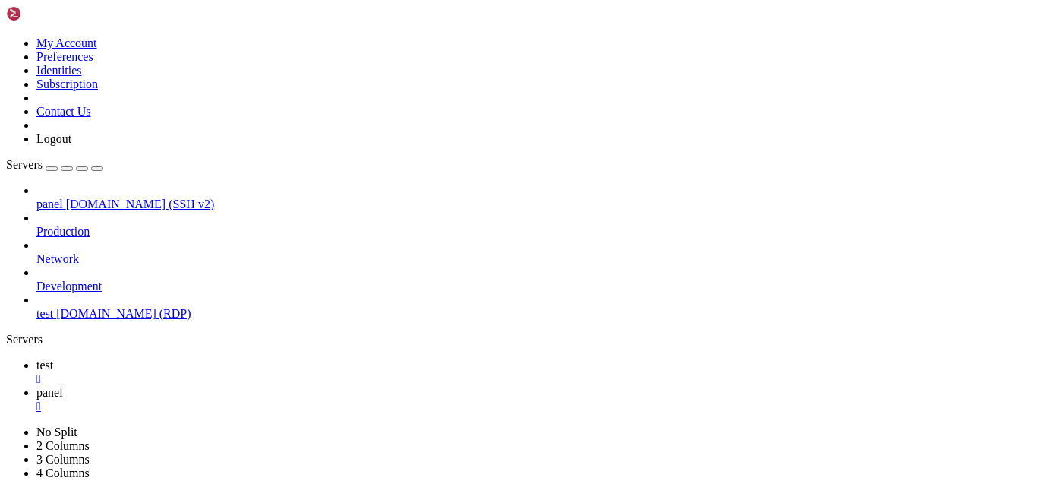
drag, startPoint x: 570, startPoint y: 747, endPoint x: 199, endPoint y: 712, distance: 372.3
drag, startPoint x: 341, startPoint y: 749, endPoint x: 193, endPoint y: 719, distance: 151.0
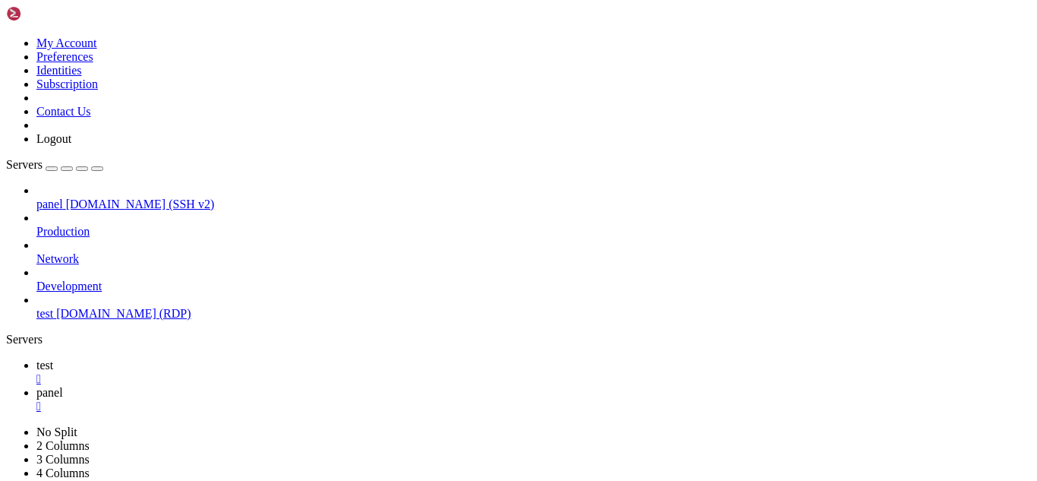
drag, startPoint x: 197, startPoint y: 775, endPoint x: 576, endPoint y: 825, distance: 382.2
click at [301, 386] on link "panel " at bounding box center [533, 399] width 995 height 27
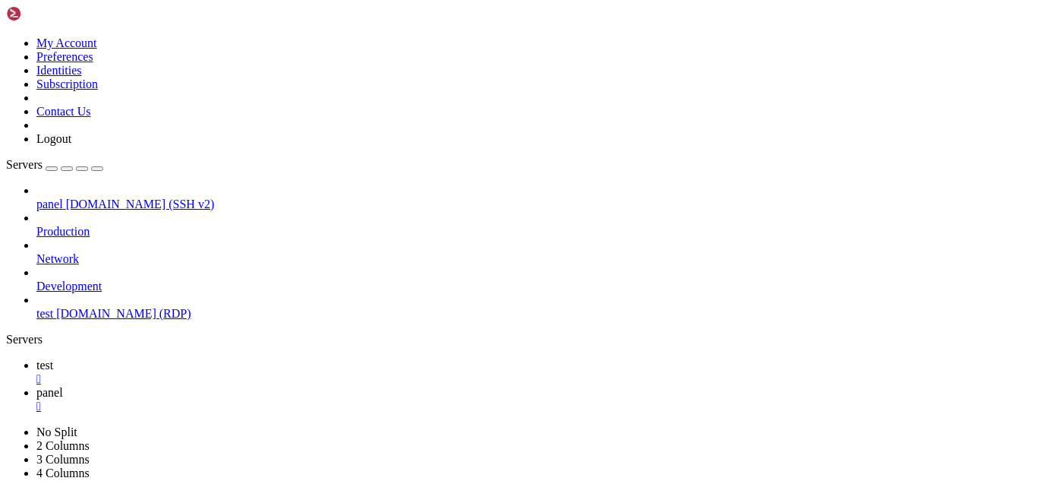
scroll to position [14435, 0]
click at [36, 358] on icon at bounding box center [36, 364] width 0 height 13
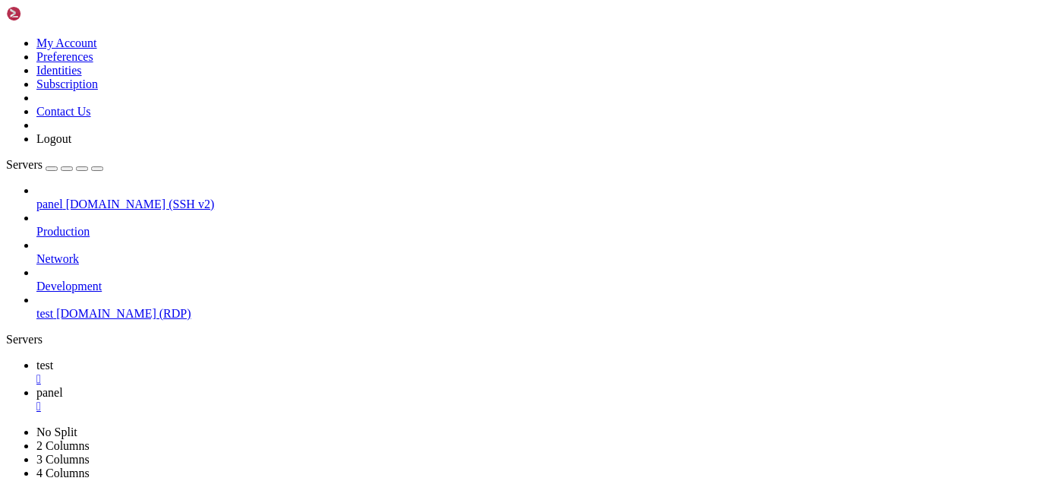
drag, startPoint x: 335, startPoint y: 829, endPoint x: 207, endPoint y: 794, distance: 132.8
click at [63, 386] on span "panel" at bounding box center [49, 392] width 27 height 13
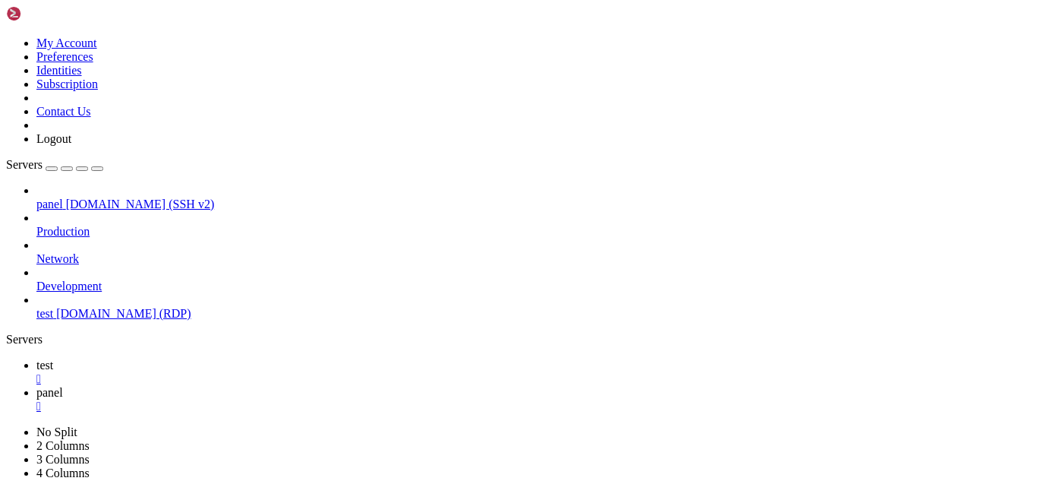
click at [241, 372] on div "" at bounding box center [533, 379] width 995 height 14
click at [53, 307] on span "test" at bounding box center [44, 313] width 17 height 13
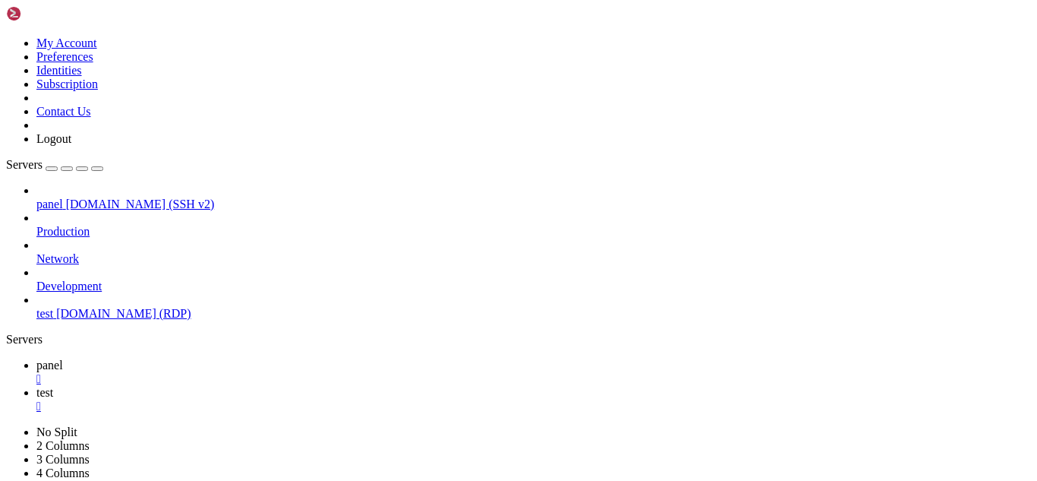
click at [236, 358] on link "panel " at bounding box center [533, 371] width 995 height 27
click at [298, 386] on link "test " at bounding box center [533, 399] width 995 height 27
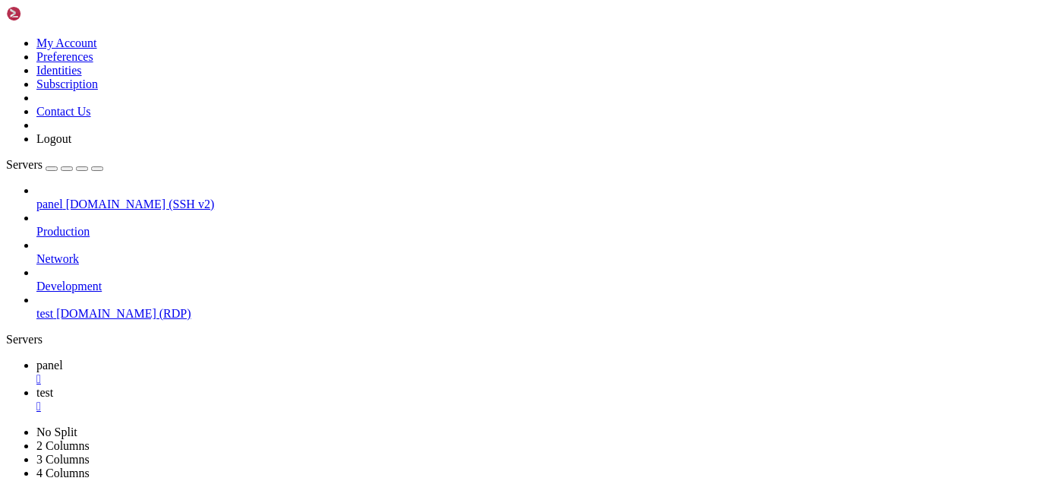
drag, startPoint x: 305, startPoint y: 931, endPoint x: 181, endPoint y: 910, distance: 124.8
click at [36, 358] on icon at bounding box center [36, 364] width 0 height 13
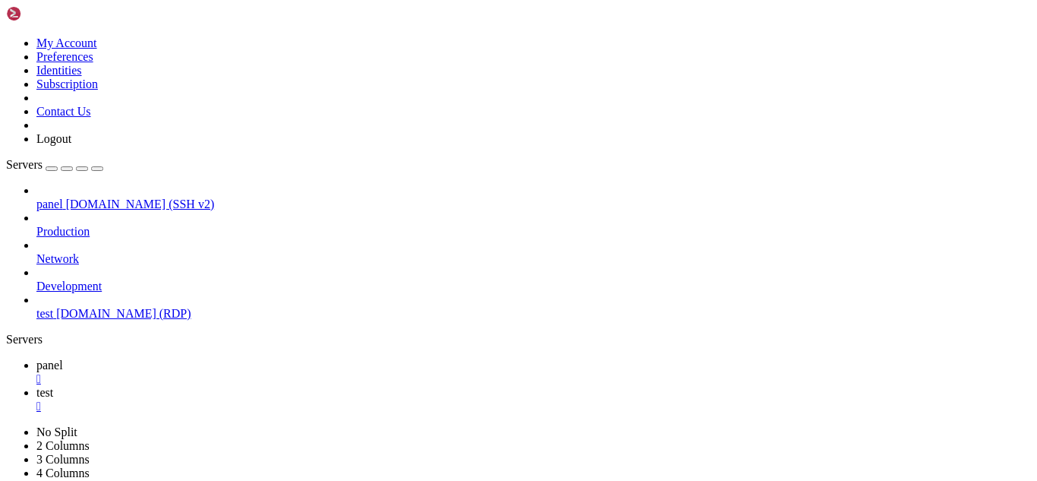
click at [36, 386] on icon at bounding box center [36, 392] width 0 height 13
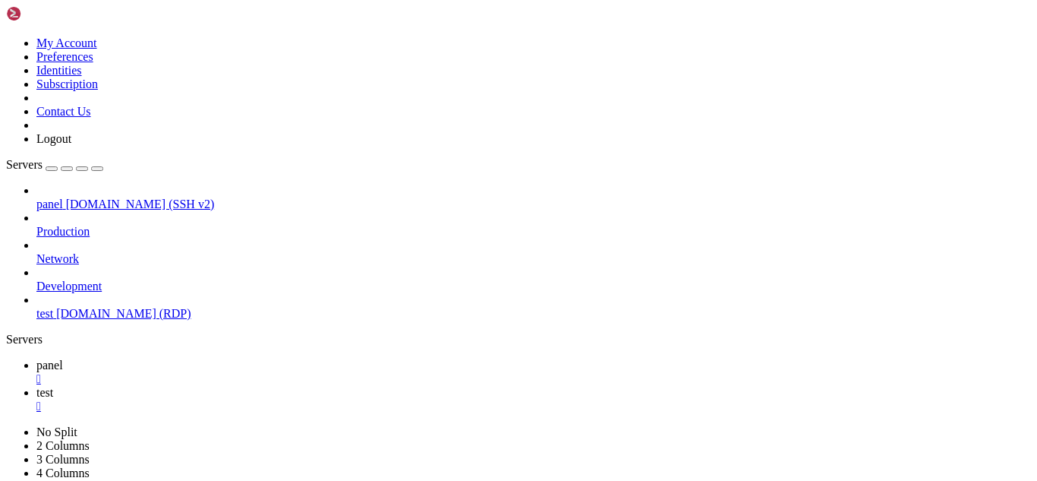
click at [63, 358] on span "panel" at bounding box center [49, 364] width 27 height 13
click at [294, 386] on link "test " at bounding box center [533, 399] width 995 height 27
click at [200, 358] on link "panel " at bounding box center [533, 371] width 995 height 27
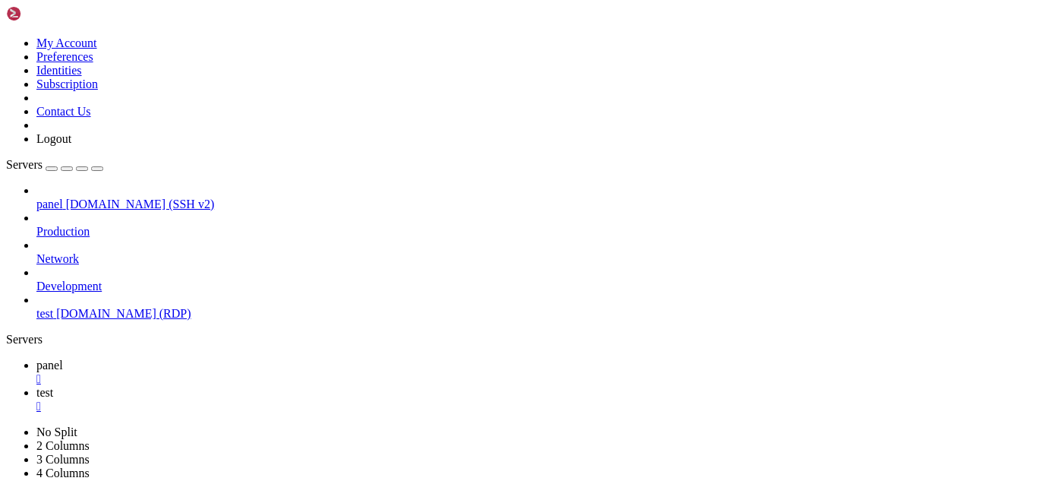
scroll to position [15310, 0]
click at [292, 386] on link "test " at bounding box center [533, 399] width 995 height 27
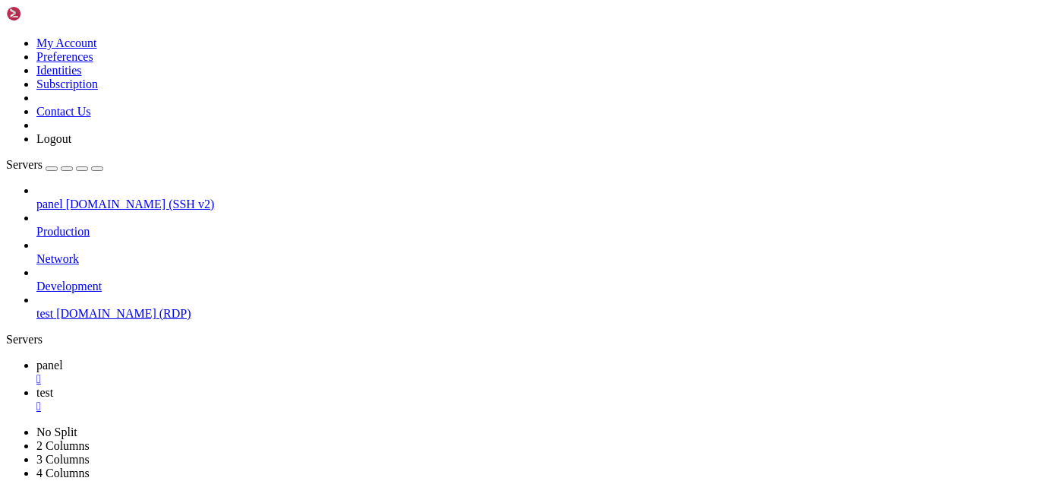
click at [63, 358] on span "panel" at bounding box center [49, 364] width 27 height 13
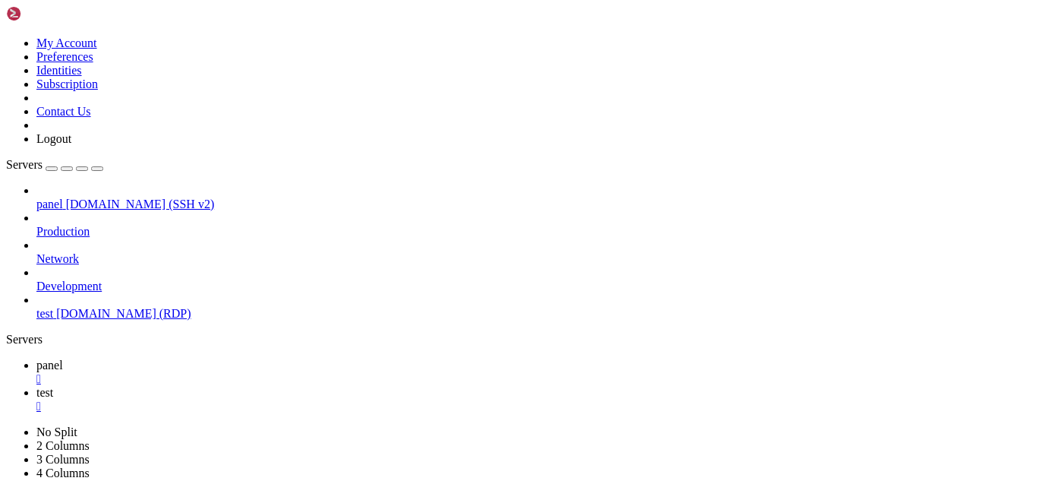
scroll to position [15706, 0]
click at [286, 386] on link "test " at bounding box center [533, 399] width 995 height 27
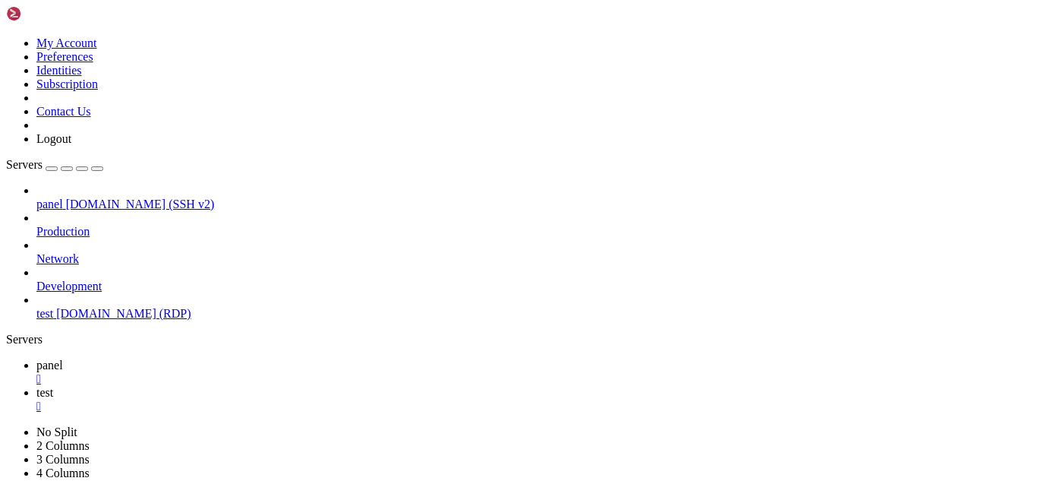
click at [63, 358] on span "panel" at bounding box center [49, 364] width 27 height 13
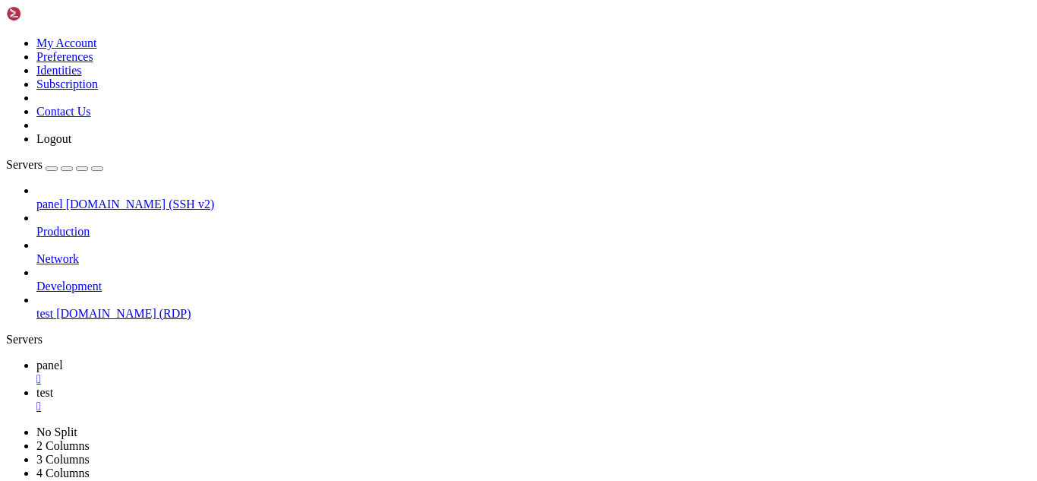
click at [282, 386] on link "test " at bounding box center [533, 399] width 995 height 27
click at [63, 358] on span "panel" at bounding box center [49, 364] width 27 height 13
type input "/home/ubuntu"
click at [53, 386] on span "test" at bounding box center [44, 392] width 17 height 13
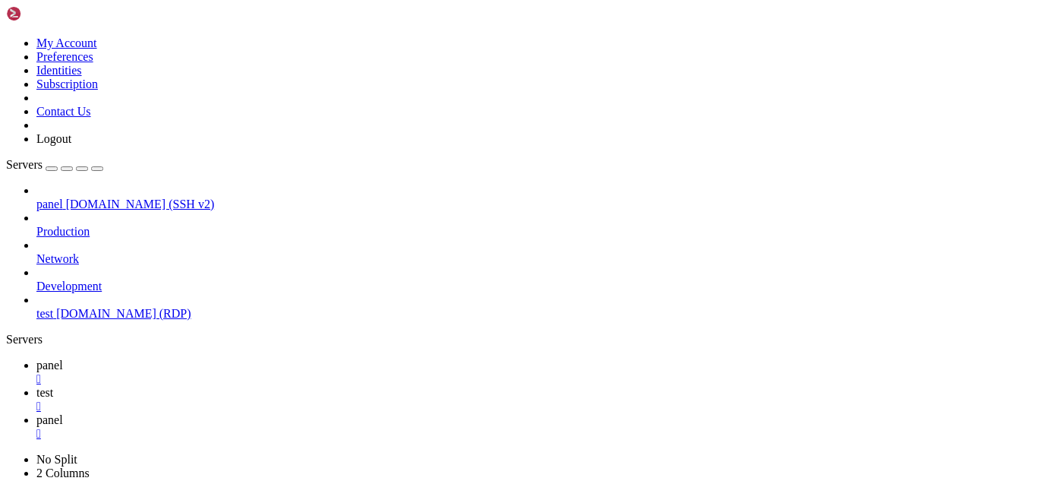
click at [78, 269] on div at bounding box center [518, 240] width 1037 height 481
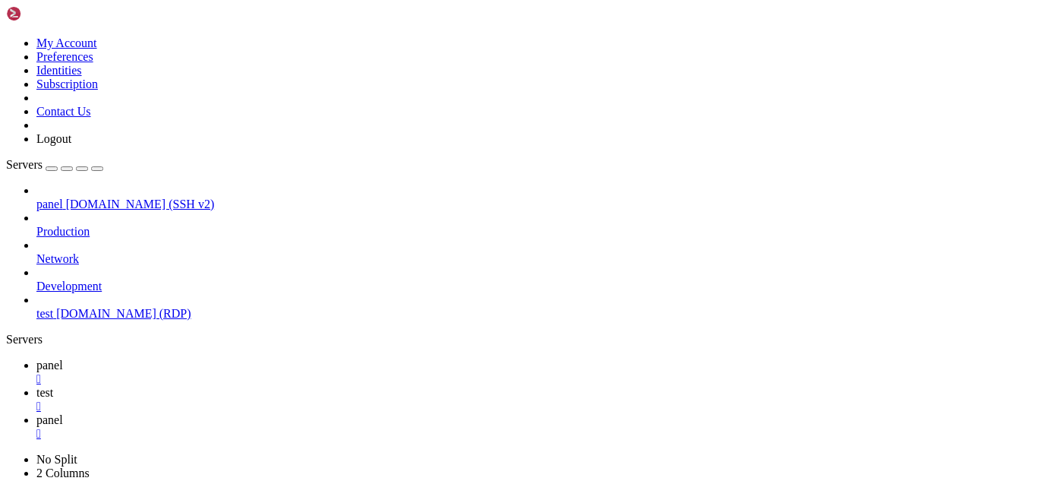
drag, startPoint x: 432, startPoint y: 1022, endPoint x: 75, endPoint y: 1022, distance: 356.9
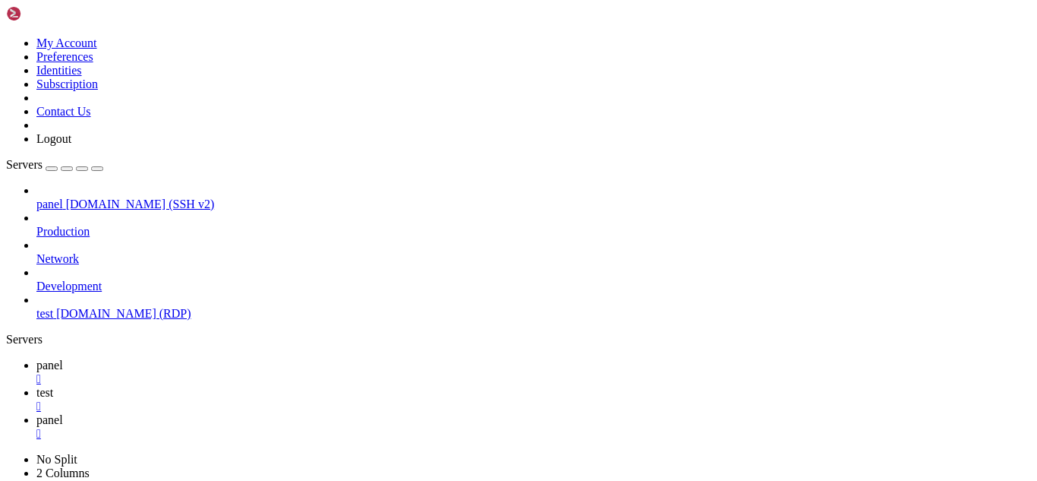
click at [63, 358] on span "panel" at bounding box center [49, 364] width 27 height 13
click at [279, 386] on link "test " at bounding box center [533, 399] width 995 height 27
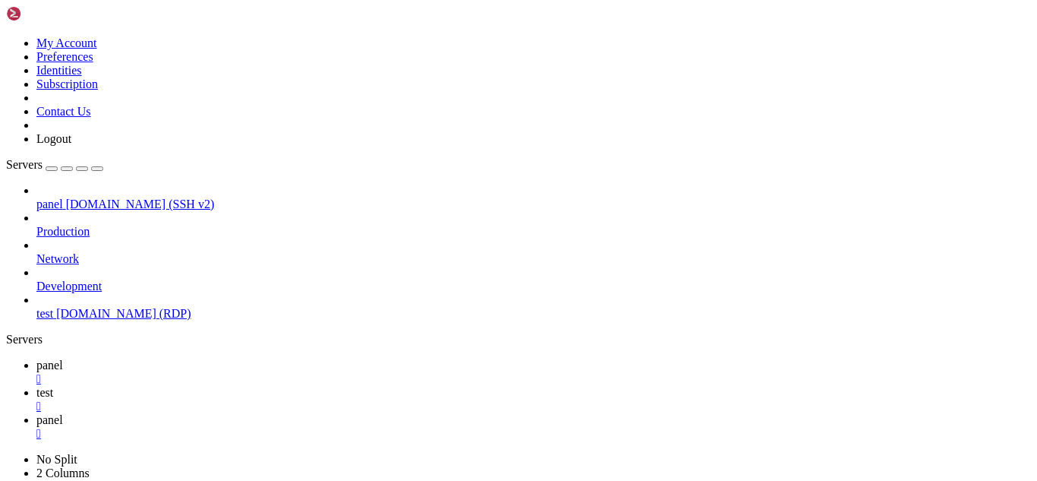
click at [223, 358] on link "panel " at bounding box center [533, 371] width 995 height 27
click at [254, 358] on link "panel " at bounding box center [533, 371] width 995 height 27
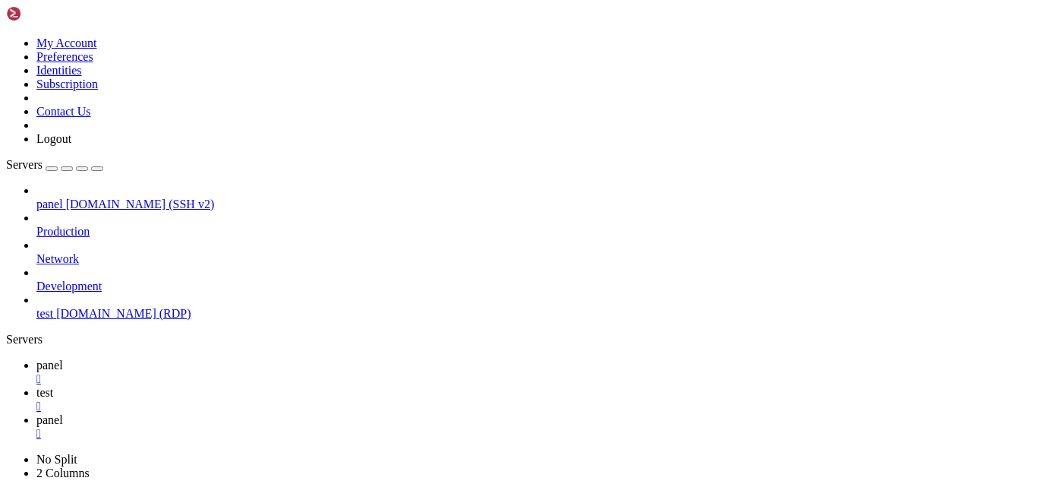
click at [259, 372] on div "" at bounding box center [533, 379] width 995 height 14
click at [327, 399] on div "" at bounding box center [533, 406] width 995 height 14
click at [63, 197] on span "panel" at bounding box center [49, 203] width 27 height 13
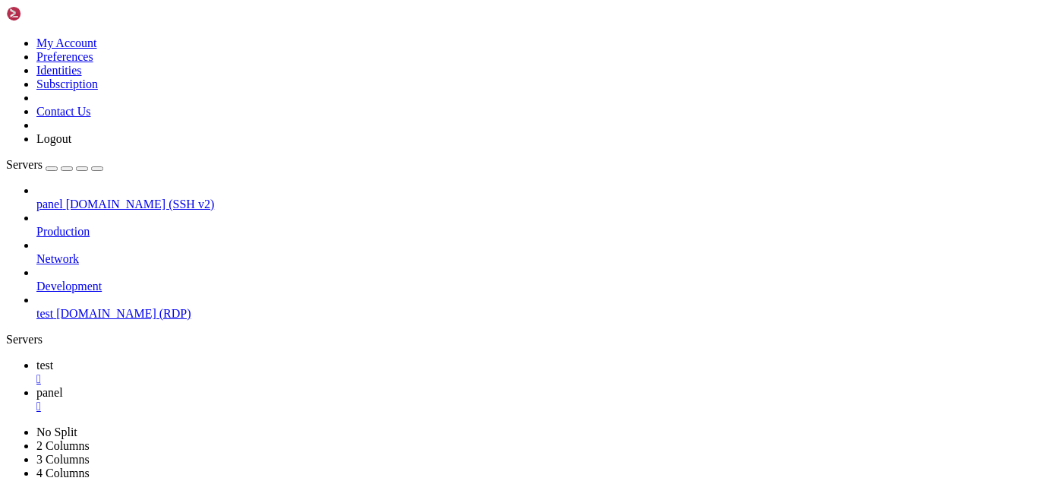
click at [53, 358] on span "test" at bounding box center [44, 364] width 17 height 13
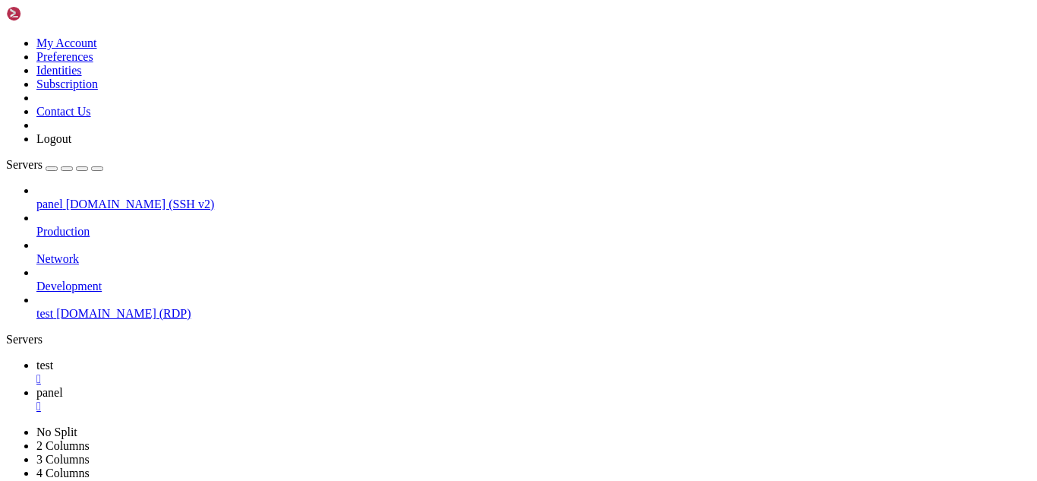
click at [321, 386] on link "panel " at bounding box center [533, 399] width 995 height 27
click at [53, 358] on span "test" at bounding box center [44, 364] width 17 height 13
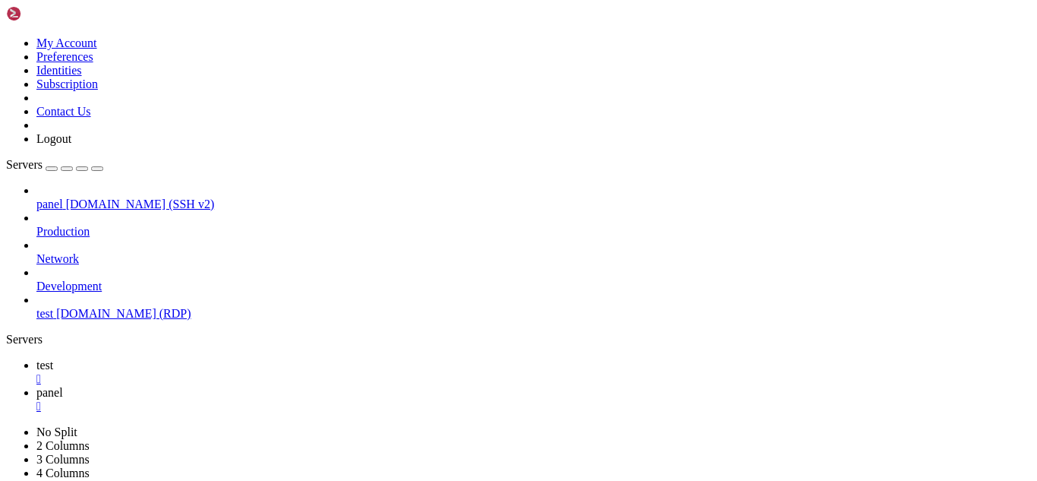
click at [63, 386] on span "panel" at bounding box center [49, 392] width 27 height 13
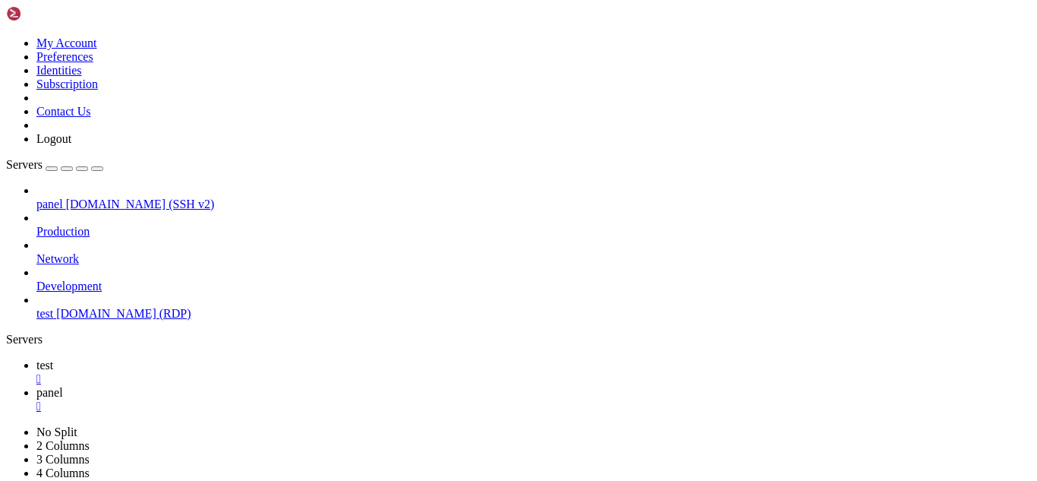
click at [53, 358] on span "test" at bounding box center [44, 364] width 17 height 13
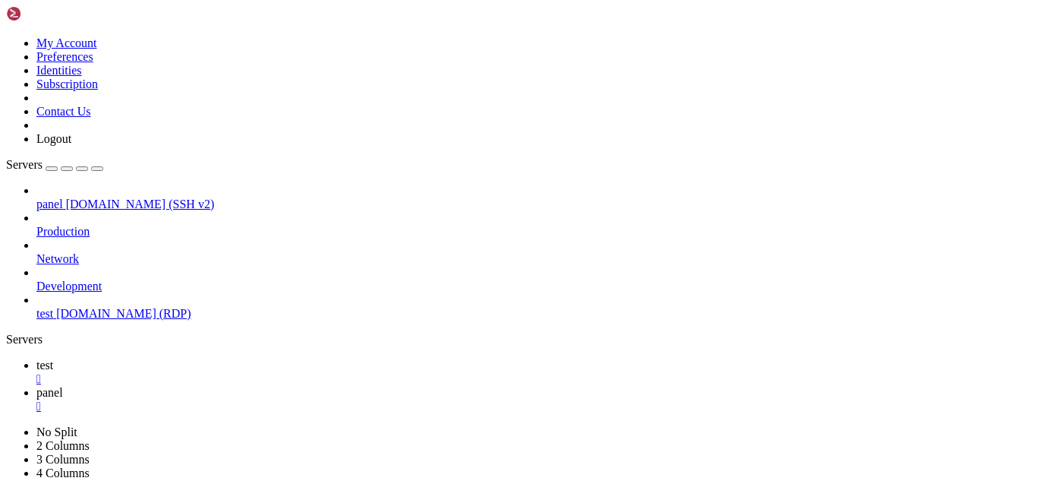
click at [293, 386] on link "panel " at bounding box center [533, 399] width 995 height 27
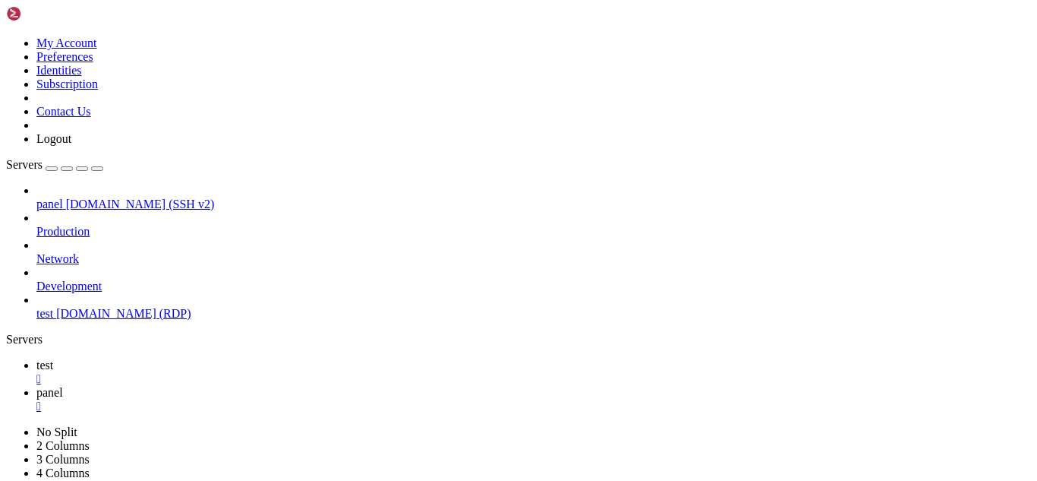
click at [53, 358] on span "test" at bounding box center [44, 364] width 17 height 13
click at [36, 386] on icon at bounding box center [36, 392] width 0 height 13
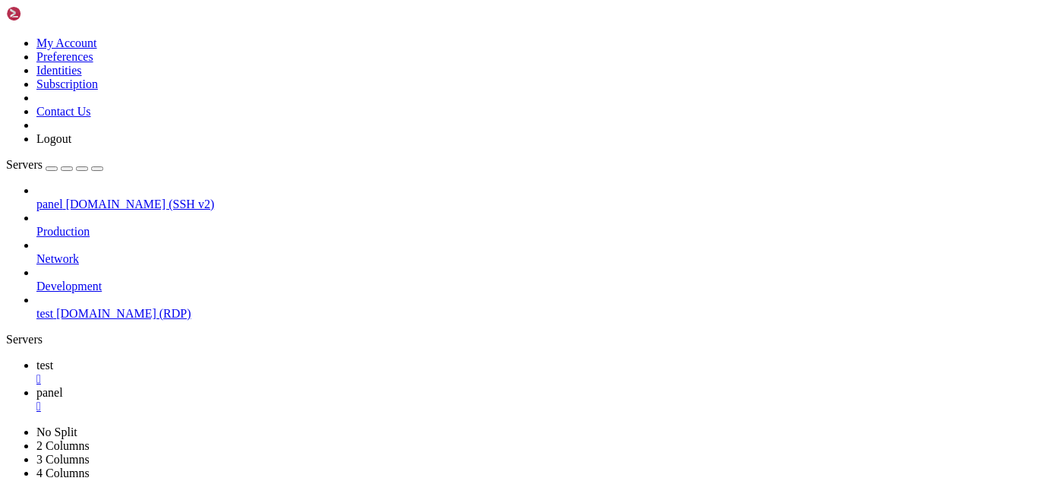
scroll to position [3554, 0]
click at [53, 358] on span "test" at bounding box center [44, 364] width 17 height 13
click at [319, 386] on link "panel " at bounding box center [533, 399] width 995 height 27
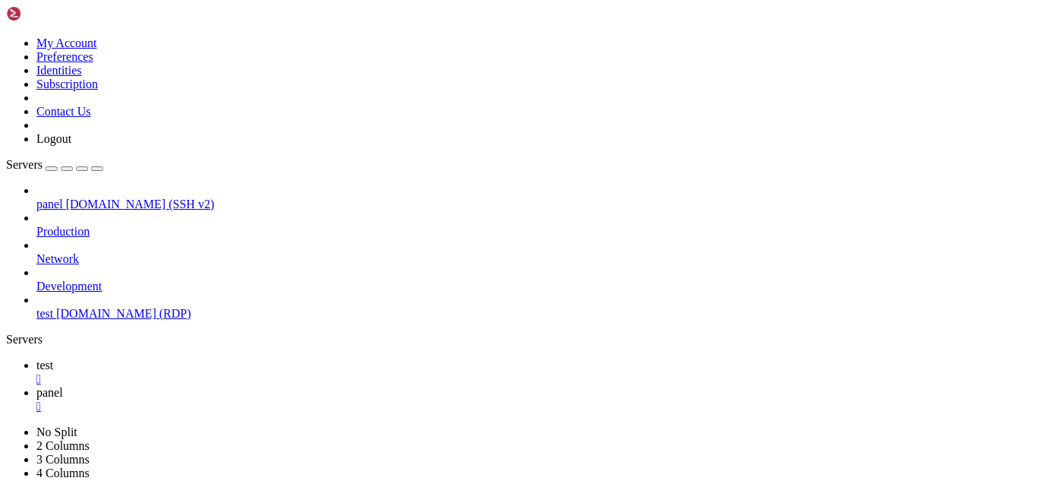
click at [209, 358] on link "test " at bounding box center [533, 371] width 995 height 27
click at [283, 386] on link "panel " at bounding box center [533, 399] width 995 height 27
click at [53, 358] on span "test" at bounding box center [44, 364] width 17 height 13
click at [279, 386] on link "panel " at bounding box center [533, 399] width 995 height 27
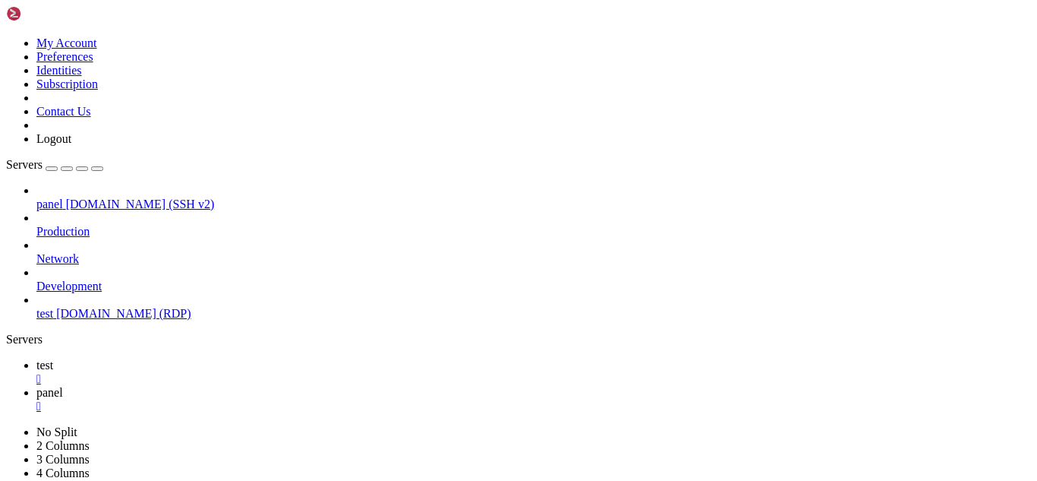
click at [53, 358] on span "test" at bounding box center [44, 364] width 17 height 13
click at [36, 386] on icon at bounding box center [36, 392] width 0 height 13
click at [36, 358] on icon at bounding box center [36, 364] width 0 height 13
click at [63, 386] on span "panel" at bounding box center [49, 392] width 27 height 13
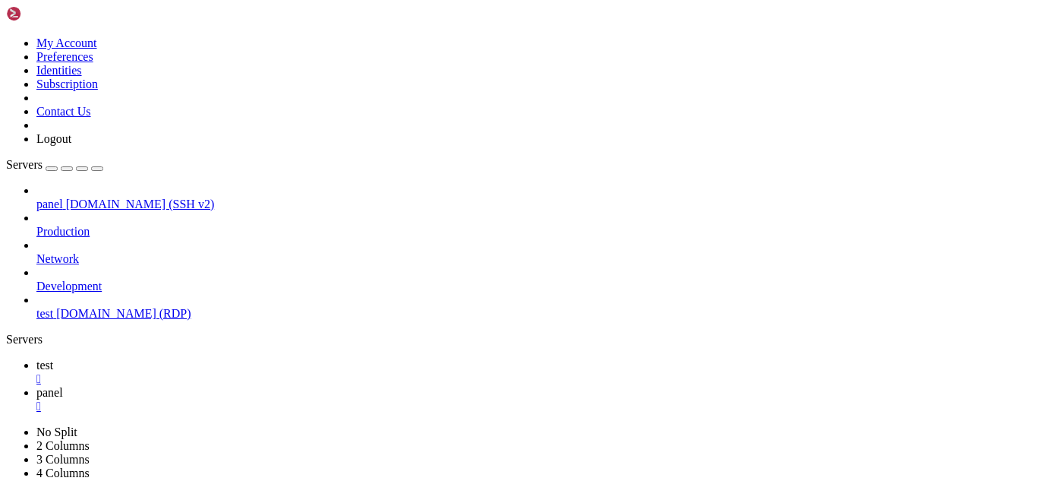
click at [203, 358] on link "test " at bounding box center [533, 371] width 995 height 27
click at [36, 386] on icon at bounding box center [36, 392] width 0 height 13
click at [53, 358] on span "test" at bounding box center [44, 364] width 17 height 13
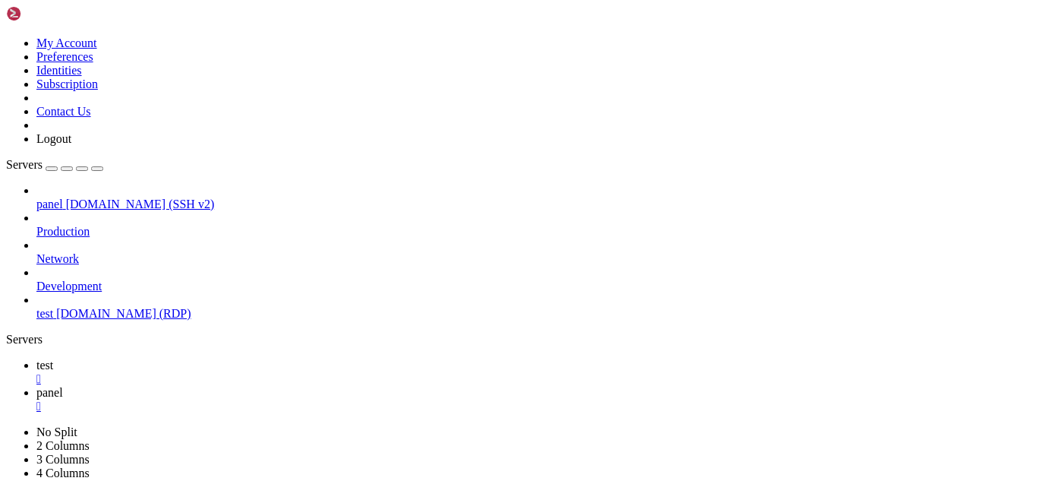
click at [287, 386] on link "panel " at bounding box center [533, 399] width 995 height 27
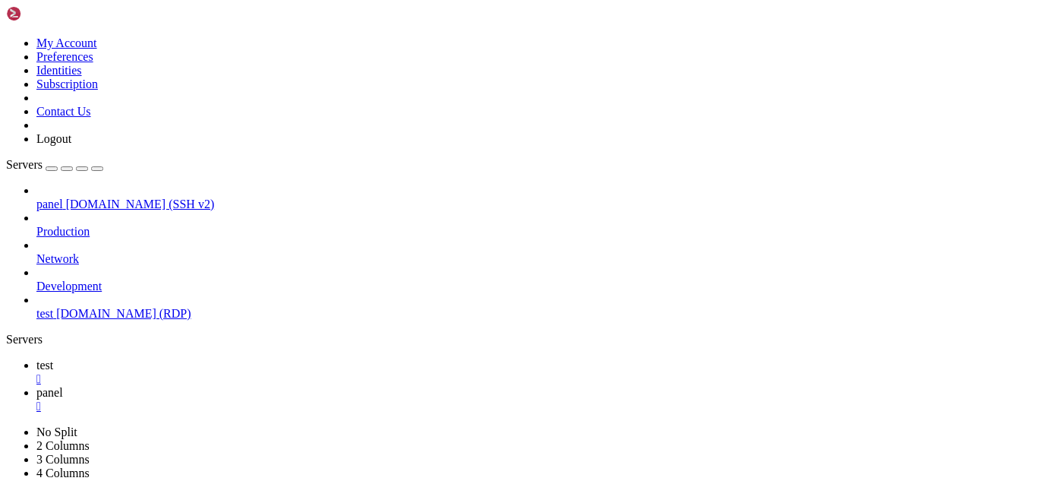
click at [242, 372] on div "" at bounding box center [533, 379] width 995 height 14
click at [53, 307] on span "test" at bounding box center [44, 313] width 17 height 13
click at [97, 197] on span "[DOMAIN_NAME] (SSH v2)" at bounding box center [140, 203] width 149 height 13
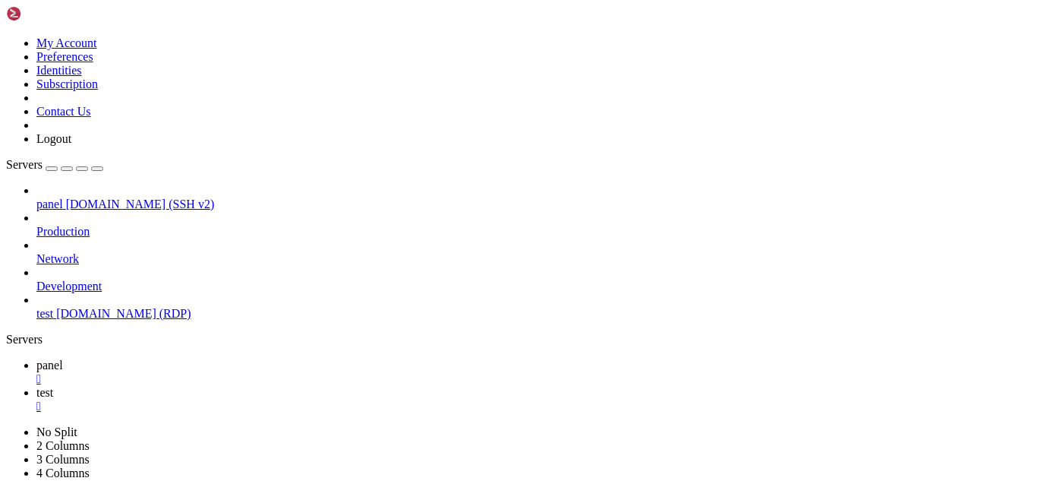
click at [97, 197] on span "[DOMAIN_NAME] (SSH v2)" at bounding box center [140, 203] width 149 height 13
click at [36, 358] on icon at bounding box center [36, 364] width 0 height 13
click at [255, 372] on div "" at bounding box center [533, 379] width 995 height 14
click at [63, 386] on span "panel" at bounding box center [49, 392] width 27 height 13
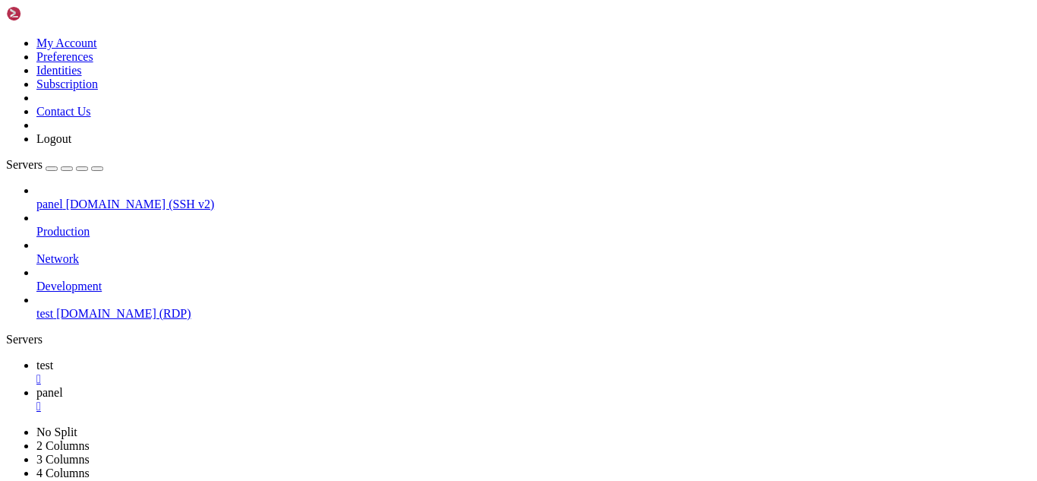
click at [53, 358] on span "test" at bounding box center [44, 364] width 17 height 13
click at [63, 386] on span "panel" at bounding box center [49, 392] width 27 height 13
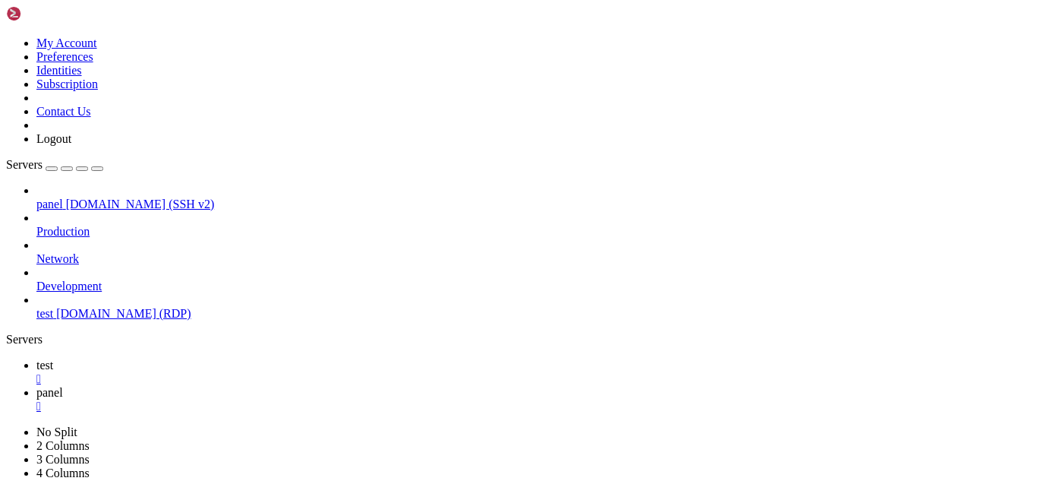
click at [206, 358] on link "test " at bounding box center [533, 371] width 995 height 27
click at [63, 386] on span "panel" at bounding box center [49, 392] width 27 height 13
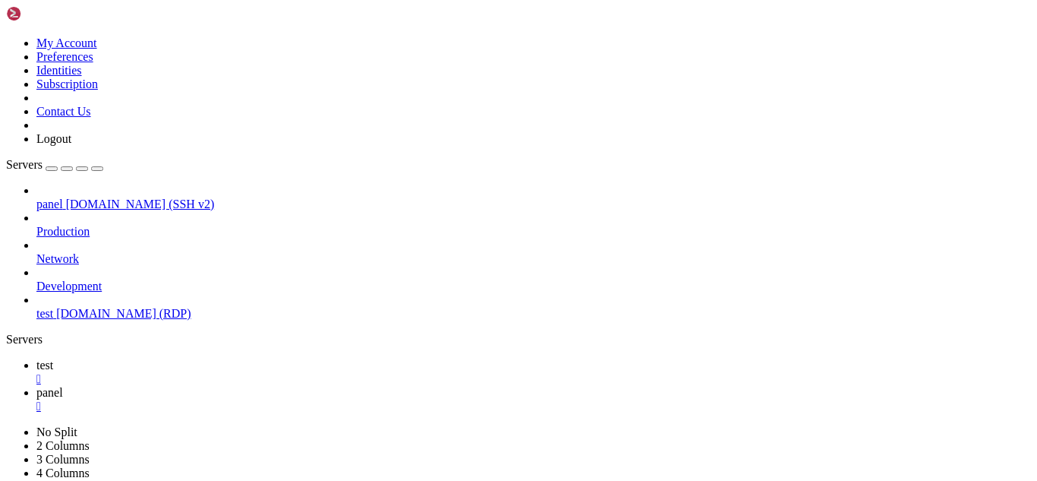
click at [36, 358] on icon at bounding box center [36, 364] width 0 height 13
click at [63, 386] on span "panel" at bounding box center [49, 392] width 27 height 13
click at [53, 358] on span "test" at bounding box center [44, 364] width 17 height 13
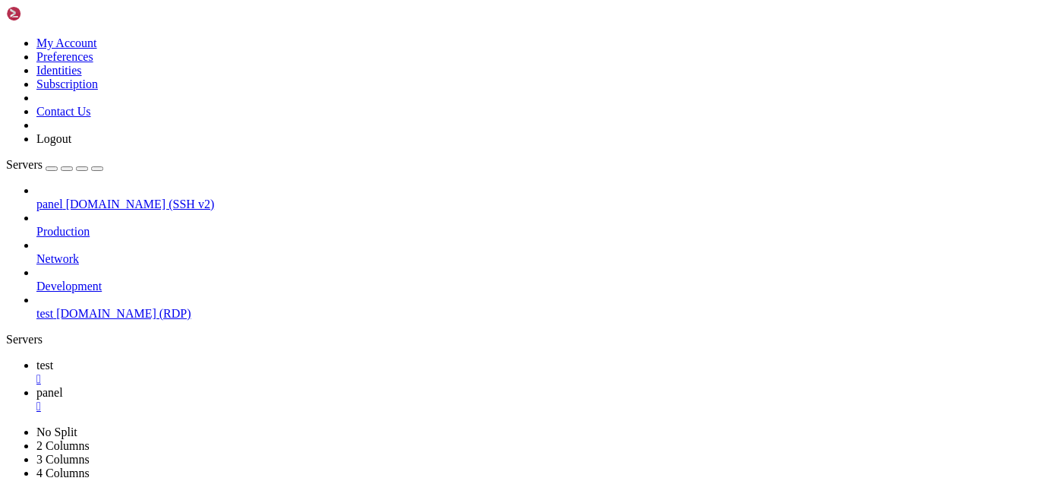
click at [63, 386] on span "panel" at bounding box center [49, 392] width 27 height 13
click at [217, 358] on link "test " at bounding box center [533, 371] width 995 height 27
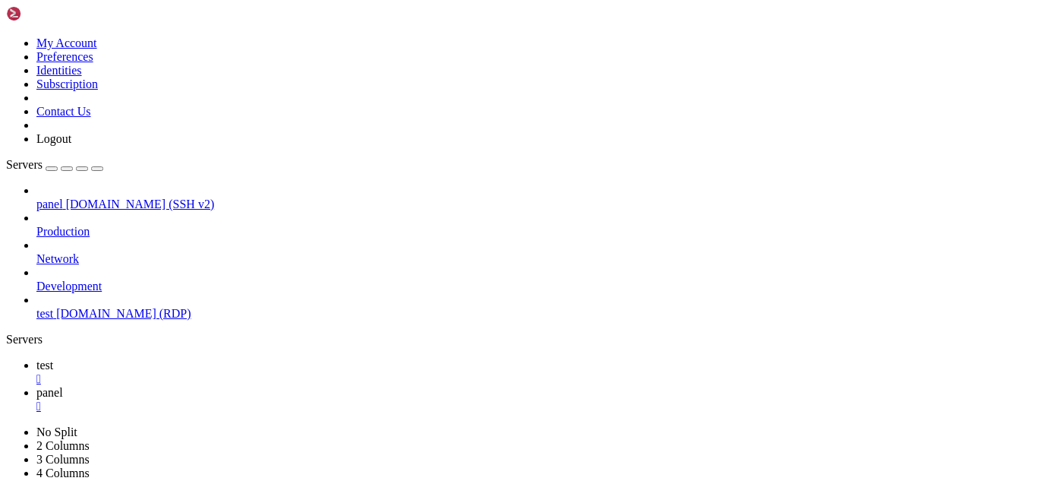
click at [63, 386] on span "panel" at bounding box center [49, 392] width 27 height 13
click at [223, 358] on link "test " at bounding box center [533, 371] width 995 height 27
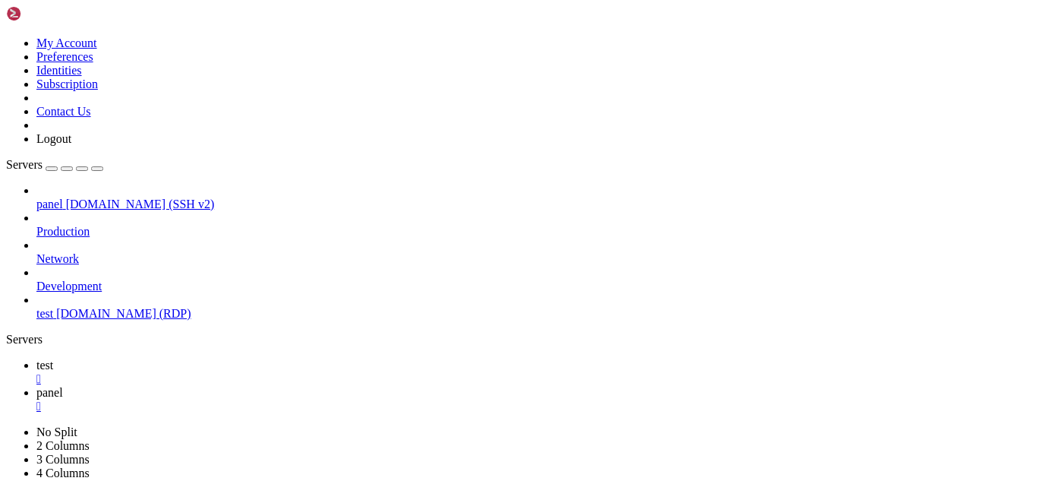
click at [63, 386] on span "panel" at bounding box center [49, 392] width 27 height 13
click at [53, 358] on span "test" at bounding box center [44, 364] width 17 height 13
click at [301, 386] on link "panel " at bounding box center [533, 399] width 995 height 27
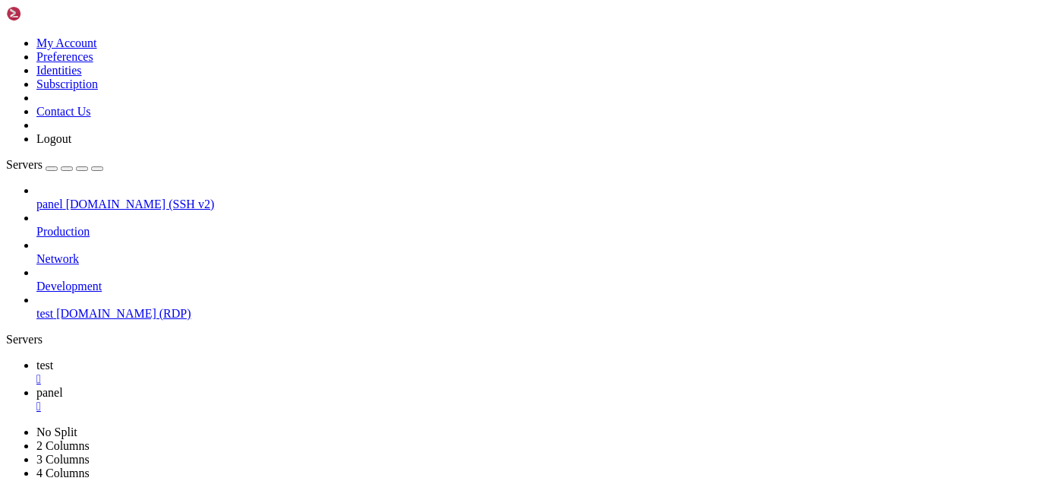
click at [197, 358] on link "test " at bounding box center [533, 371] width 995 height 27
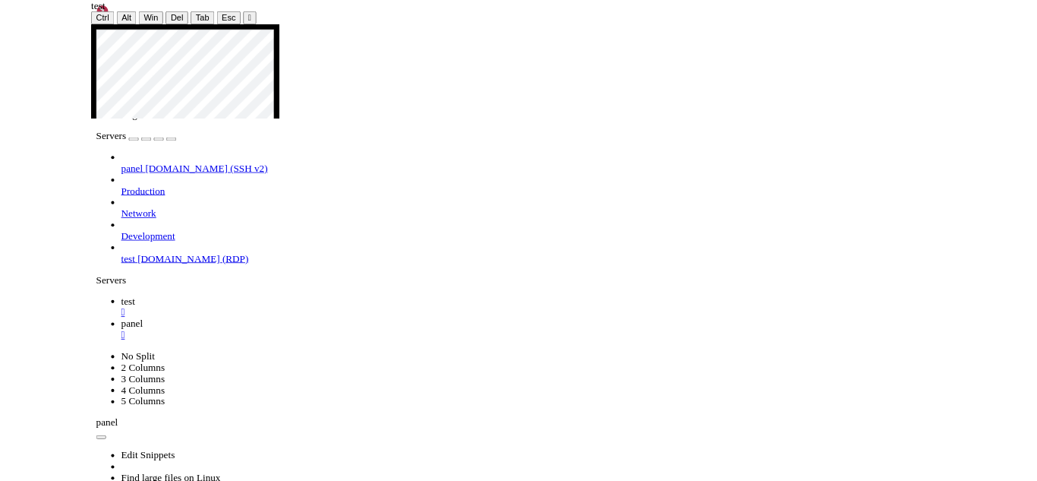
scroll to position [273, 0]
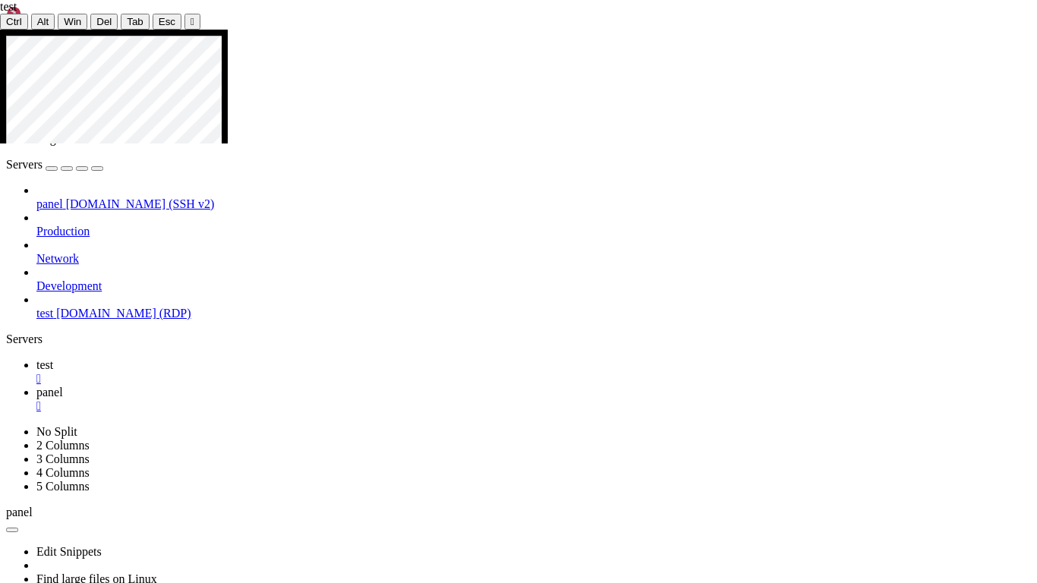
click at [0, 30] on icon at bounding box center [0, 30] width 0 height 0
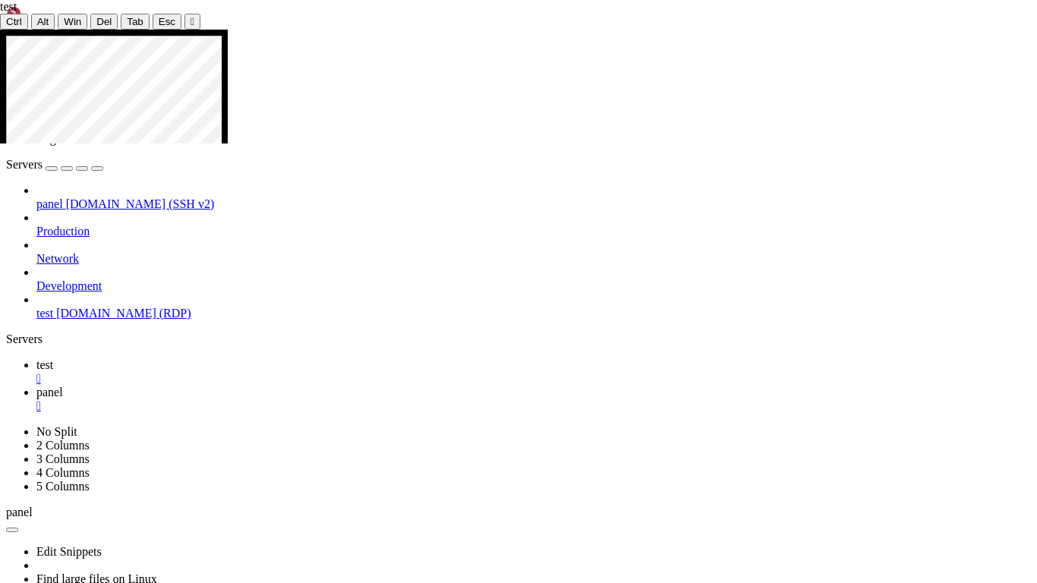
click at [191, 19] on div "" at bounding box center [193, 21] width 4 height 11
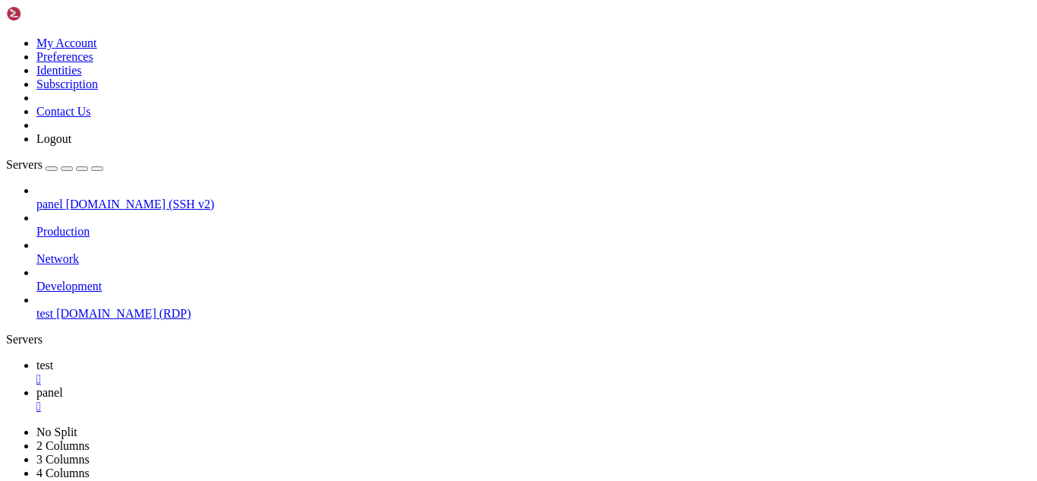
scroll to position [369, 0]
click at [63, 386] on span "panel" at bounding box center [49, 392] width 27 height 13
click at [53, 358] on span "test" at bounding box center [44, 364] width 17 height 13
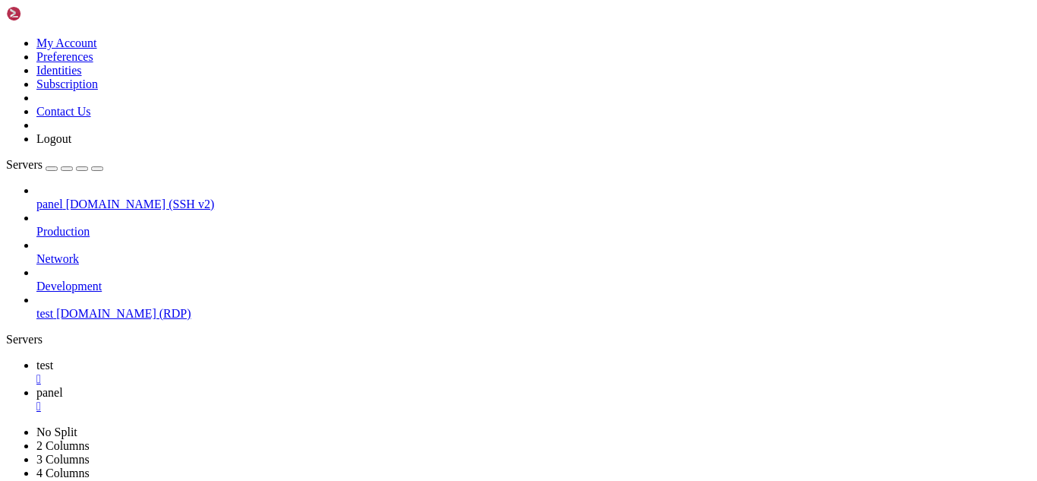
click at [36, 386] on icon at bounding box center [36, 392] width 0 height 13
click at [36, 358] on icon at bounding box center [36, 364] width 0 height 13
click at [287, 386] on link "panel " at bounding box center [533, 399] width 995 height 27
click at [53, 358] on span "test" at bounding box center [44, 364] width 17 height 13
click at [289, 386] on link "panel " at bounding box center [533, 399] width 995 height 27
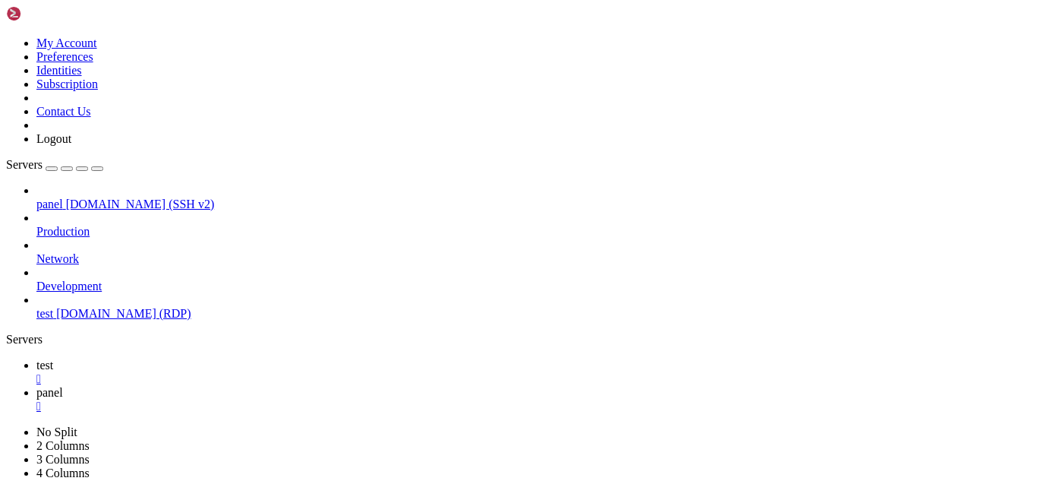
click at [53, 358] on span "test" at bounding box center [44, 364] width 17 height 13
click at [63, 386] on span "panel" at bounding box center [49, 392] width 27 height 13
click at [243, 372] on div "" at bounding box center [533, 379] width 995 height 14
click at [53, 307] on span "test" at bounding box center [44, 313] width 17 height 13
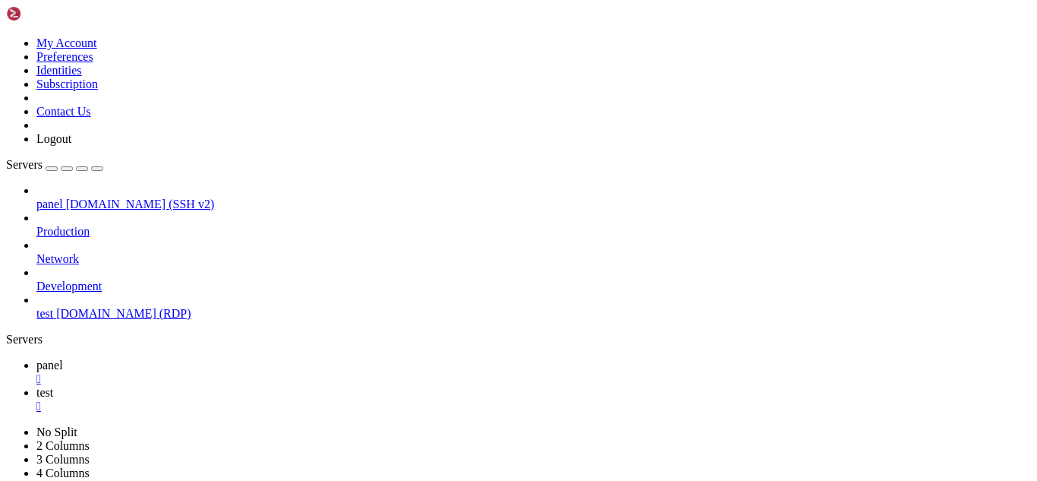
scroll to position [0, 0]
click at [215, 358] on link "panel " at bounding box center [533, 371] width 995 height 27
click at [256, 372] on div "" at bounding box center [533, 379] width 995 height 14
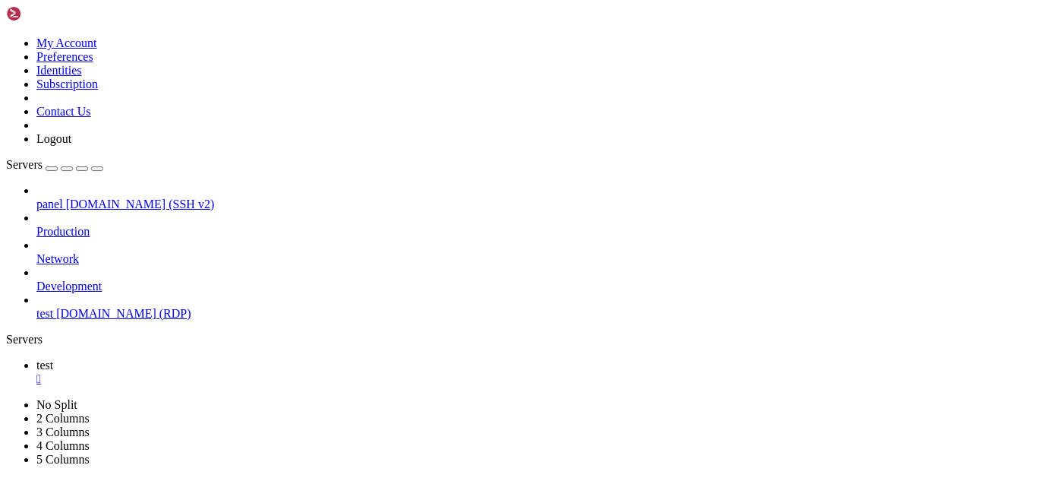
click at [63, 197] on span "panel" at bounding box center [49, 203] width 27 height 13
click at [53, 358] on span "test" at bounding box center [44, 364] width 17 height 13
click at [310, 386] on link "panel " at bounding box center [533, 399] width 995 height 27
click at [211, 358] on link "test " at bounding box center [533, 371] width 995 height 27
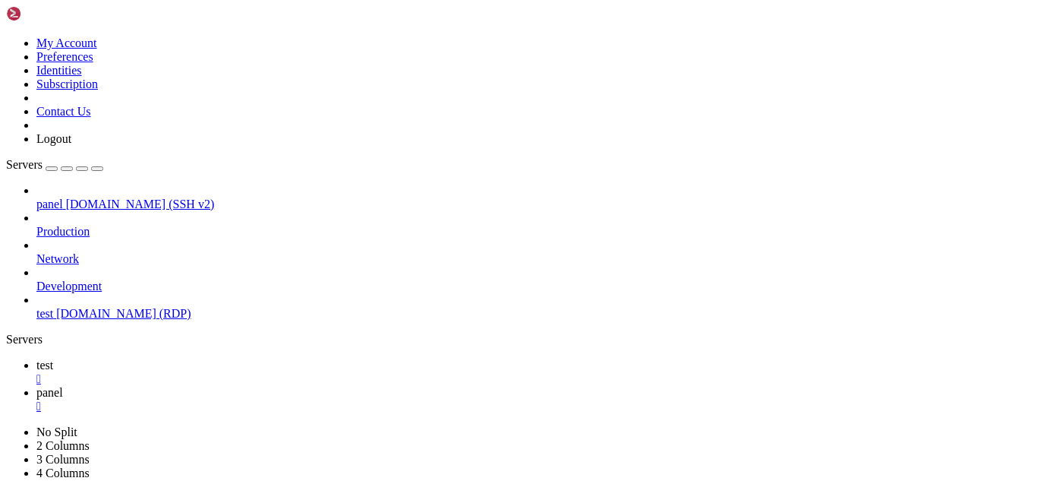
click at [286, 386] on link "panel " at bounding box center [533, 399] width 995 height 27
click at [53, 358] on span "test" at bounding box center [44, 364] width 17 height 13
